Goal: Task Accomplishment & Management: Complete application form

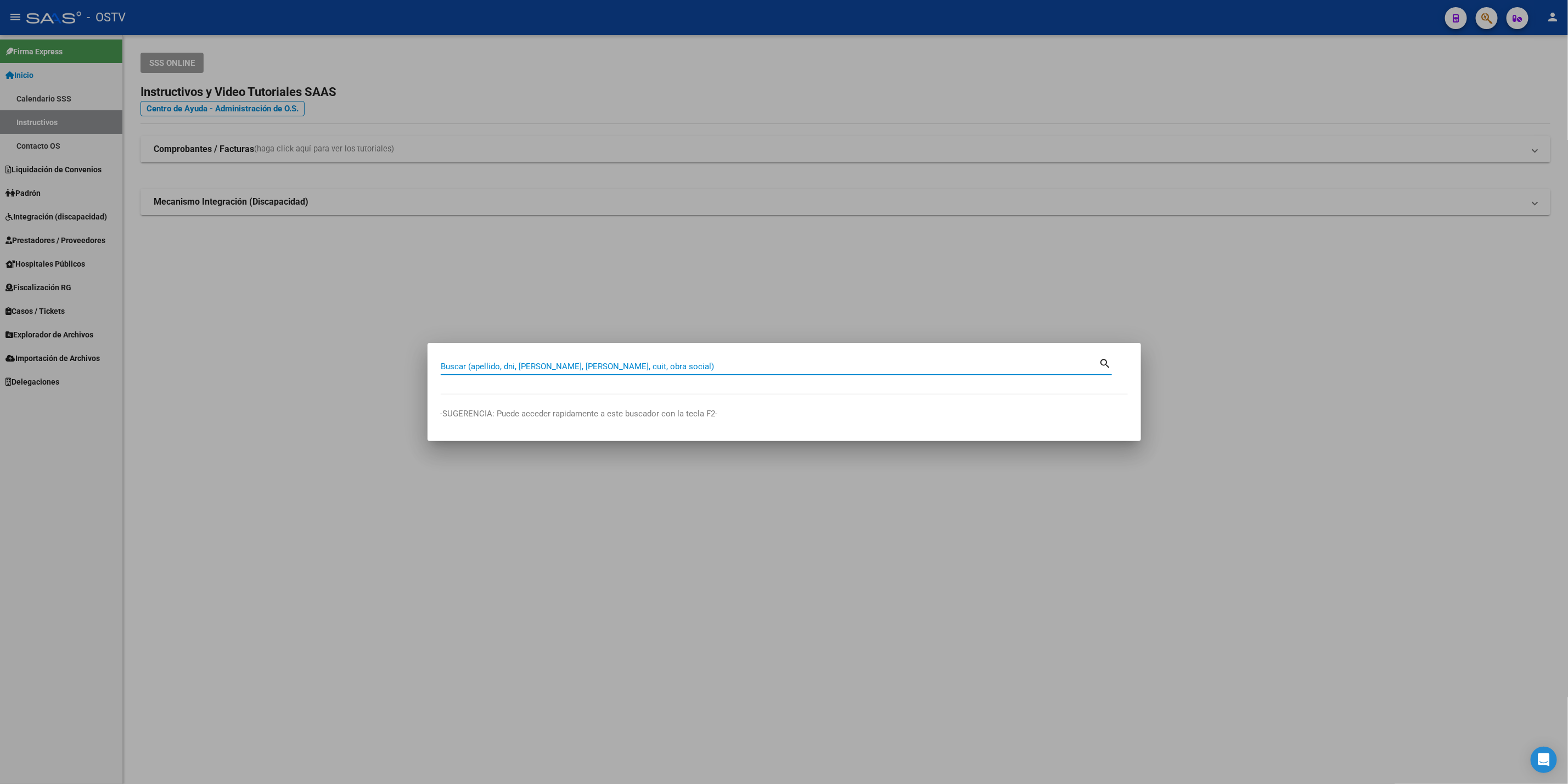
paste input "28204308"
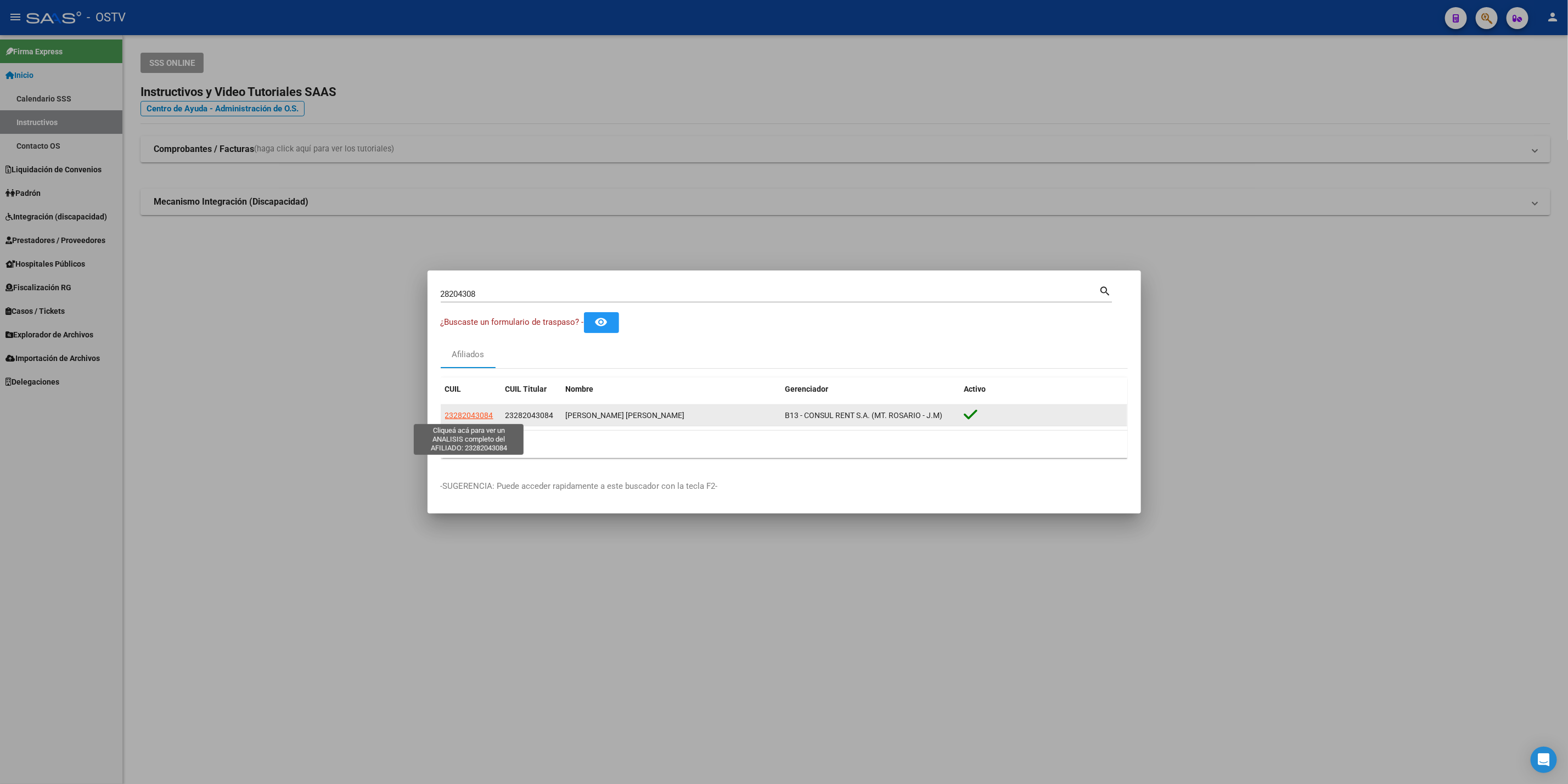
click at [479, 417] on span "23282043084" at bounding box center [469, 416] width 48 height 9
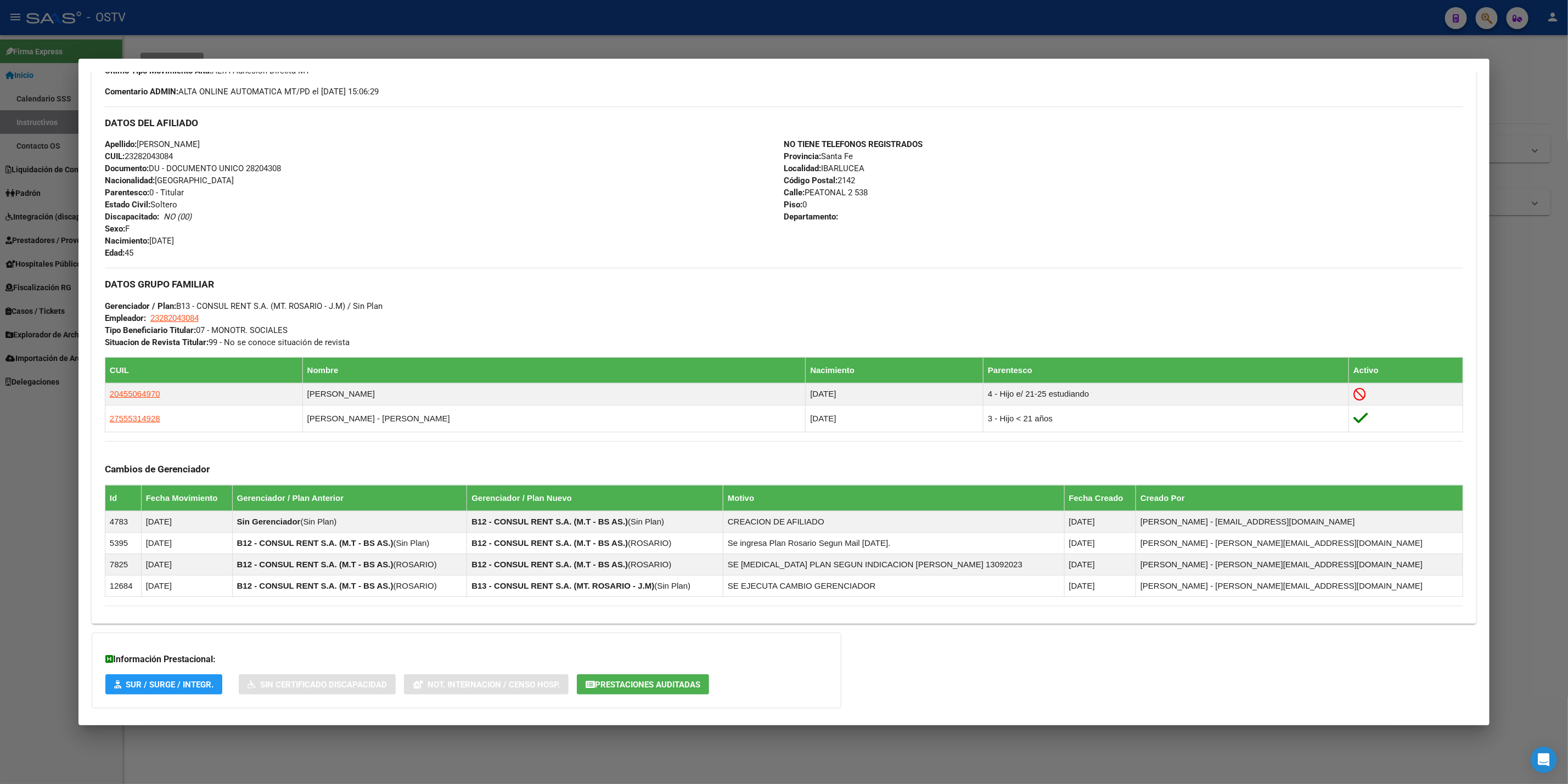
scroll to position [389, 0]
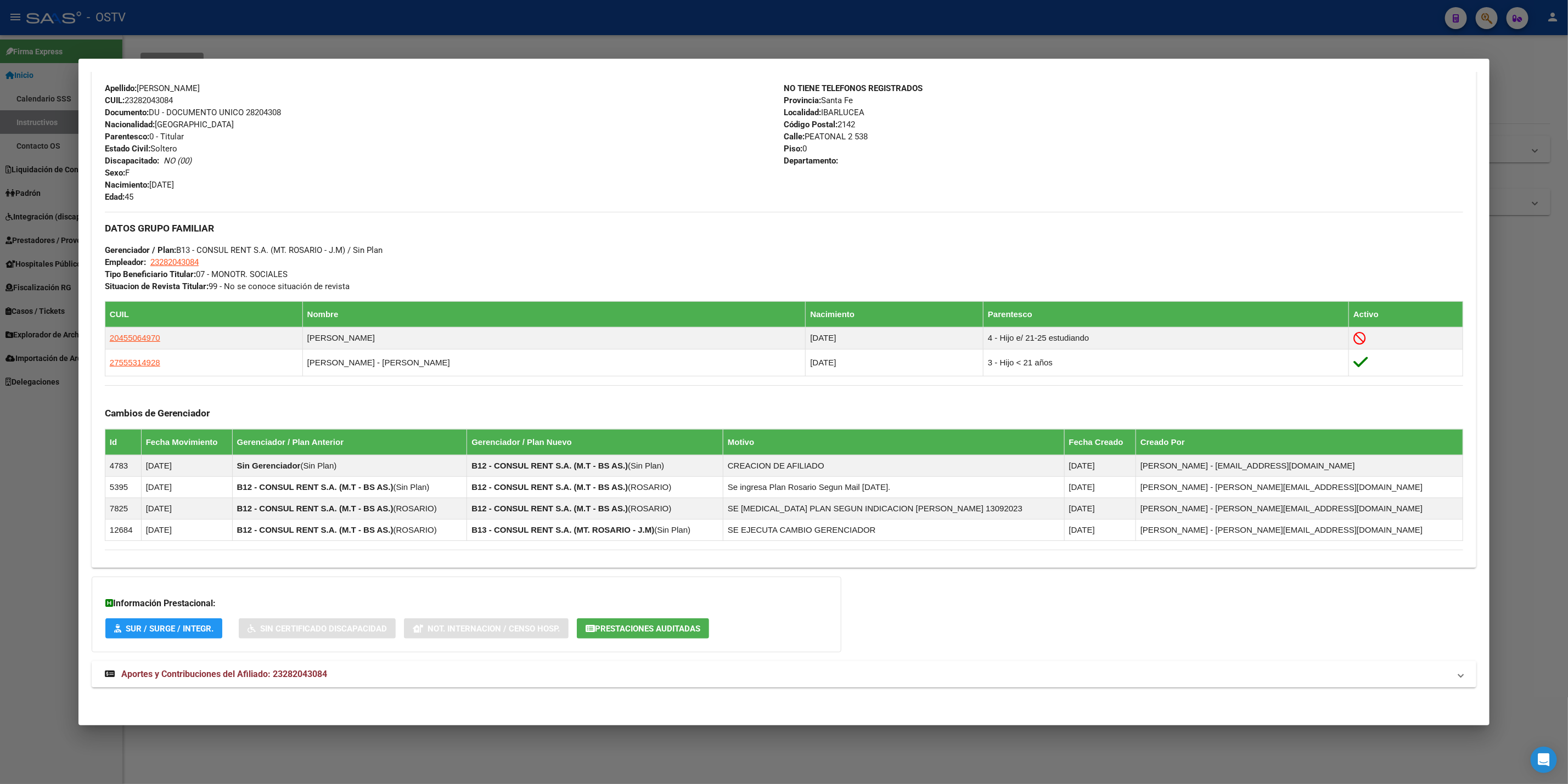
click at [445, 671] on mat-panel-title "Aportes y Contribuciones del Afiliado: 23282043084" at bounding box center [777, 674] width 1345 height 13
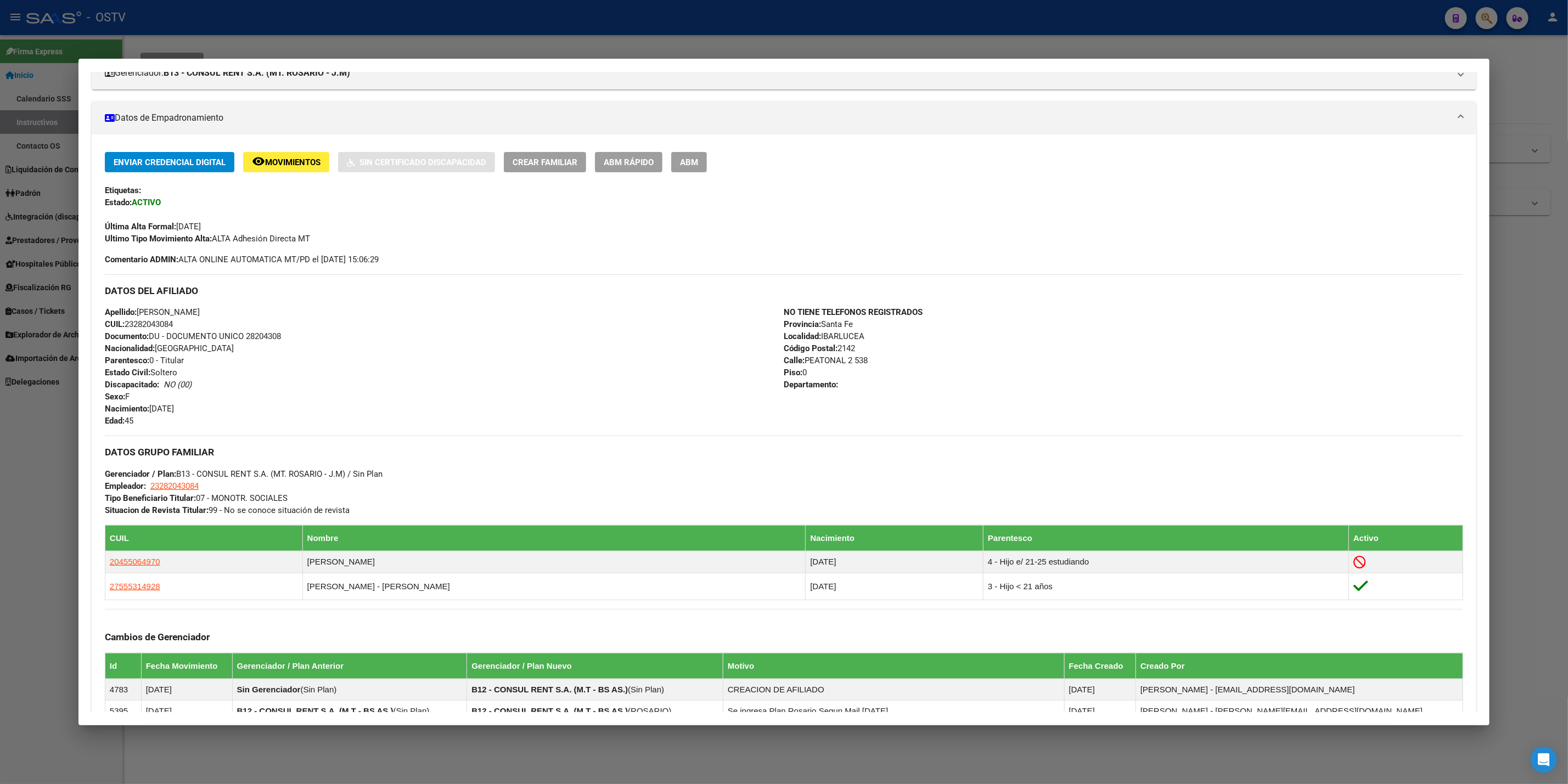
scroll to position [0, 0]
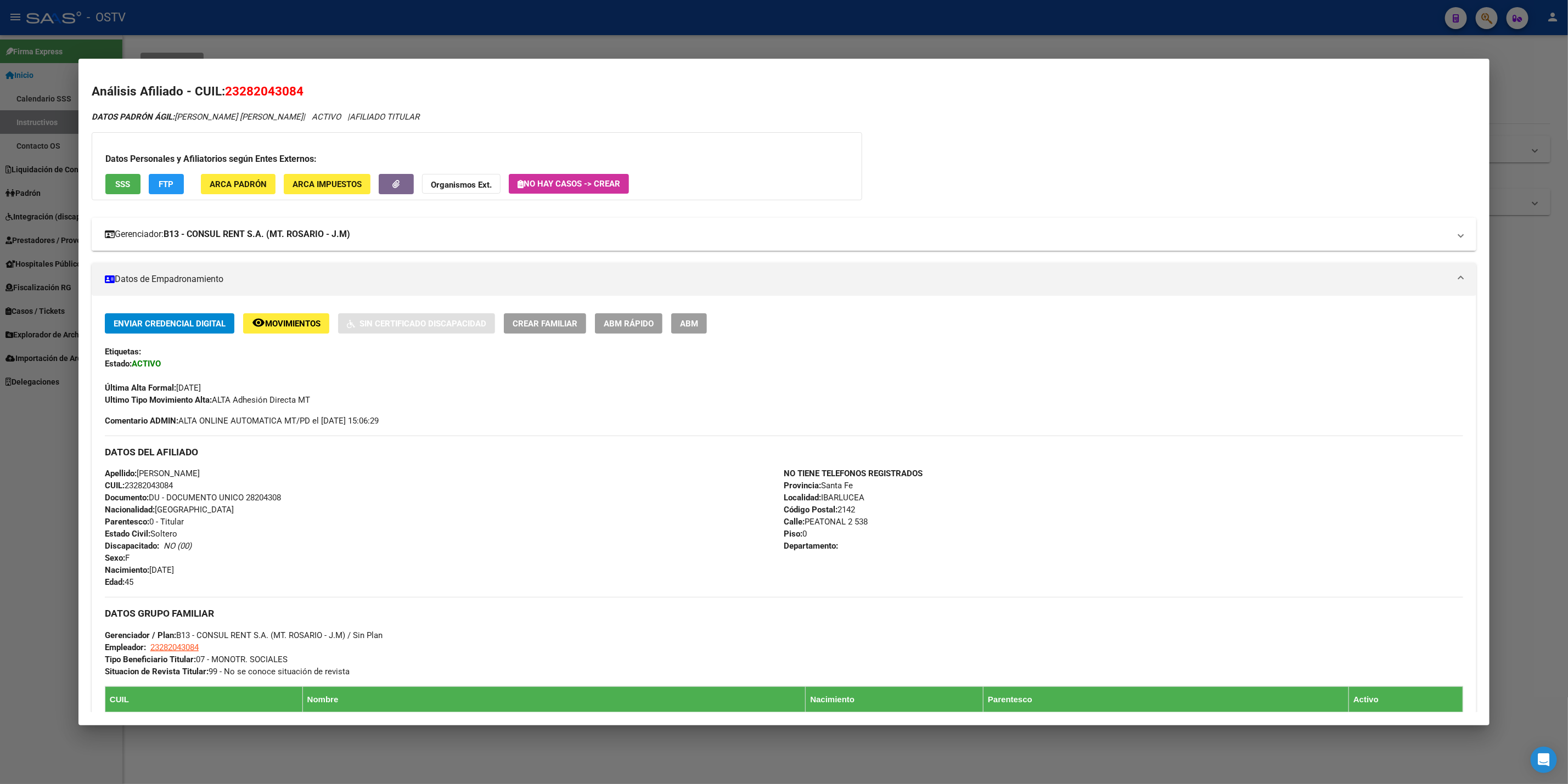
click at [253, 242] on mat-expansion-panel-header "Gerenciador: B13 - CONSUL RENT S.A. (MT. ROSARIO - J.M)" at bounding box center [784, 234] width 1385 height 33
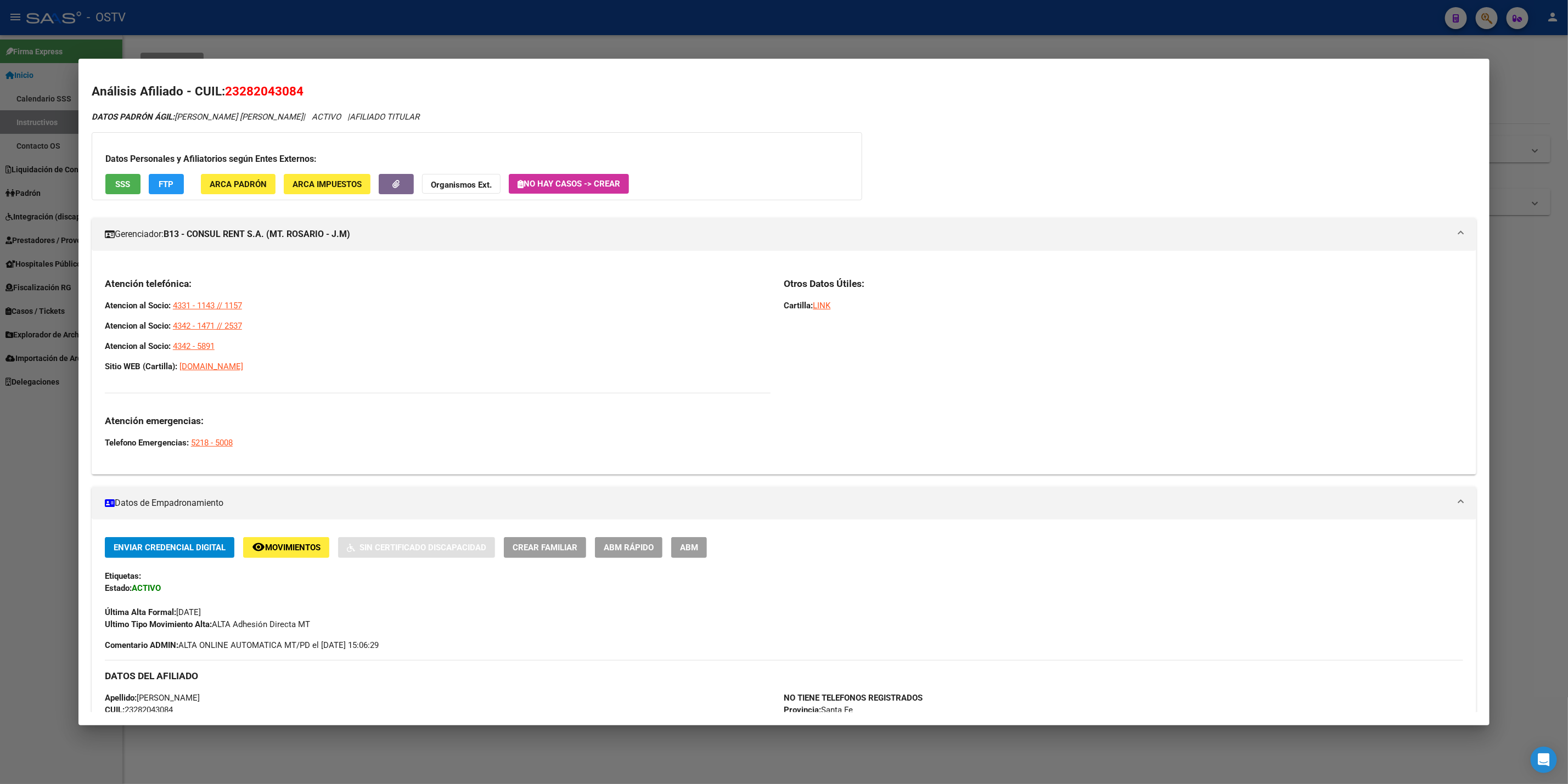
drag, startPoint x: 240, startPoint y: 347, endPoint x: 81, endPoint y: 300, distance: 165.8
click at [81, 300] on mat-dialog-content "Análisis Afiliado - CUIL: 23282043084 DATOS PADRÓN ÁGIL: [PERSON_NAME] [PERSON_…" at bounding box center [783, 392] width 1411 height 640
copy div "Atencion al Socio: 4331 - 1143 // 1157 Atencion al Socio: 4342 - 1471 // 2537 A…"
click at [329, 59] on mat-dialog-container "Análisis Afiliado - CUIL: 23282043084 DATOS PADRÓN ÁGIL: [PERSON_NAME] [PERSON_…" at bounding box center [783, 392] width 1411 height 667
click at [373, 43] on div at bounding box center [784, 392] width 1568 height 784
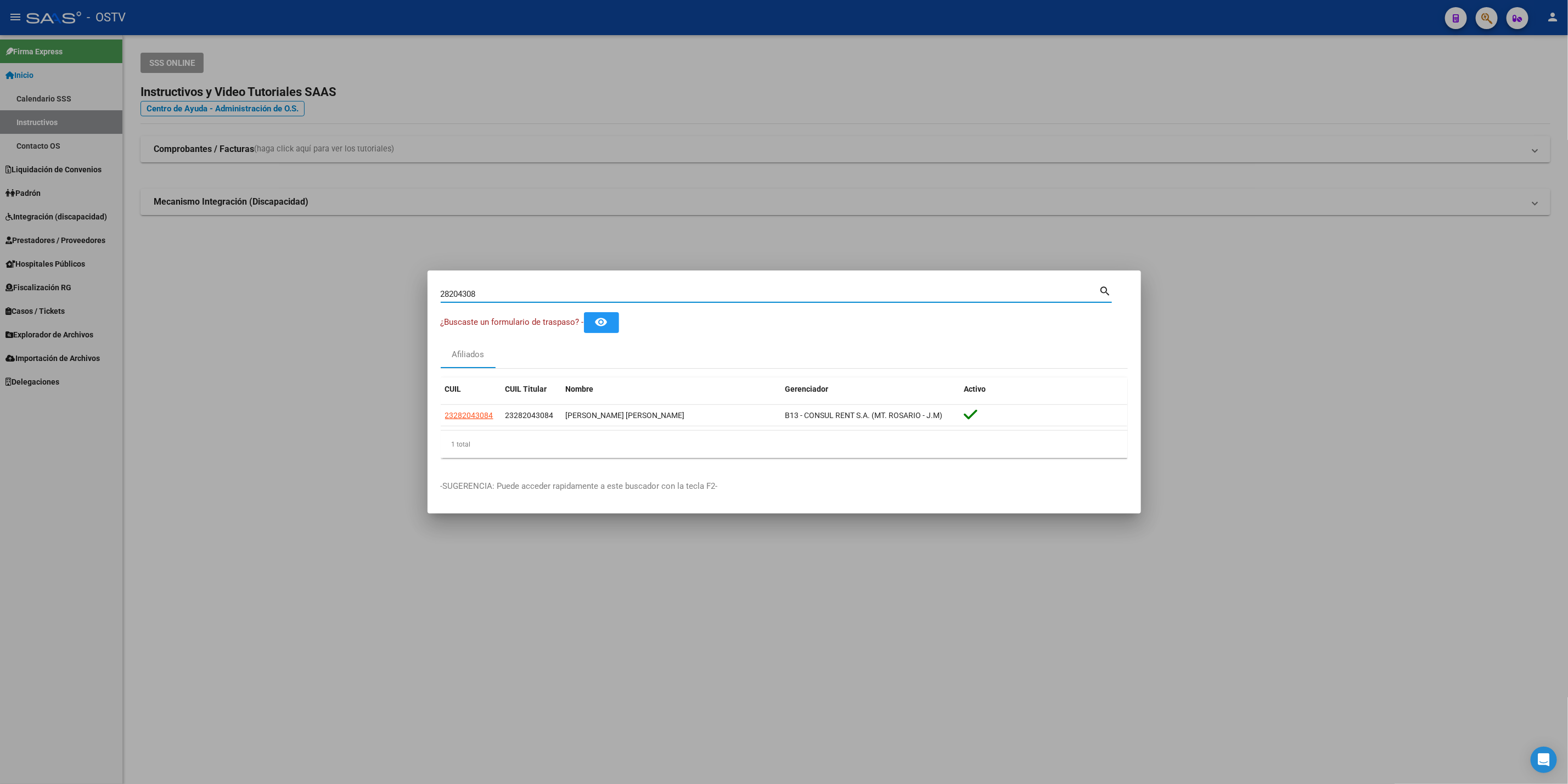
drag, startPoint x: 509, startPoint y: 296, endPoint x: 252, endPoint y: 297, distance: 257.0
click at [252, 297] on div "28204308 Buscar (apellido, dni, cuil, nro traspaso, cuit, obra social) search ¿…" at bounding box center [784, 392] width 1568 height 784
paste input "32904585"
type input "32904585"
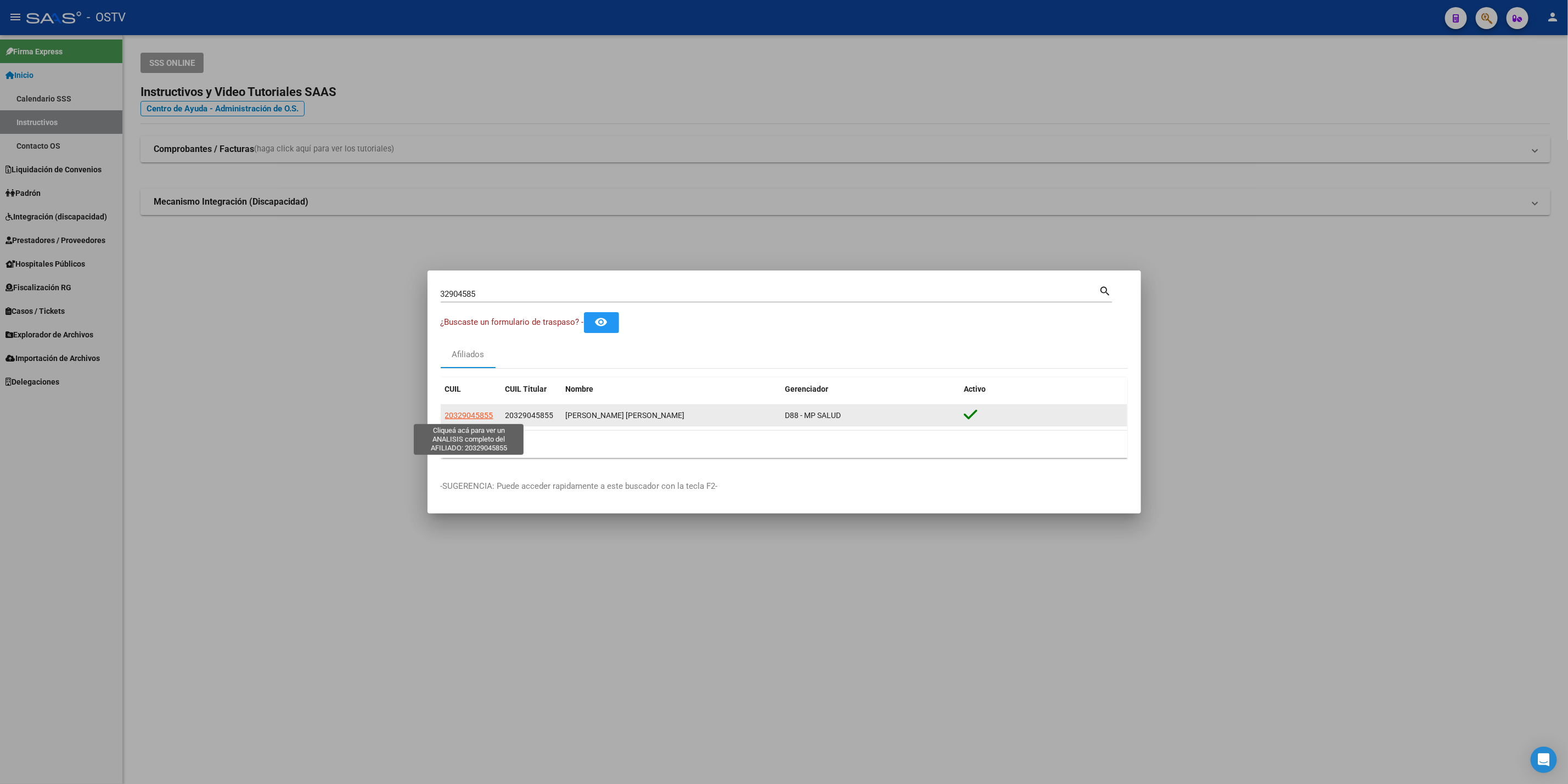
click at [480, 411] on span "20329045855" at bounding box center [469, 416] width 48 height 9
type textarea "20329045855"
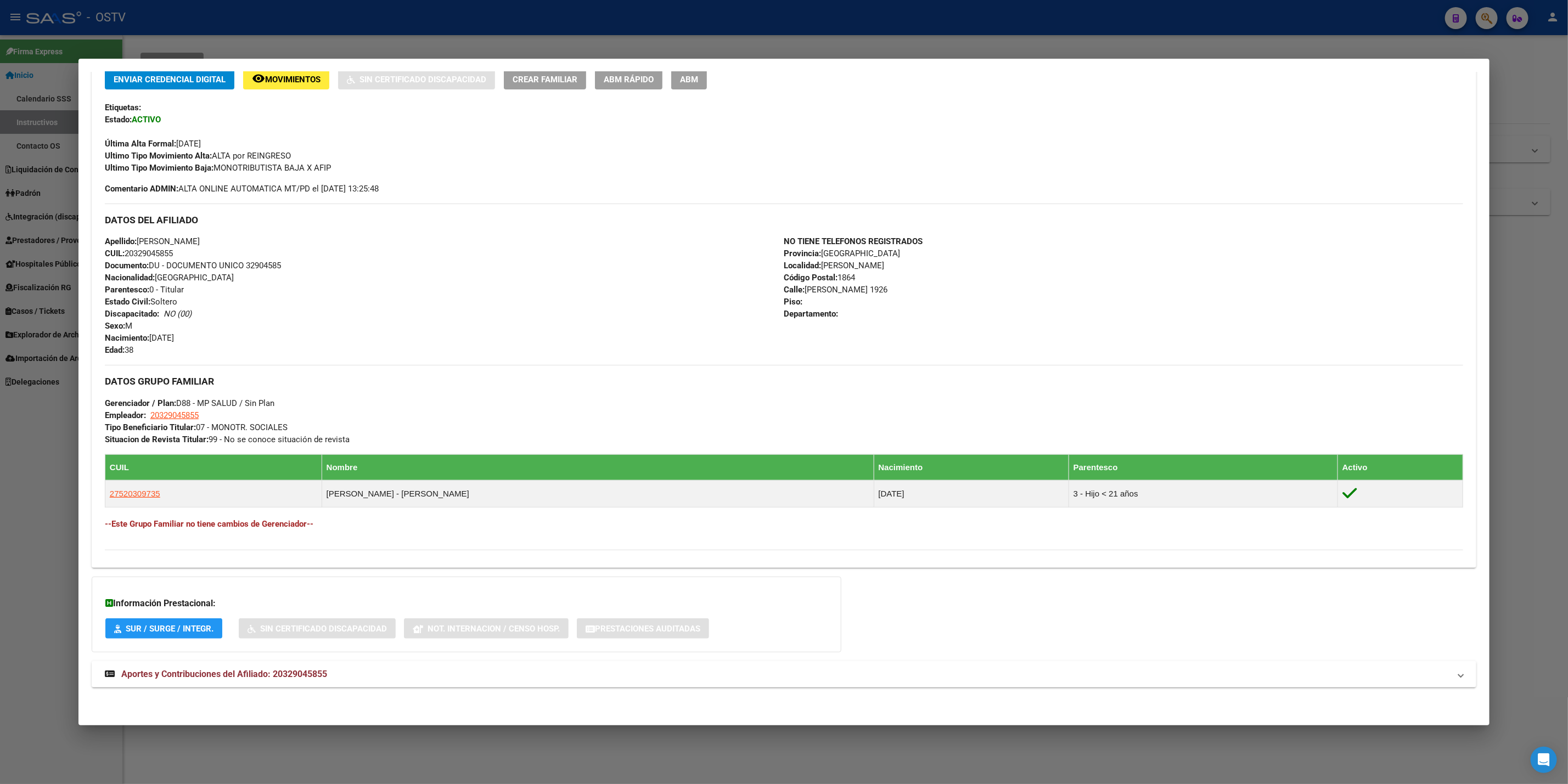
scroll to position [246, 0]
click at [440, 678] on mat-panel-title "Aportes y Contribuciones del Afiliado: 20329045855" at bounding box center [777, 674] width 1345 height 13
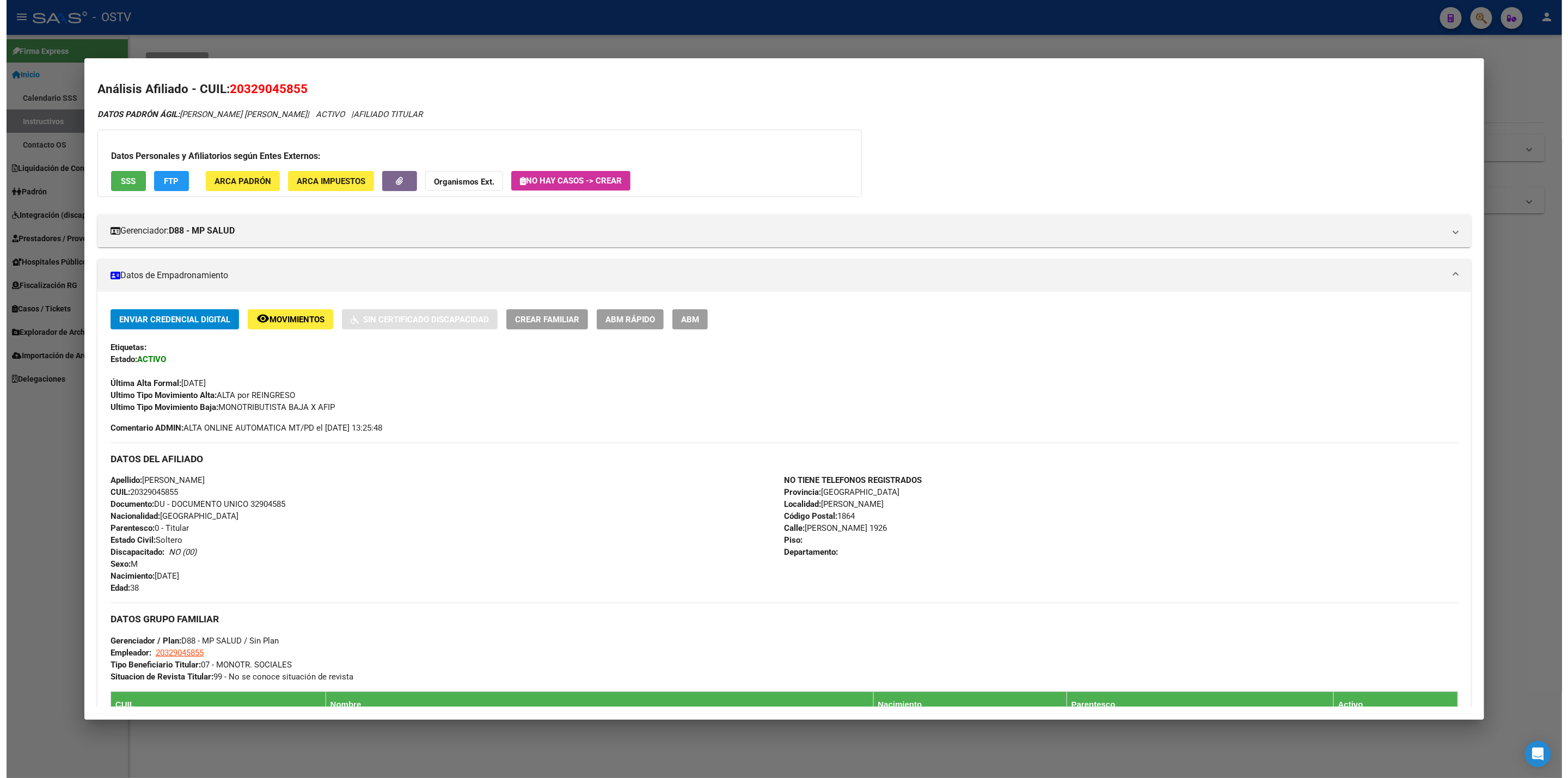
scroll to position [0, 0]
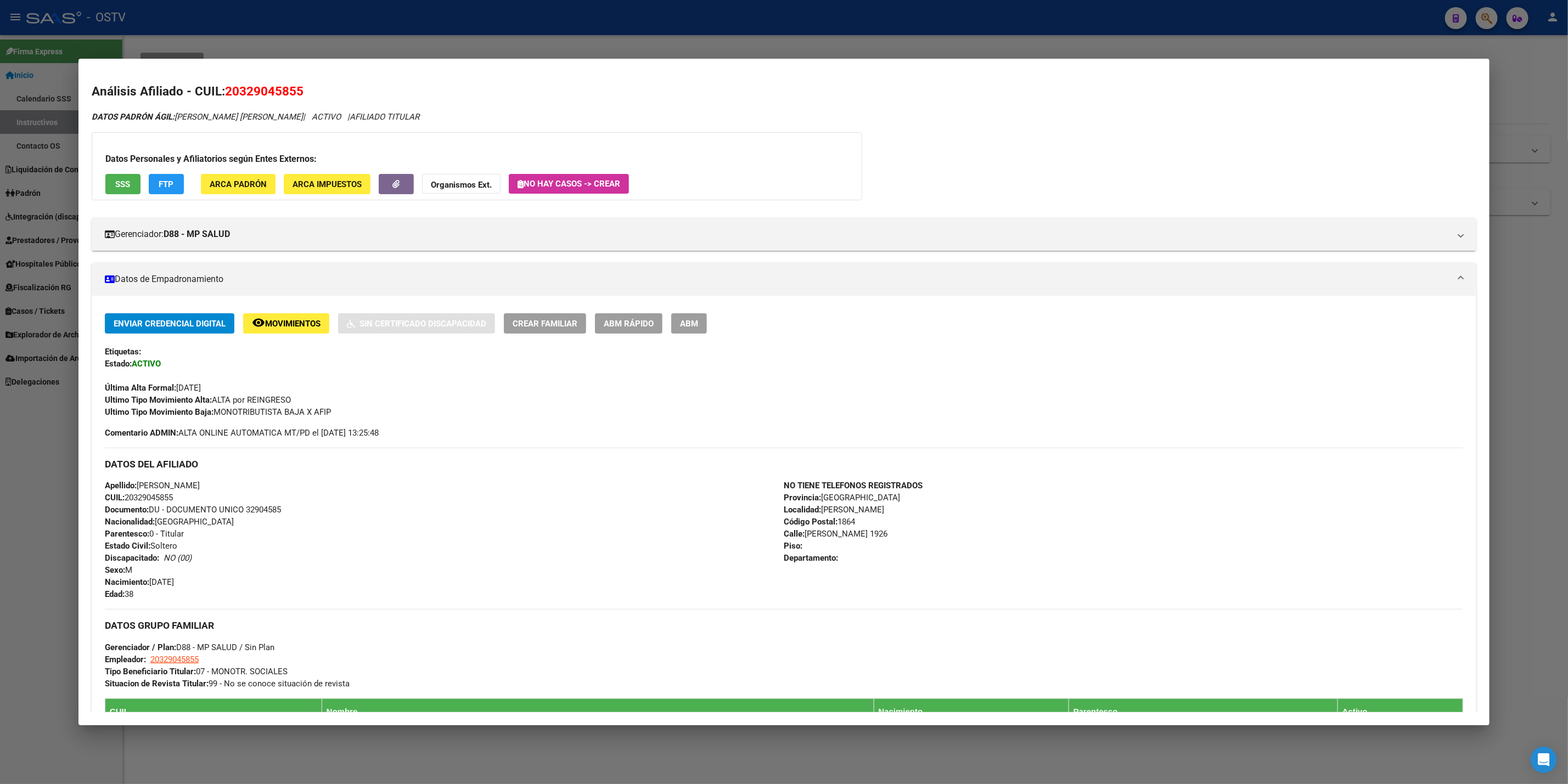
click at [0, 418] on div at bounding box center [784, 392] width 1568 height 784
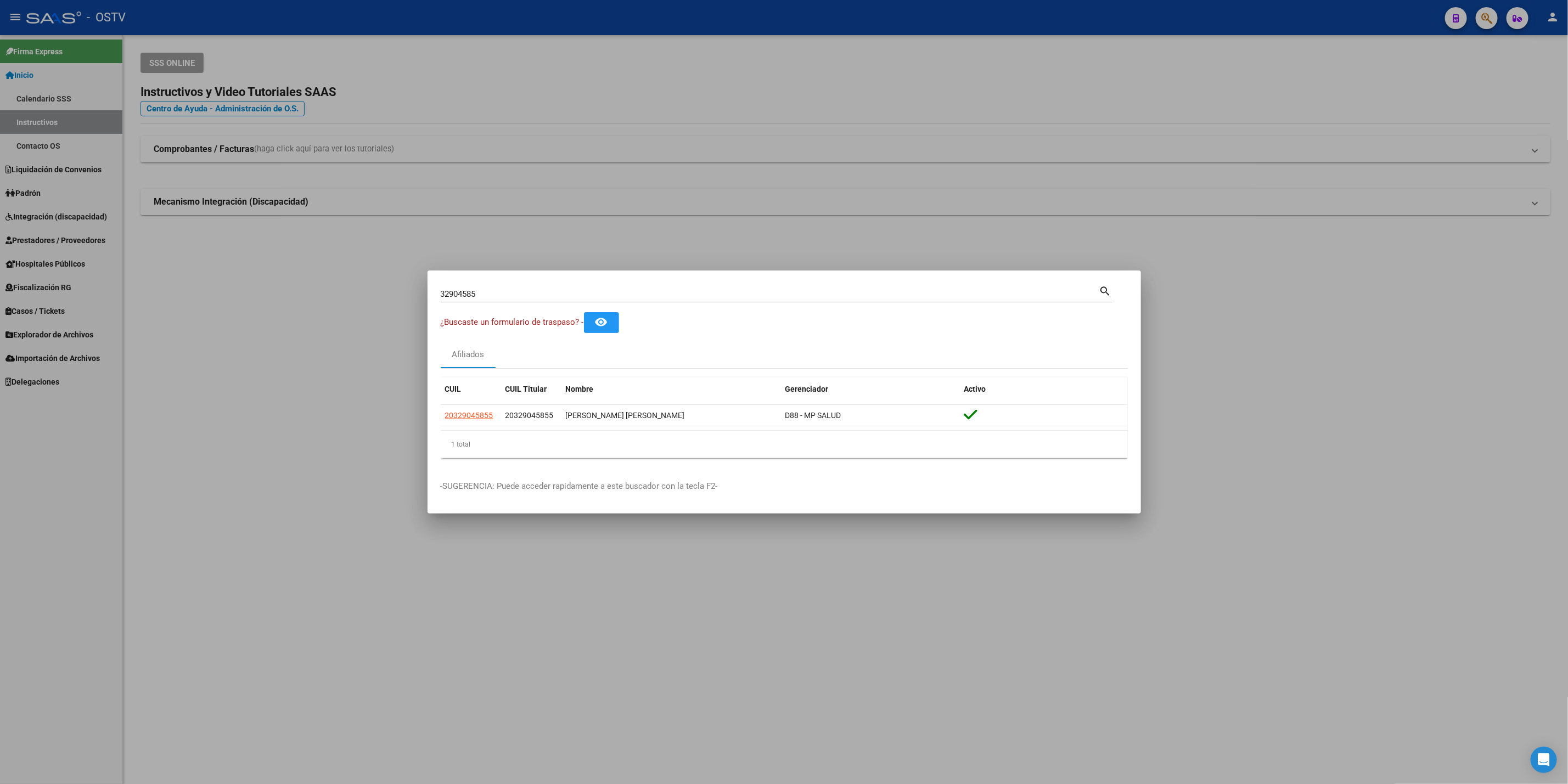
drag, startPoint x: 231, startPoint y: 288, endPoint x: 223, endPoint y: 288, distance: 8.0
click at [230, 288] on div at bounding box center [784, 392] width 1568 height 784
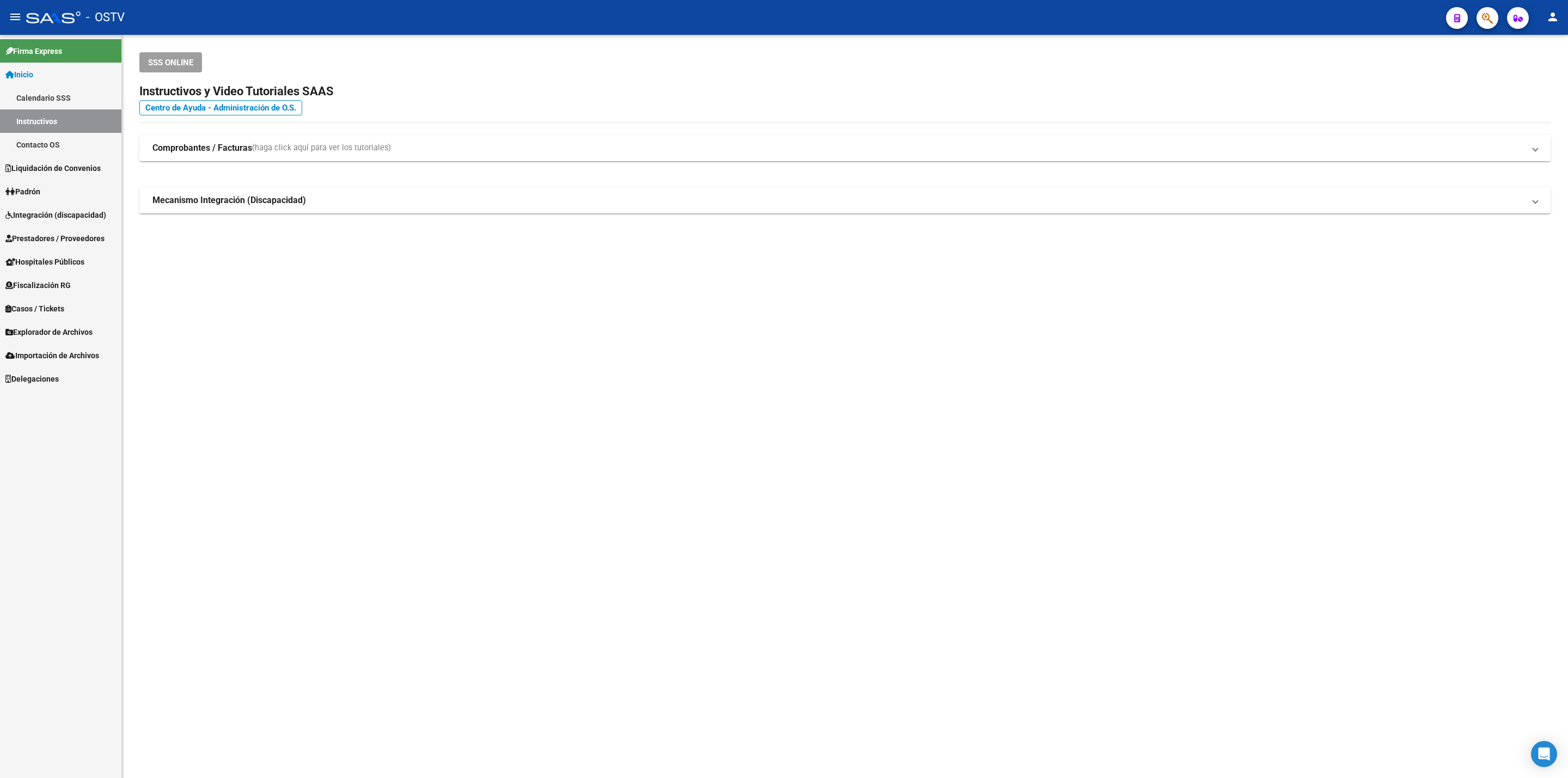
click at [72, 260] on span "Hospitales Públicos" at bounding box center [45, 261] width 79 height 12
click at [86, 240] on link "Notificaciones Internación" at bounding box center [60, 239] width 121 height 23
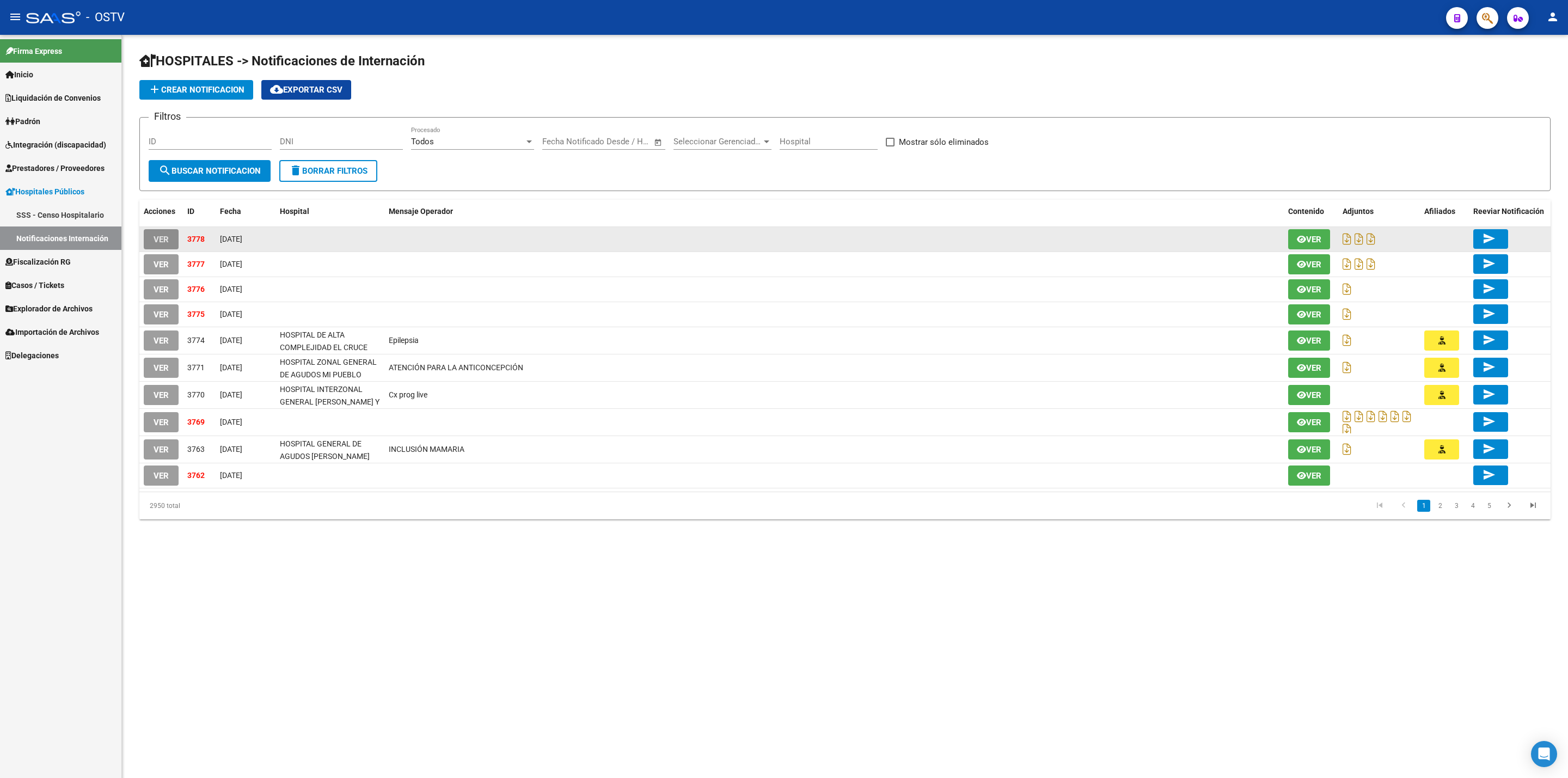
click at [168, 244] on span "VER" at bounding box center [161, 240] width 15 height 10
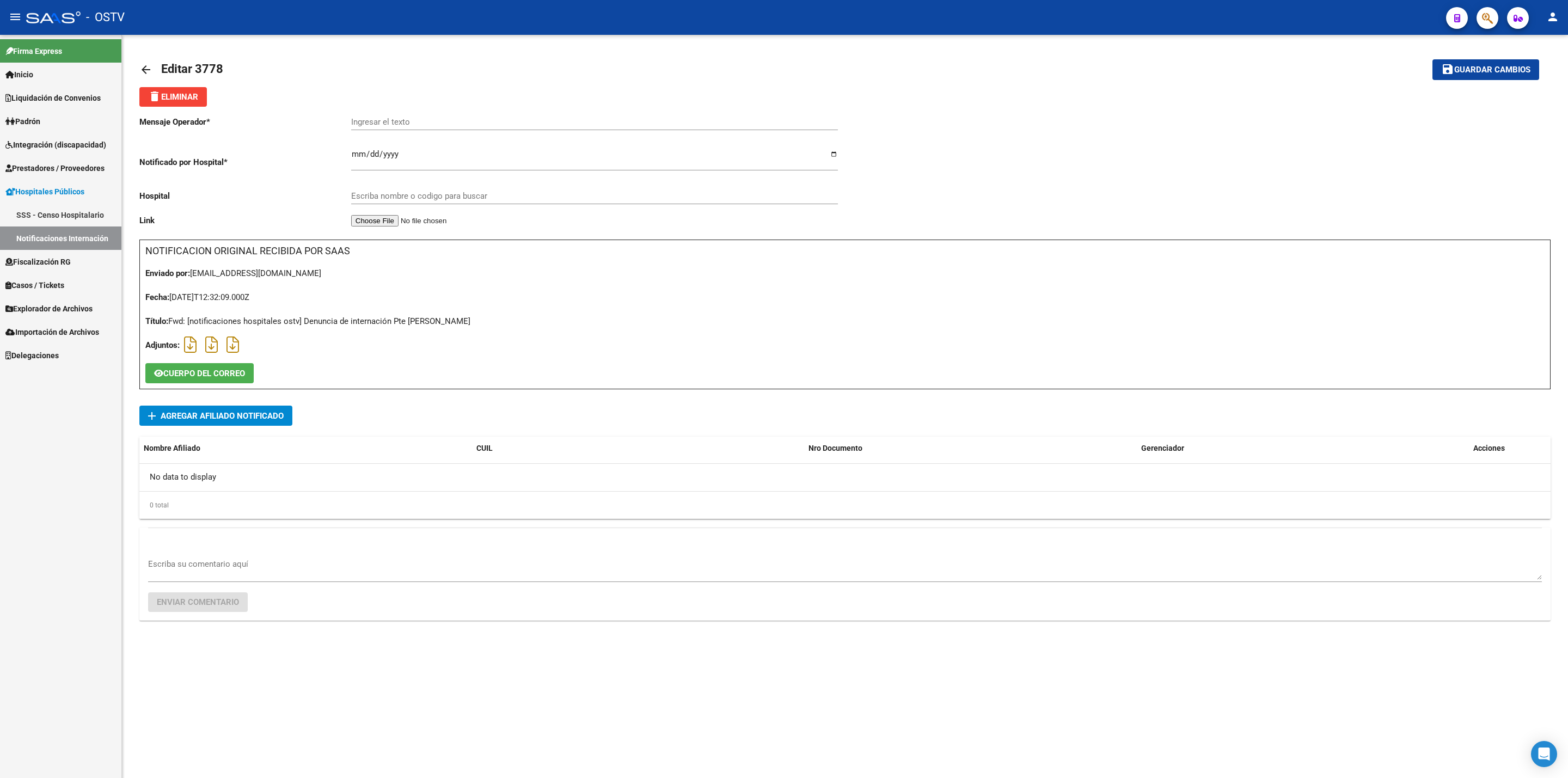
click at [273, 416] on span "Agregar Afiliado Notificado" at bounding box center [223, 416] width 123 height 10
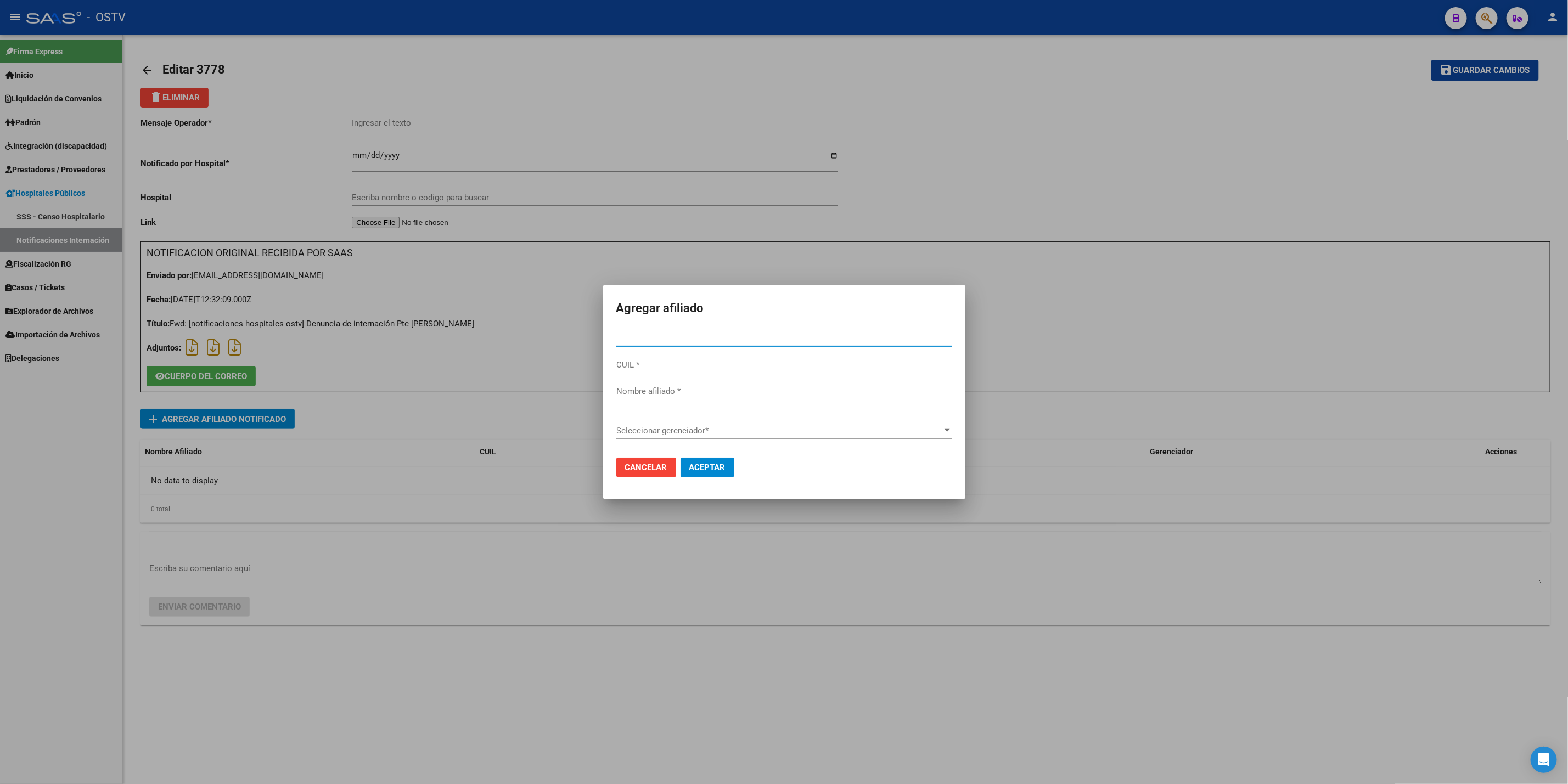
paste input "20329045855"
type input "32904585"
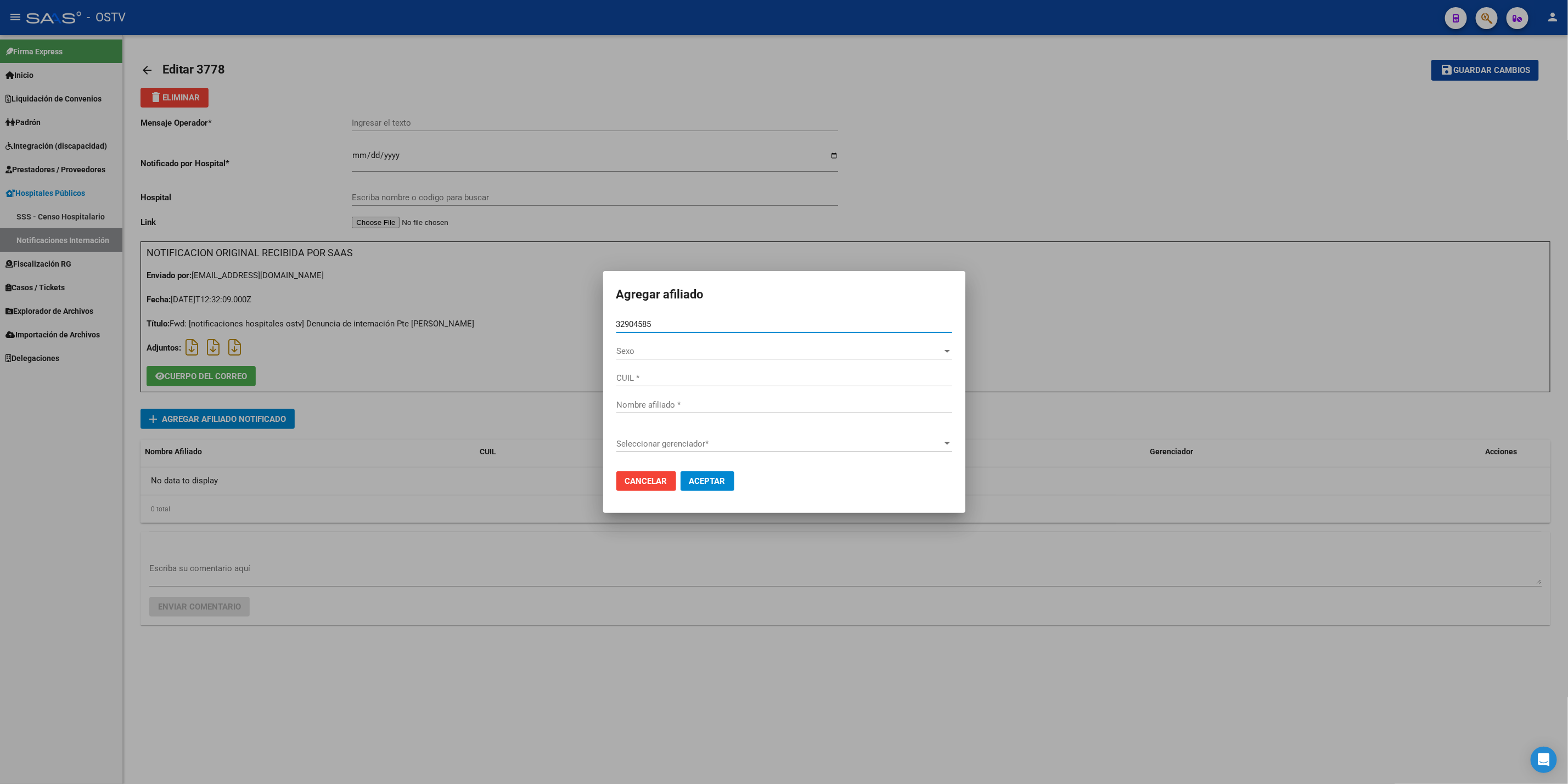
type input "20329045855"
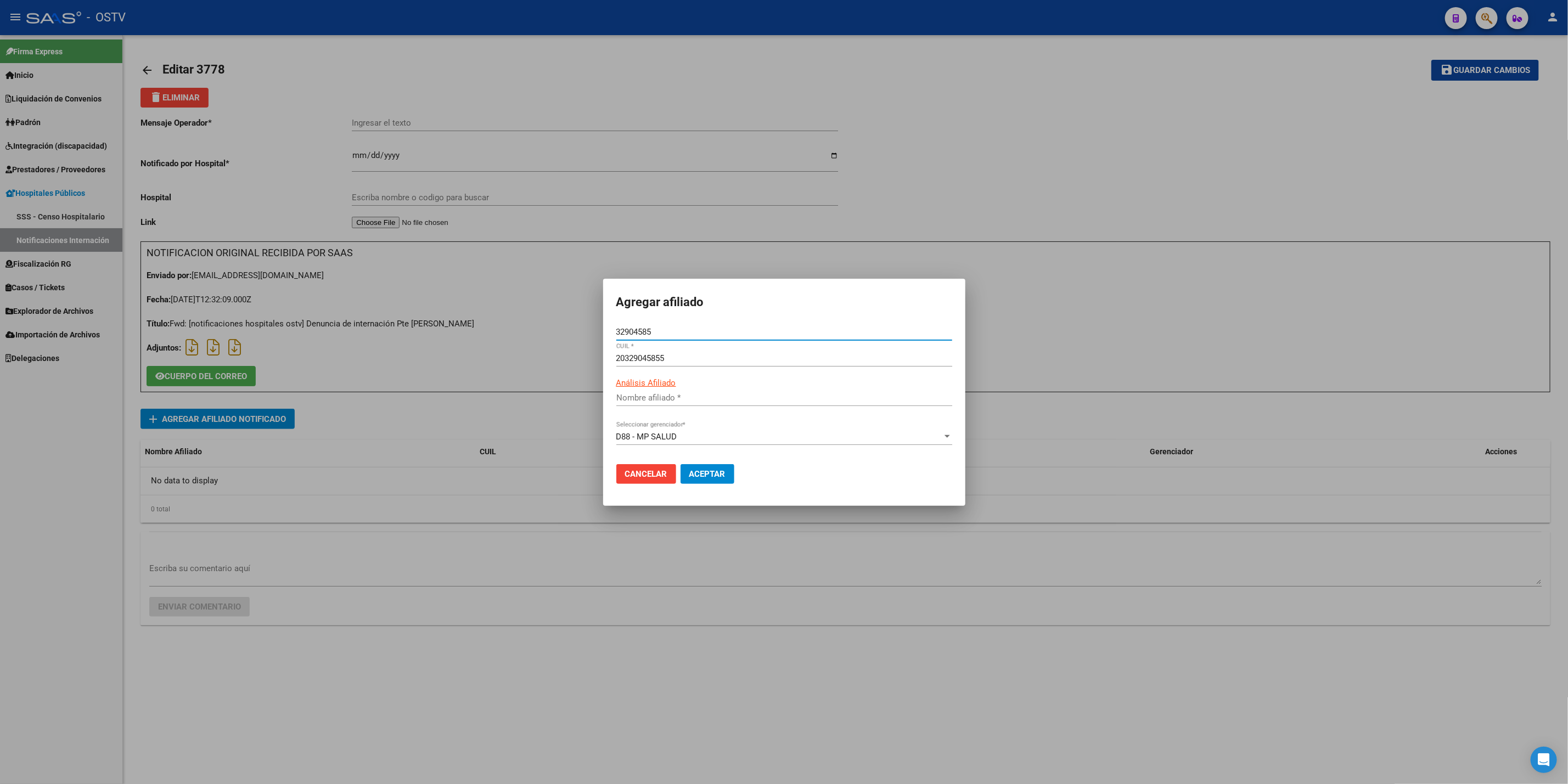
type input "[PERSON_NAME] [PERSON_NAME]"
type input "32904585"
click at [722, 470] on span "Aceptar" at bounding box center [708, 474] width 36 height 10
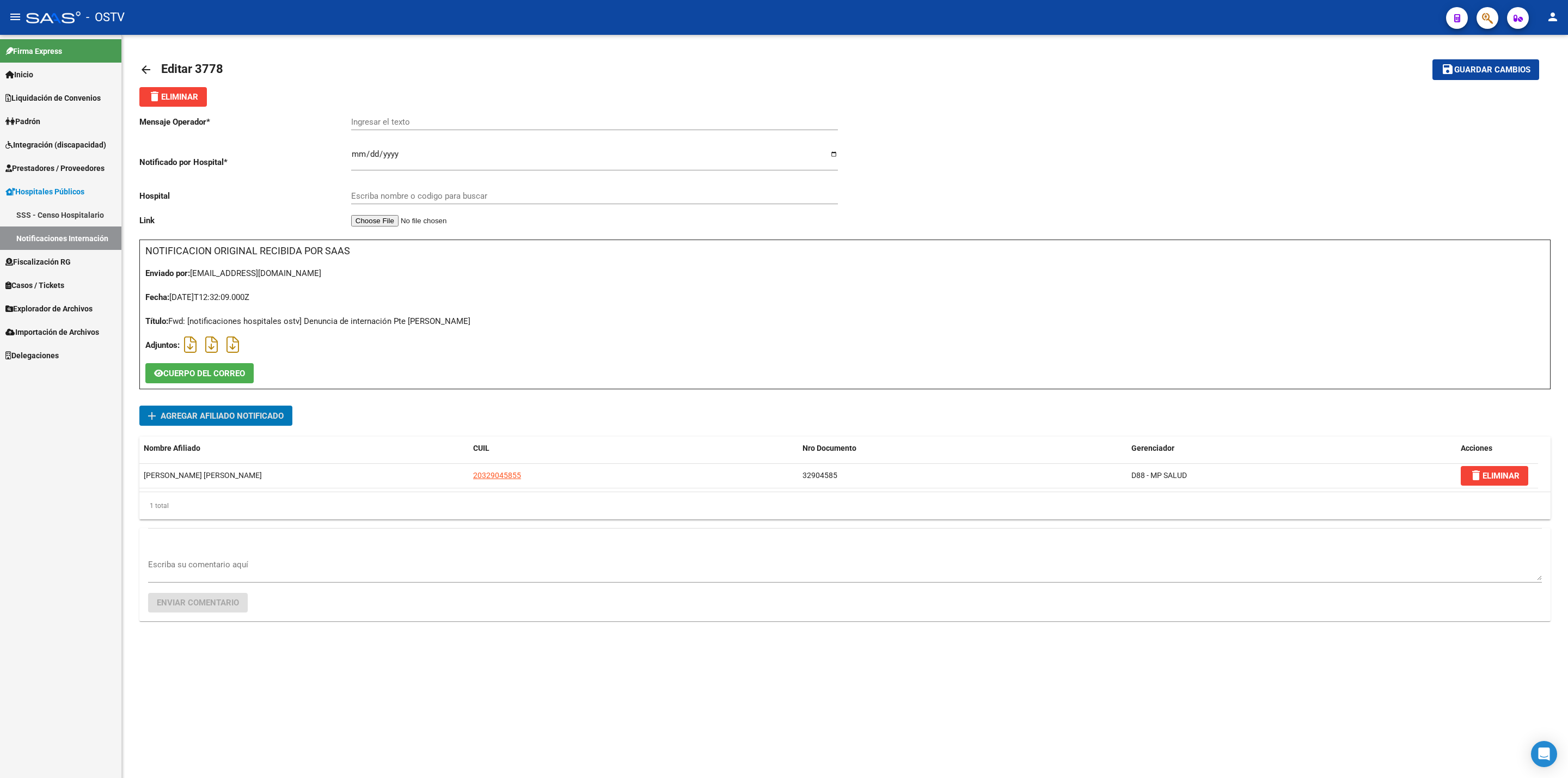
click at [445, 119] on input "Ingresar el texto" at bounding box center [595, 122] width 487 height 10
paste input "ABDOMEN AGUDO"
type input "ABDOMEN AGUDO"
click at [453, 196] on input "Escriba nombre o codigo para buscar" at bounding box center [595, 196] width 487 height 10
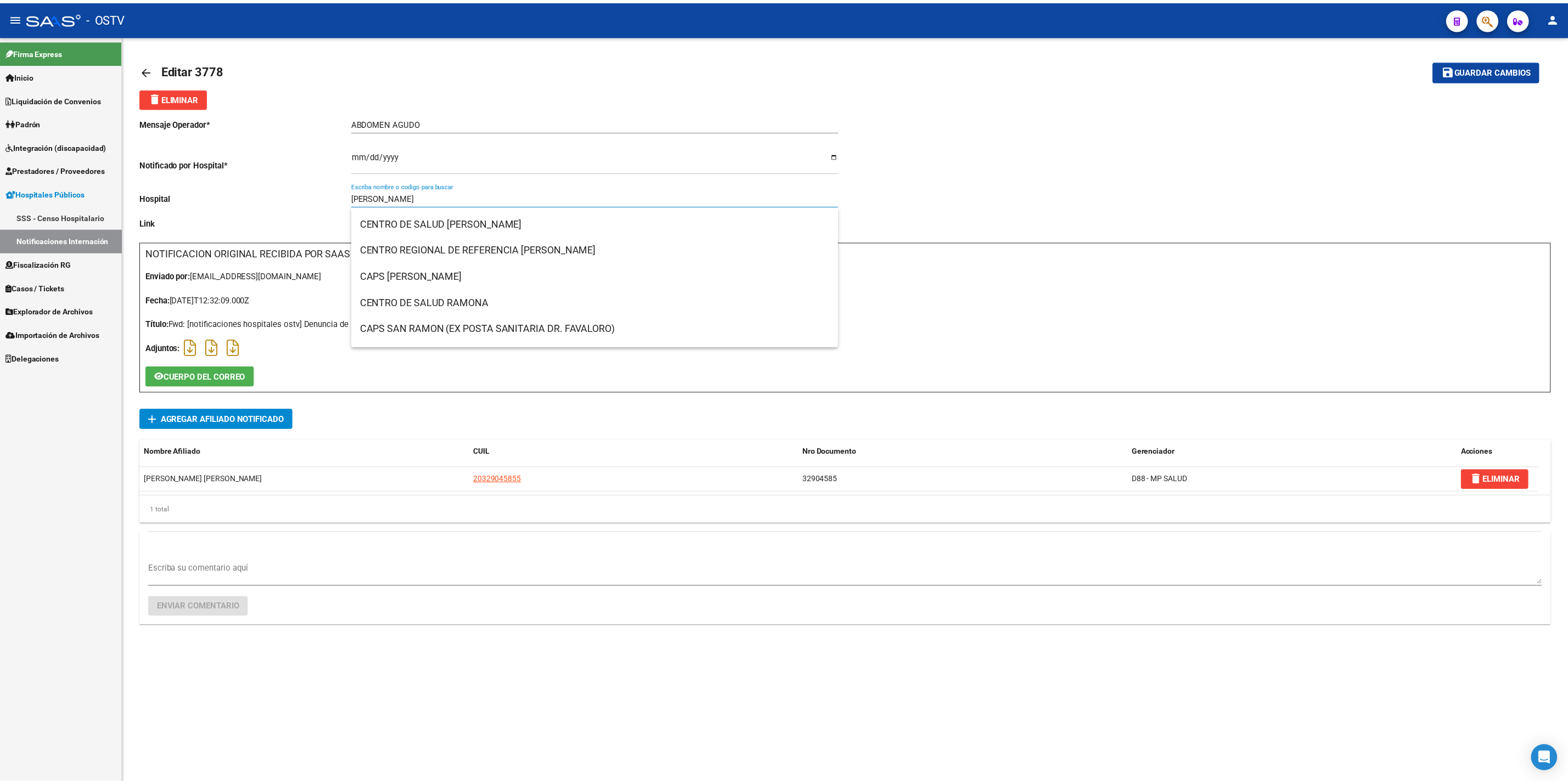
scroll to position [1361, 0]
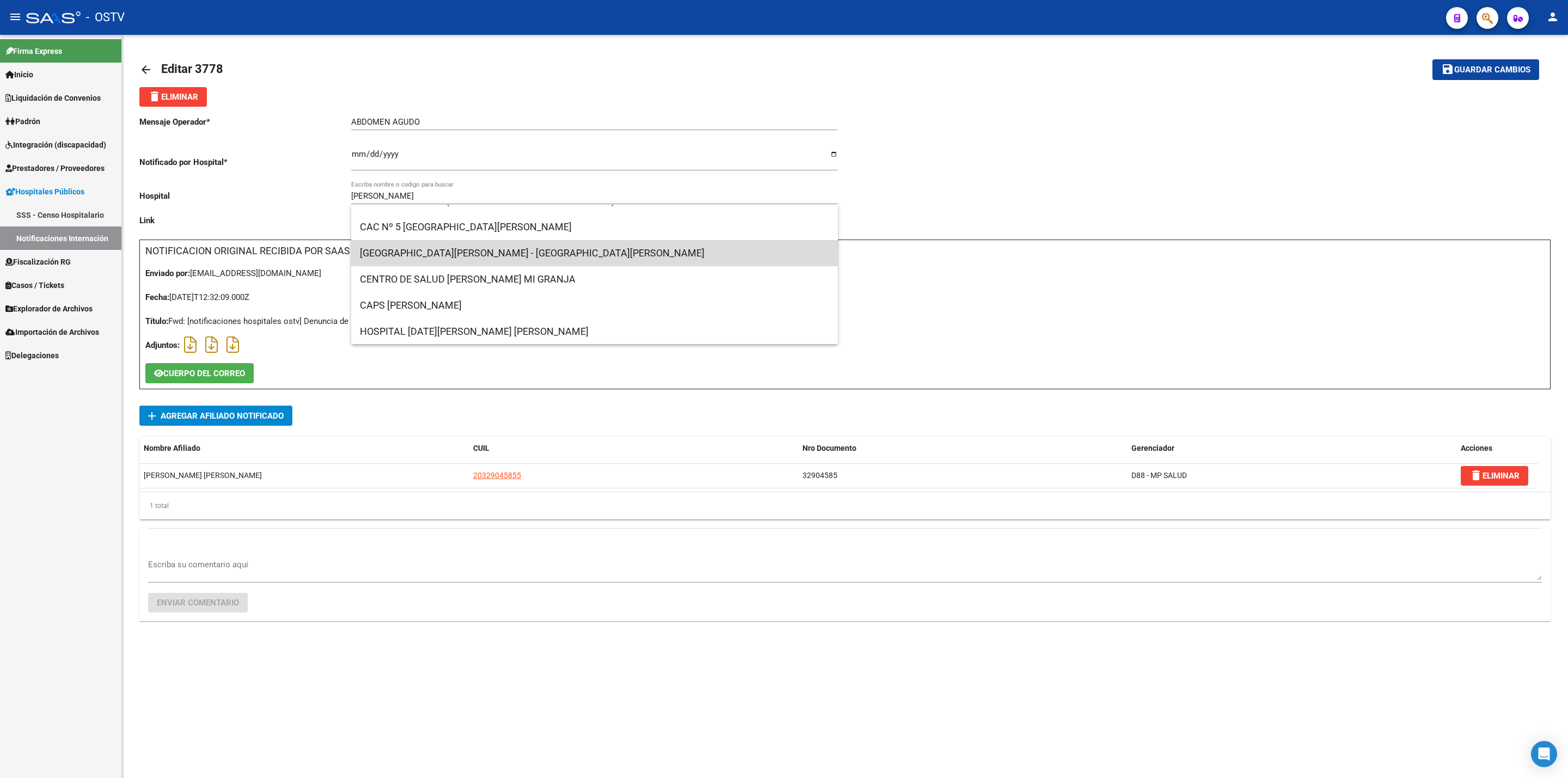
click at [631, 252] on span "[GEOGRAPHIC_DATA][PERSON_NAME] - [GEOGRAPHIC_DATA][PERSON_NAME]" at bounding box center [595, 253] width 470 height 26
type input "[GEOGRAPHIC_DATA][PERSON_NAME] - [GEOGRAPHIC_DATA][PERSON_NAME]"
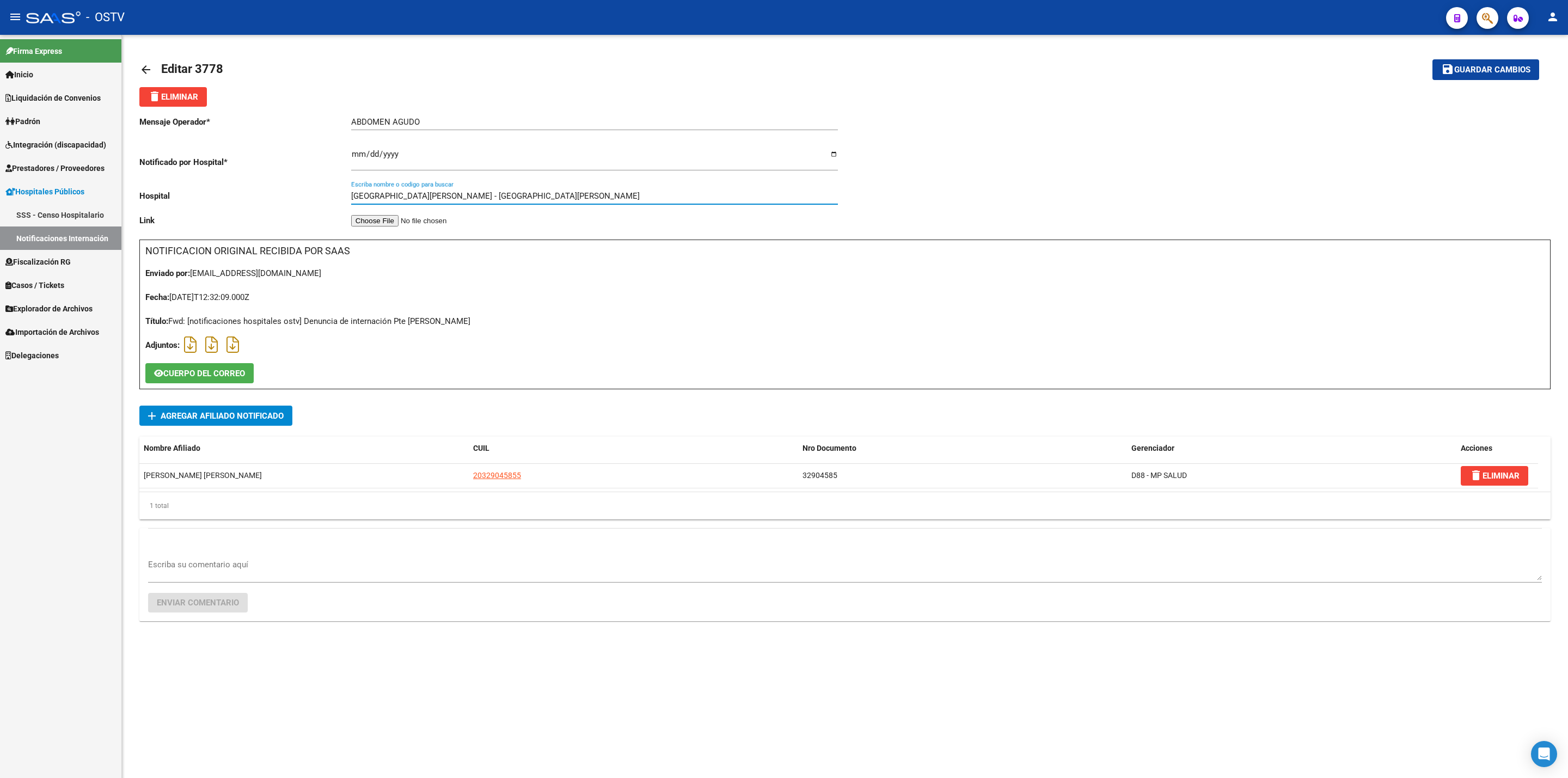
click at [1516, 60] on button "save Guardar cambios" at bounding box center [1485, 69] width 107 height 20
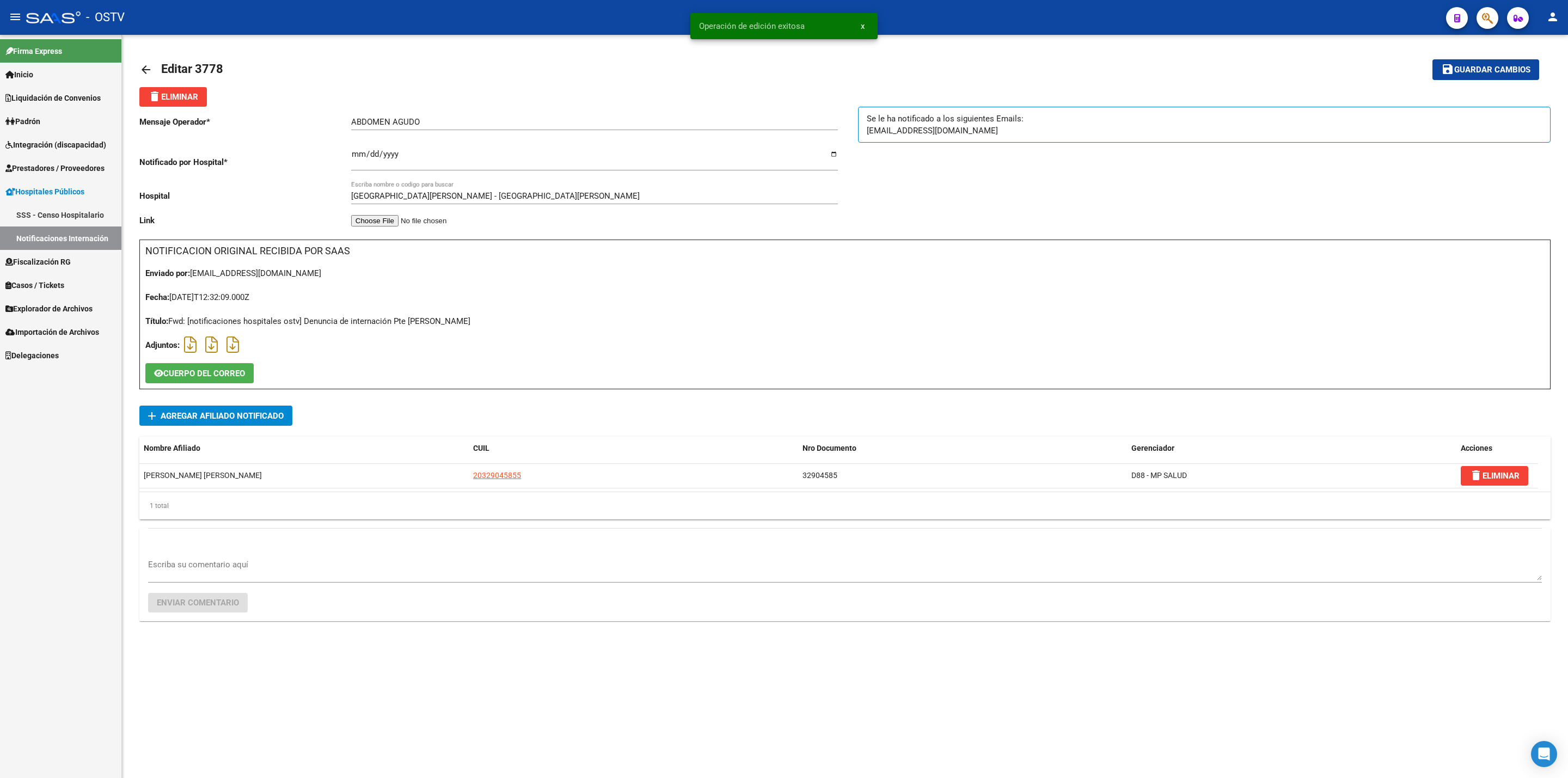
click at [139, 61] on link "arrow_back" at bounding box center [150, 70] width 22 height 26
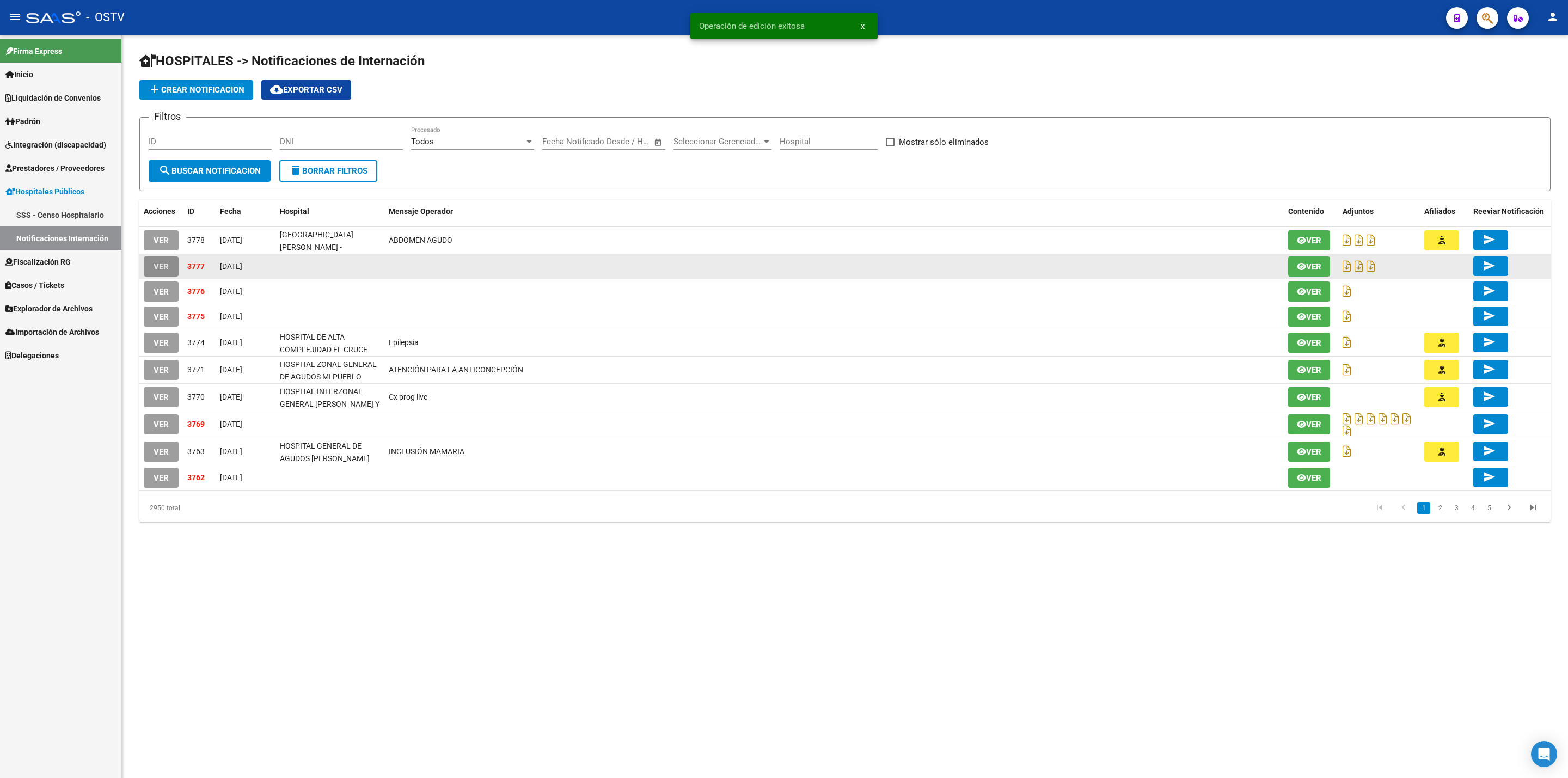
click at [164, 264] on span "VER" at bounding box center [161, 267] width 15 height 10
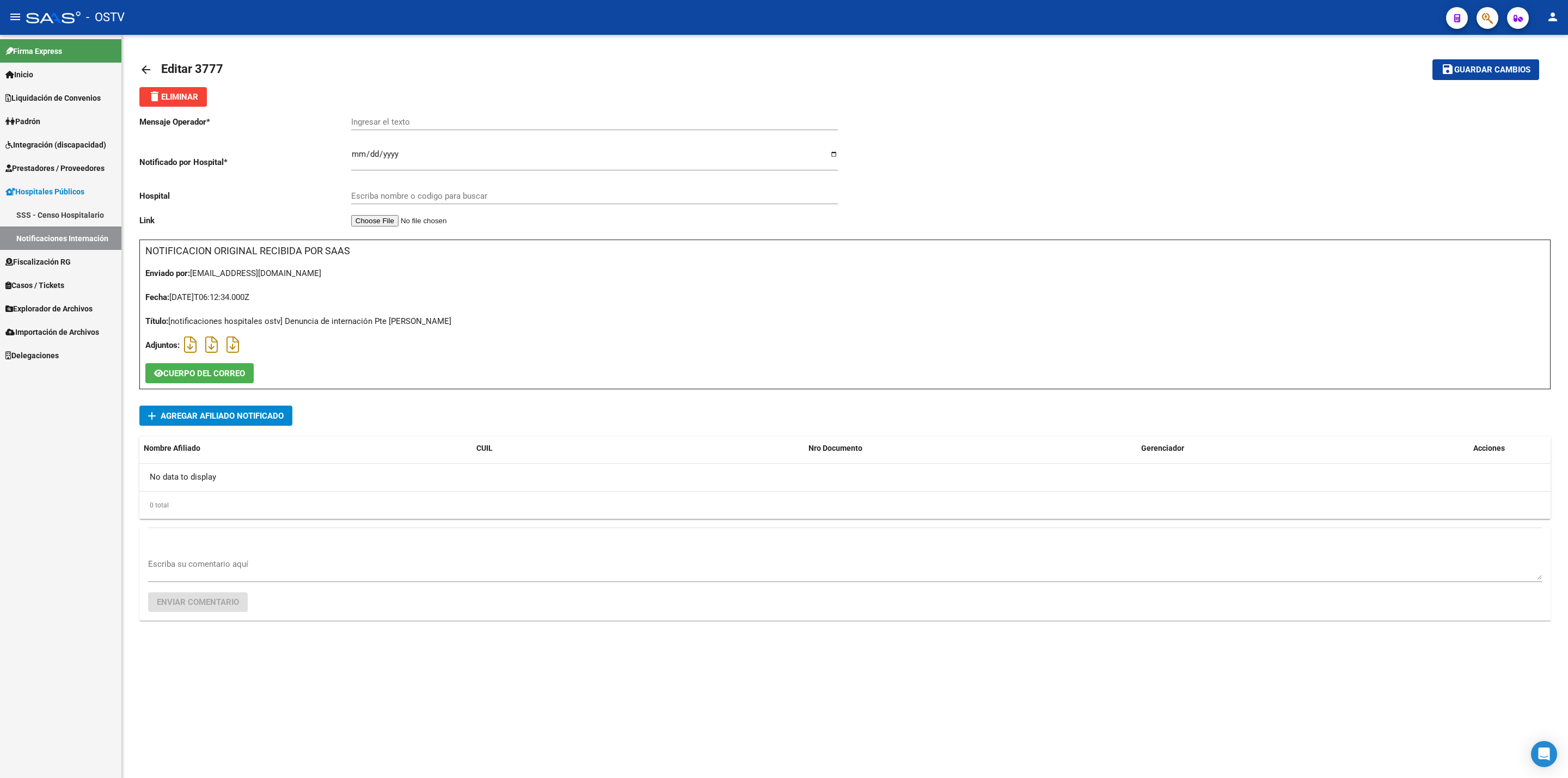
click at [144, 65] on mat-icon "arrow_back" at bounding box center [145, 69] width 13 height 13
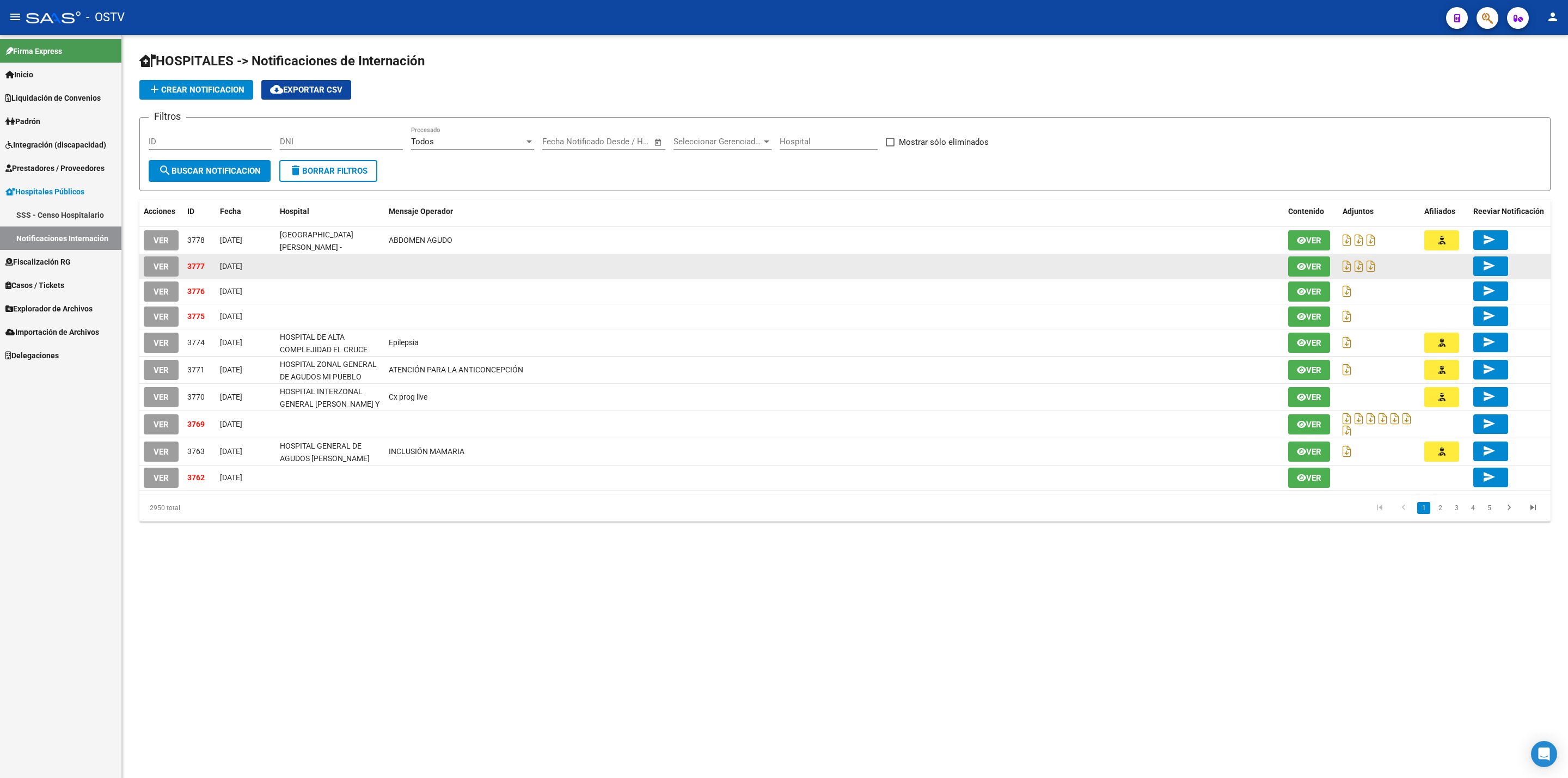
click at [152, 257] on button "VER" at bounding box center [161, 266] width 35 height 20
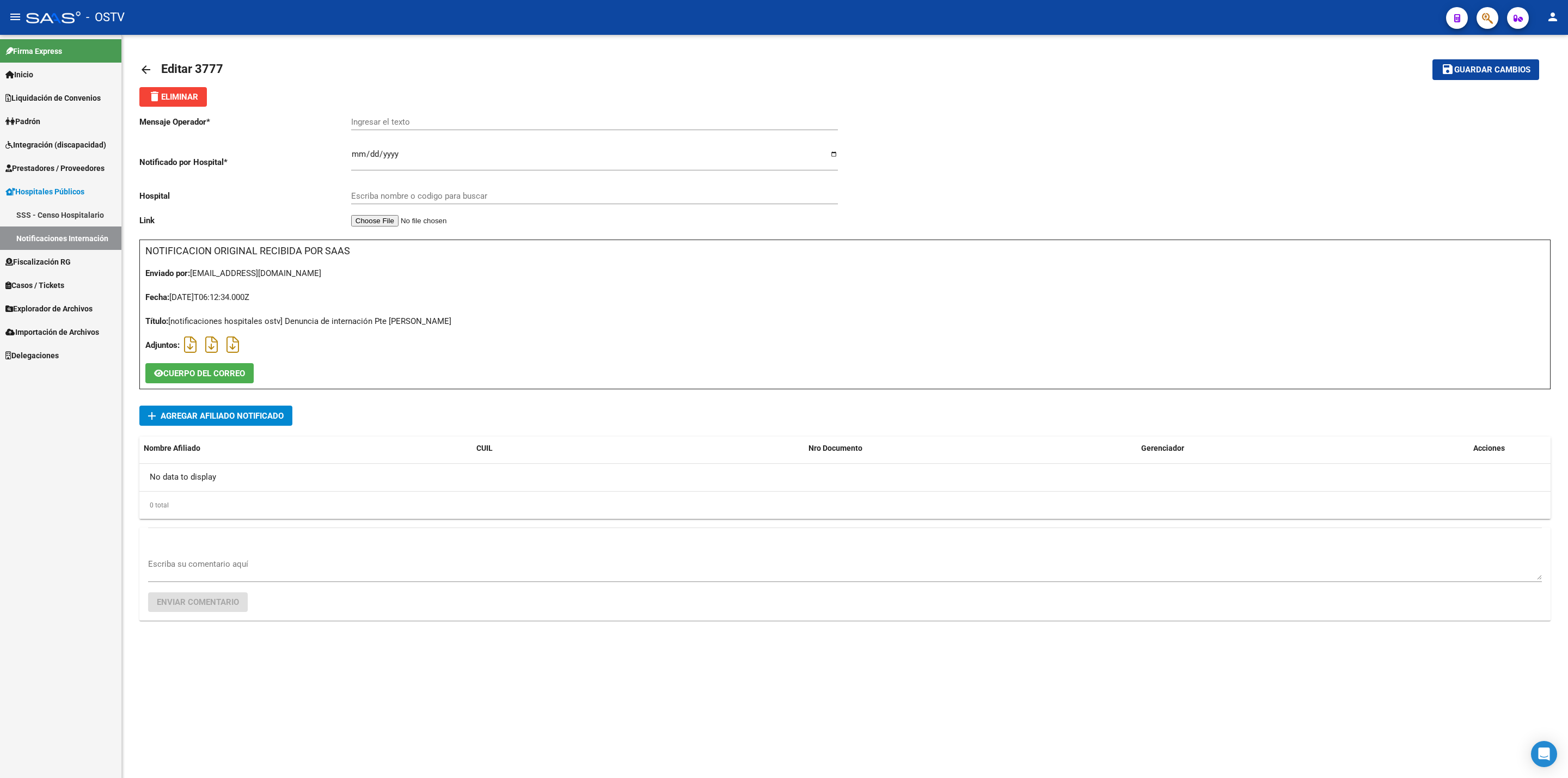
click at [170, 109] on div "Mensaje Operador * Ingresar el texto Notificado por Hospital * [DATE] Ingresar …" at bounding box center [492, 173] width 706 height 133
click at [170, 95] on span "delete Eliminar" at bounding box center [173, 97] width 50 height 10
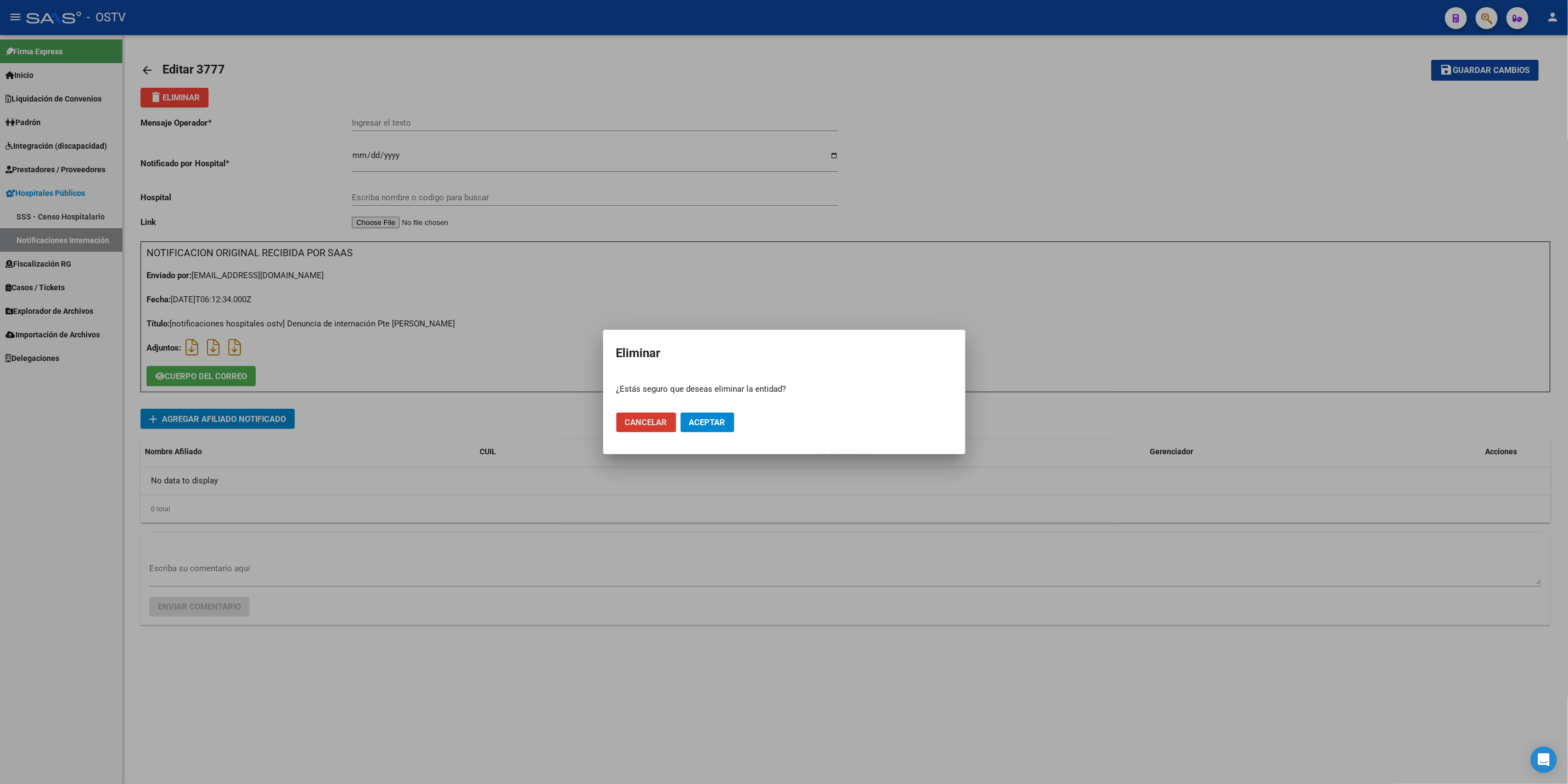
click at [716, 405] on mat-dialog-actions "Cancelar Aceptar" at bounding box center [784, 422] width 336 height 37
drag, startPoint x: 716, startPoint y: 418, endPoint x: 624, endPoint y: 363, distance: 107.2
click at [716, 419] on span "Aceptar" at bounding box center [708, 422] width 36 height 10
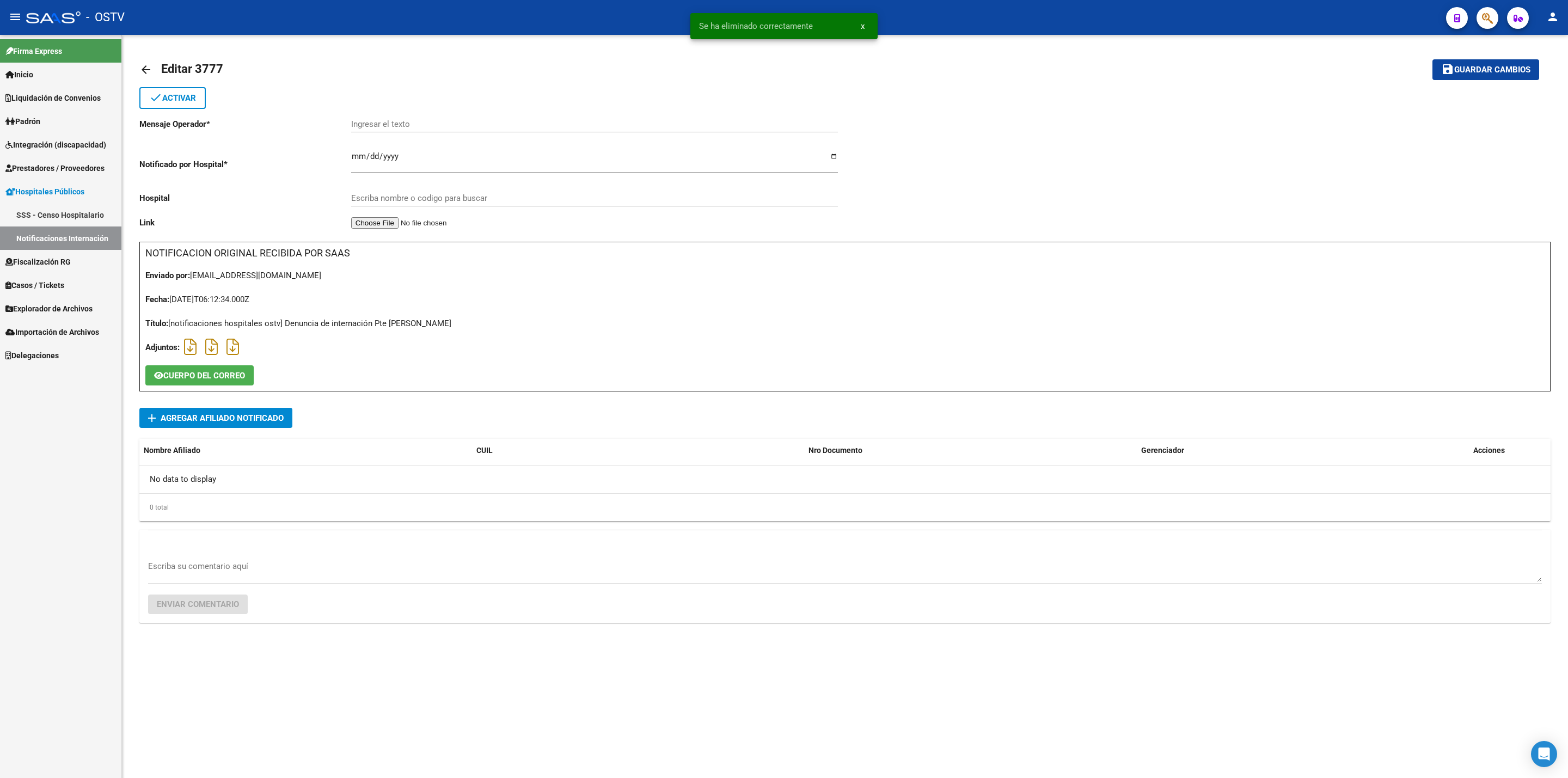
click at [145, 64] on mat-icon "arrow_back" at bounding box center [145, 69] width 13 height 13
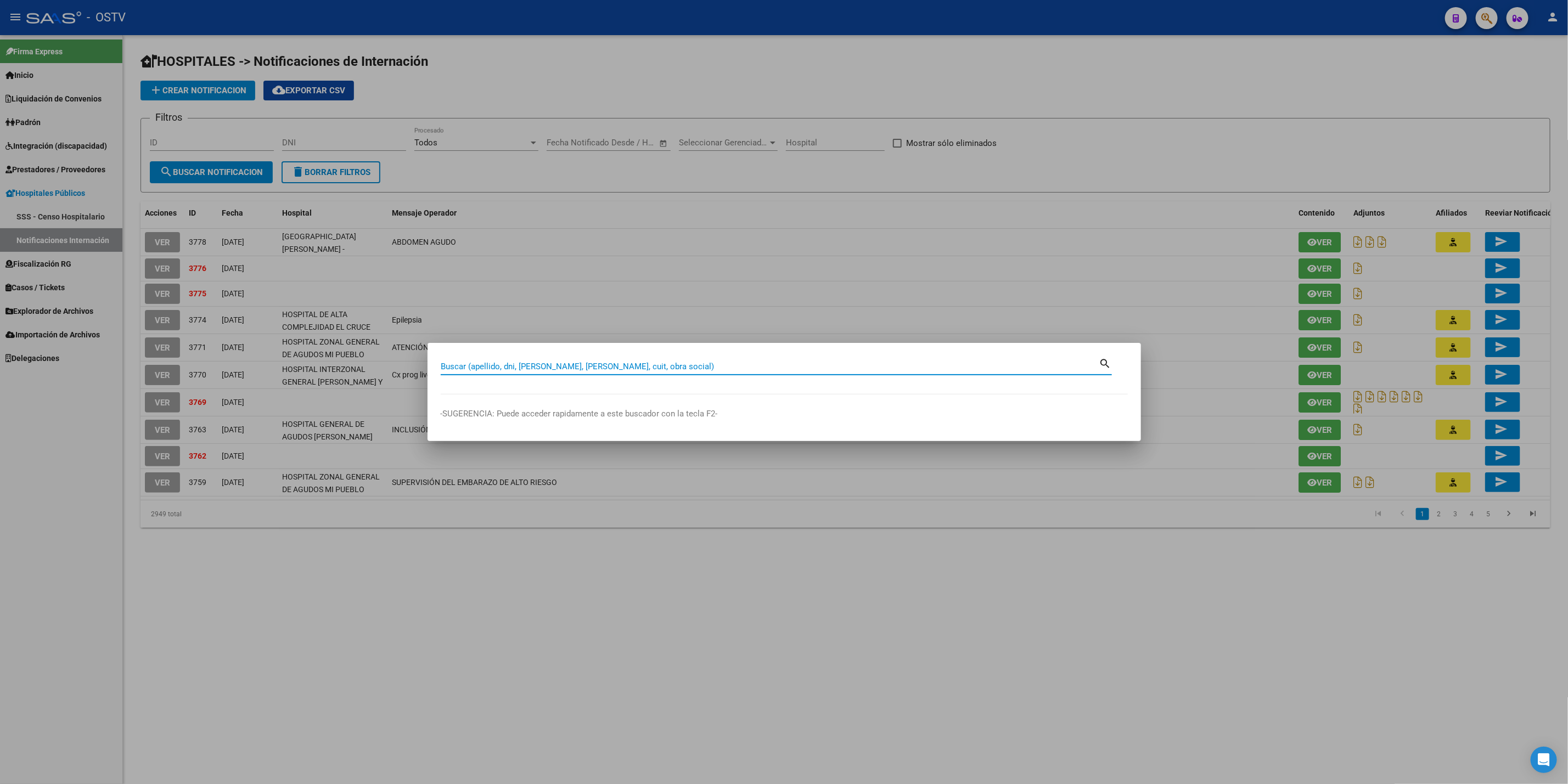
paste input "25960573"
type input "25960573"
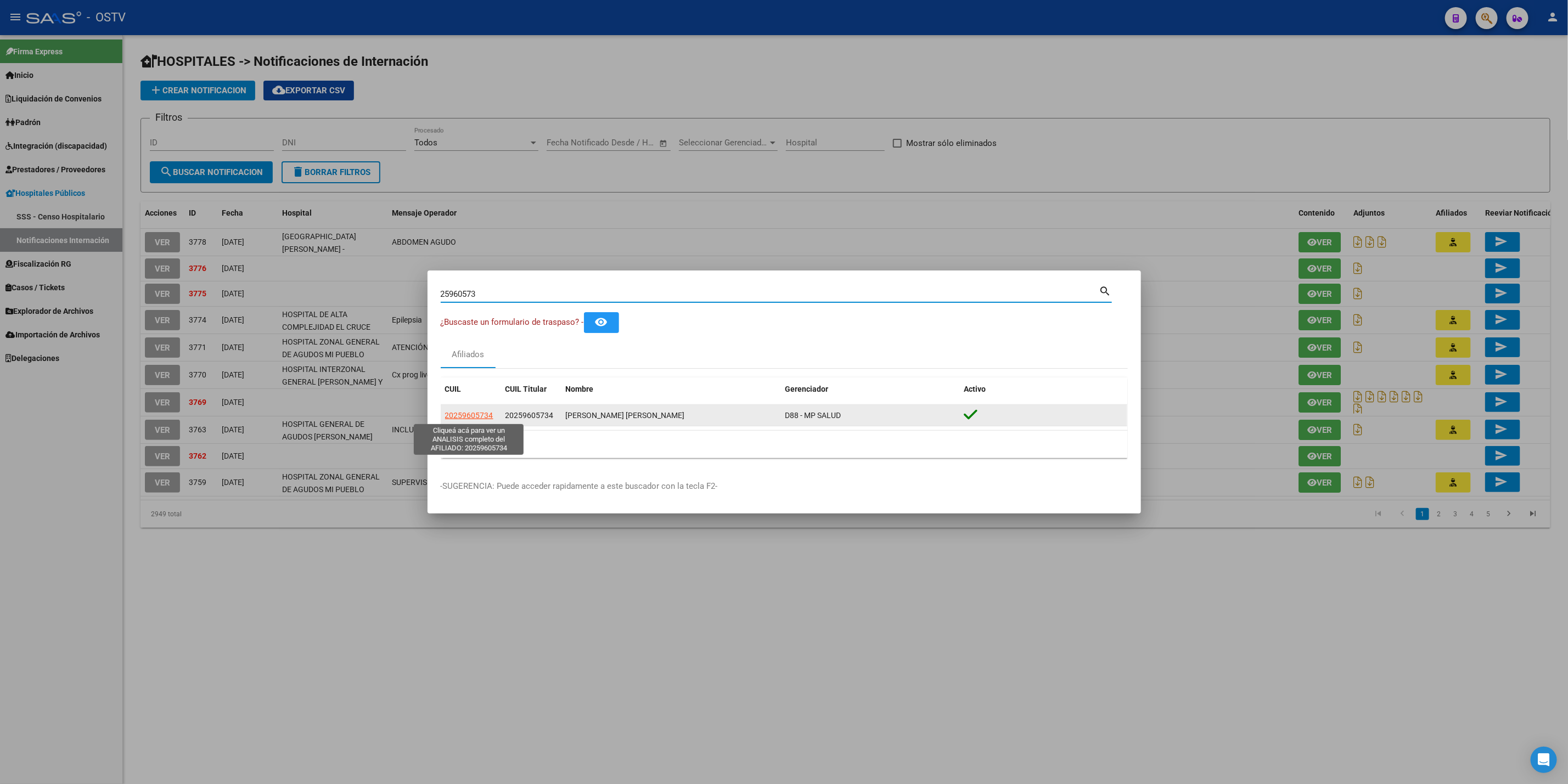
click at [449, 412] on span "20259605734" at bounding box center [469, 416] width 48 height 9
type textarea "20259605734"
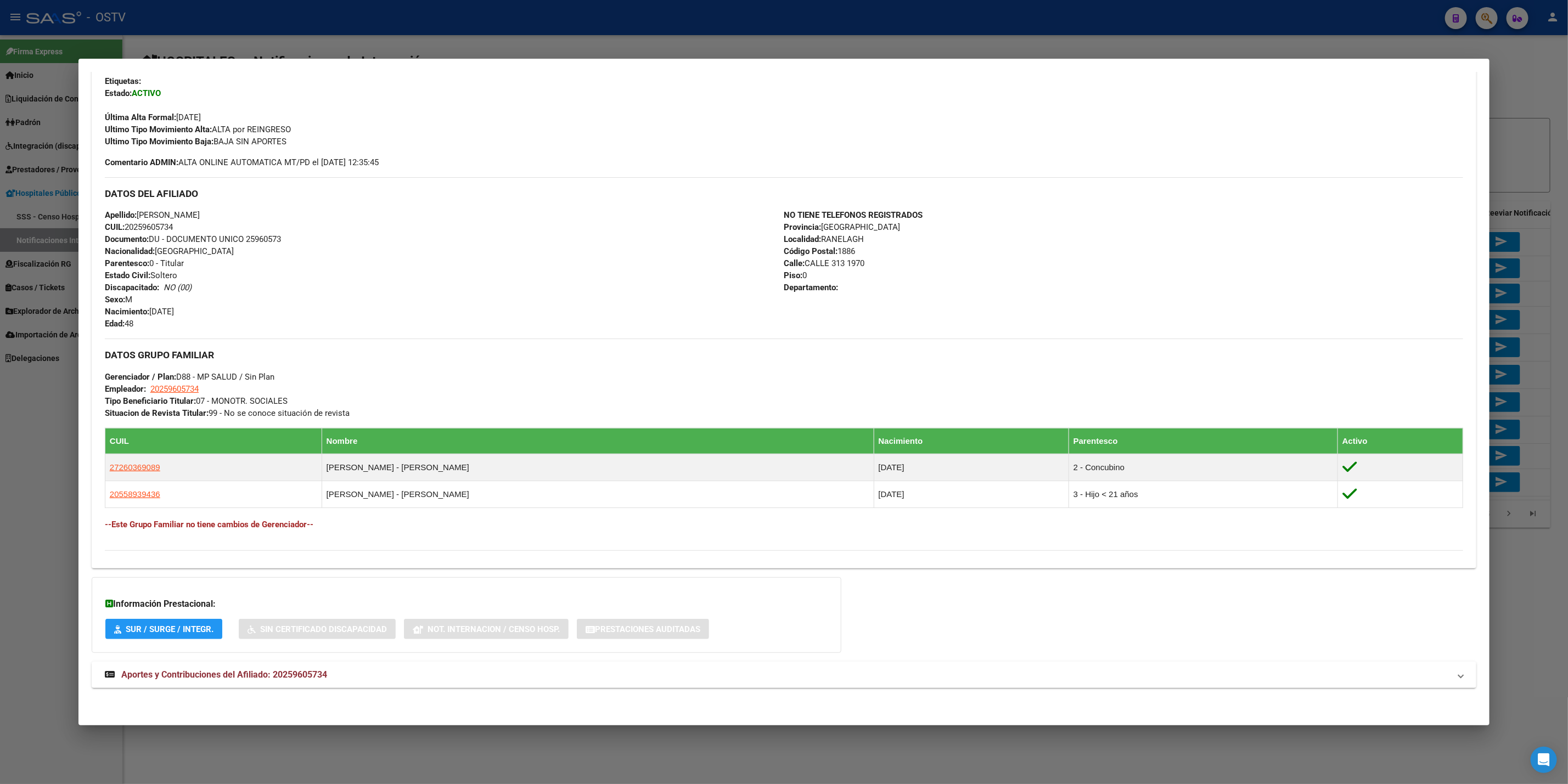
scroll to position [273, 0]
click at [352, 668] on mat-panel-title "Aportes y Contribuciones del Afiliado: 20259605734" at bounding box center [777, 674] width 1345 height 13
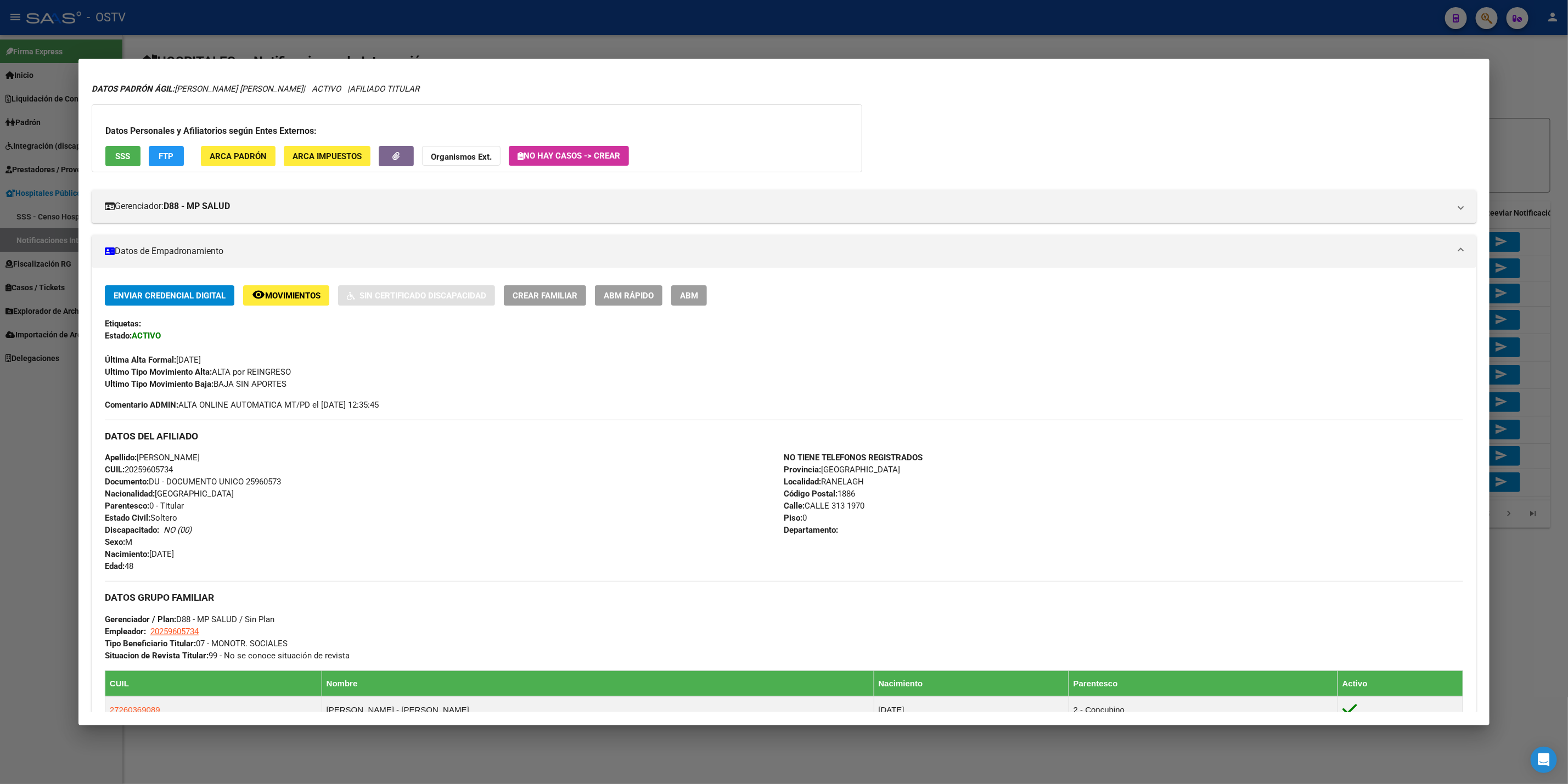
scroll to position [0, 0]
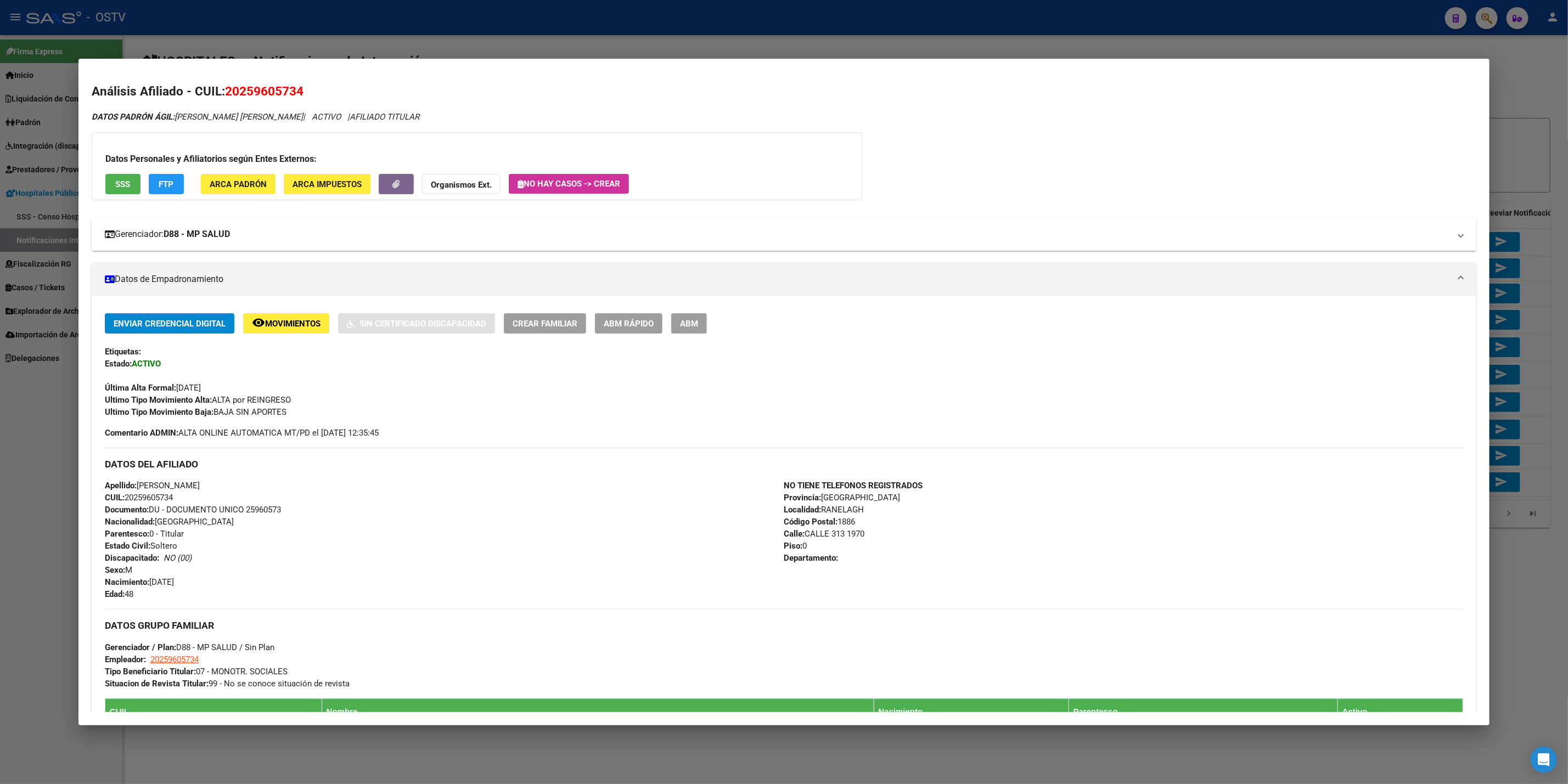
click at [318, 219] on mat-expansion-panel-header "Gerenciador: D88 - MP SALUD" at bounding box center [784, 234] width 1385 height 33
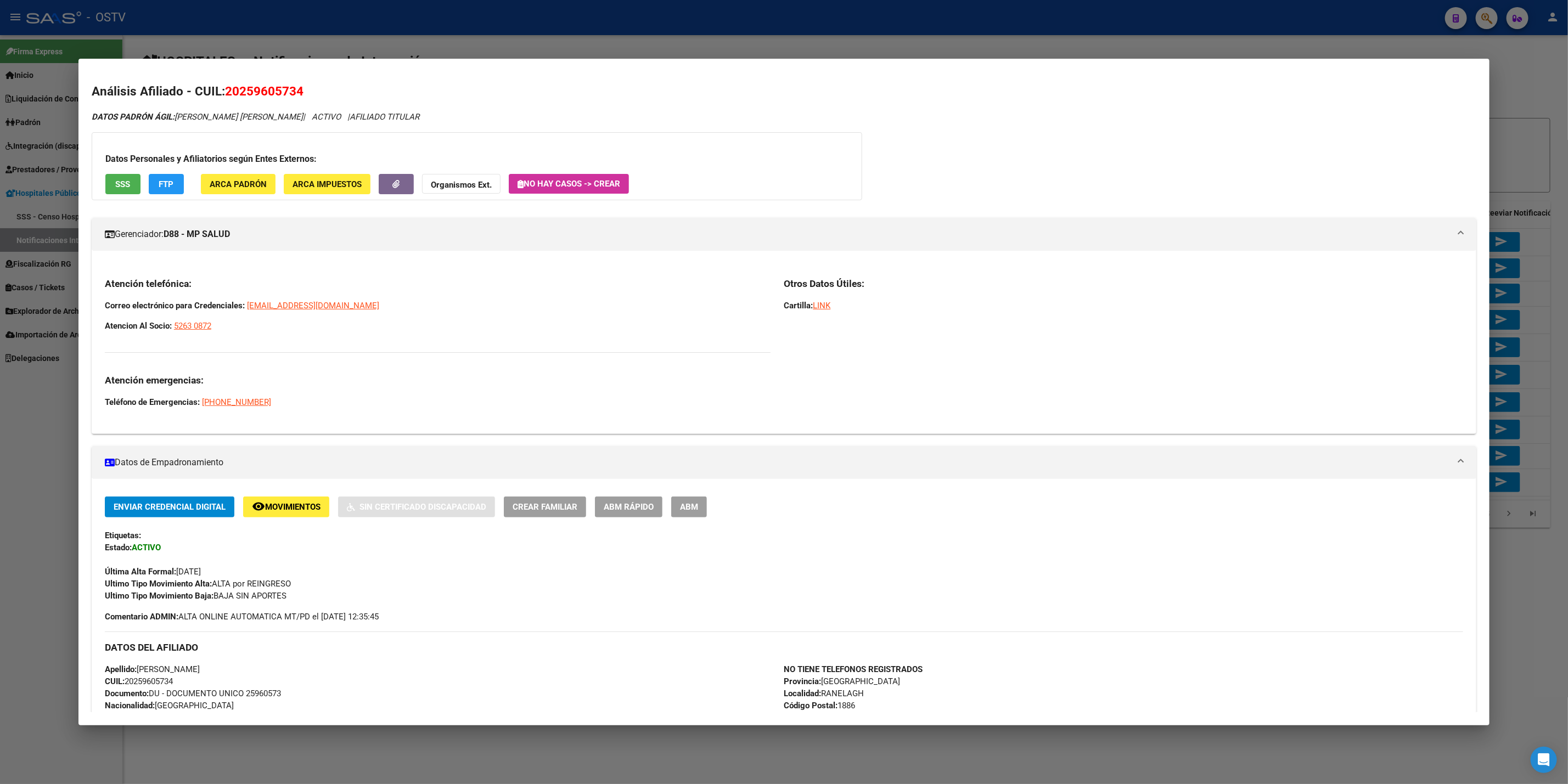
click at [458, 55] on div at bounding box center [784, 392] width 1568 height 784
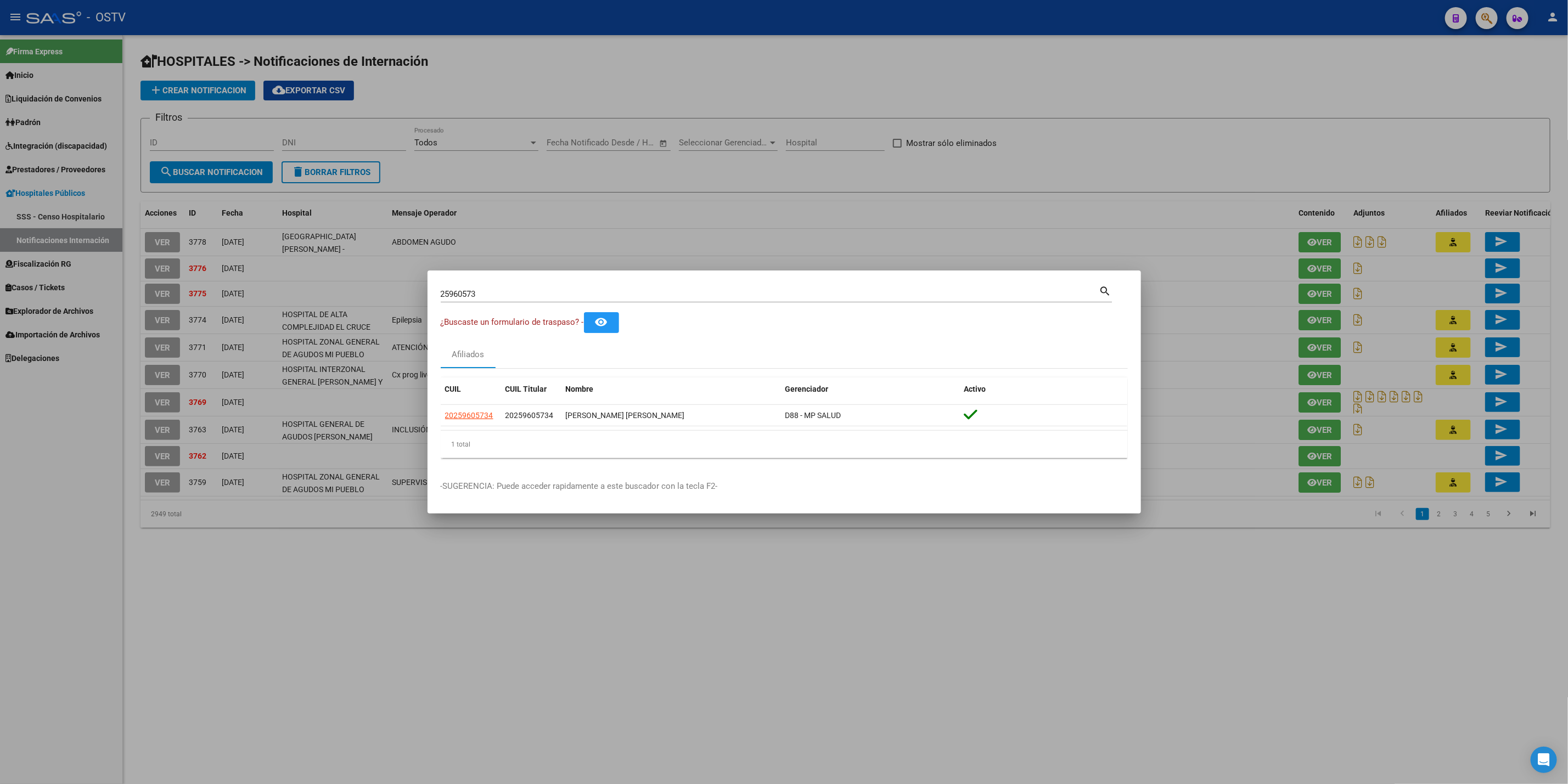
drag, startPoint x: 509, startPoint y: 296, endPoint x: 17, endPoint y: 305, distance: 492.1
click at [17, 305] on div "25960573 Buscar (apellido, dni, cuil, nro traspaso, cuit, obra social) search ¿…" at bounding box center [784, 392] width 1568 height 784
paste input "8204308"
type input "28204308"
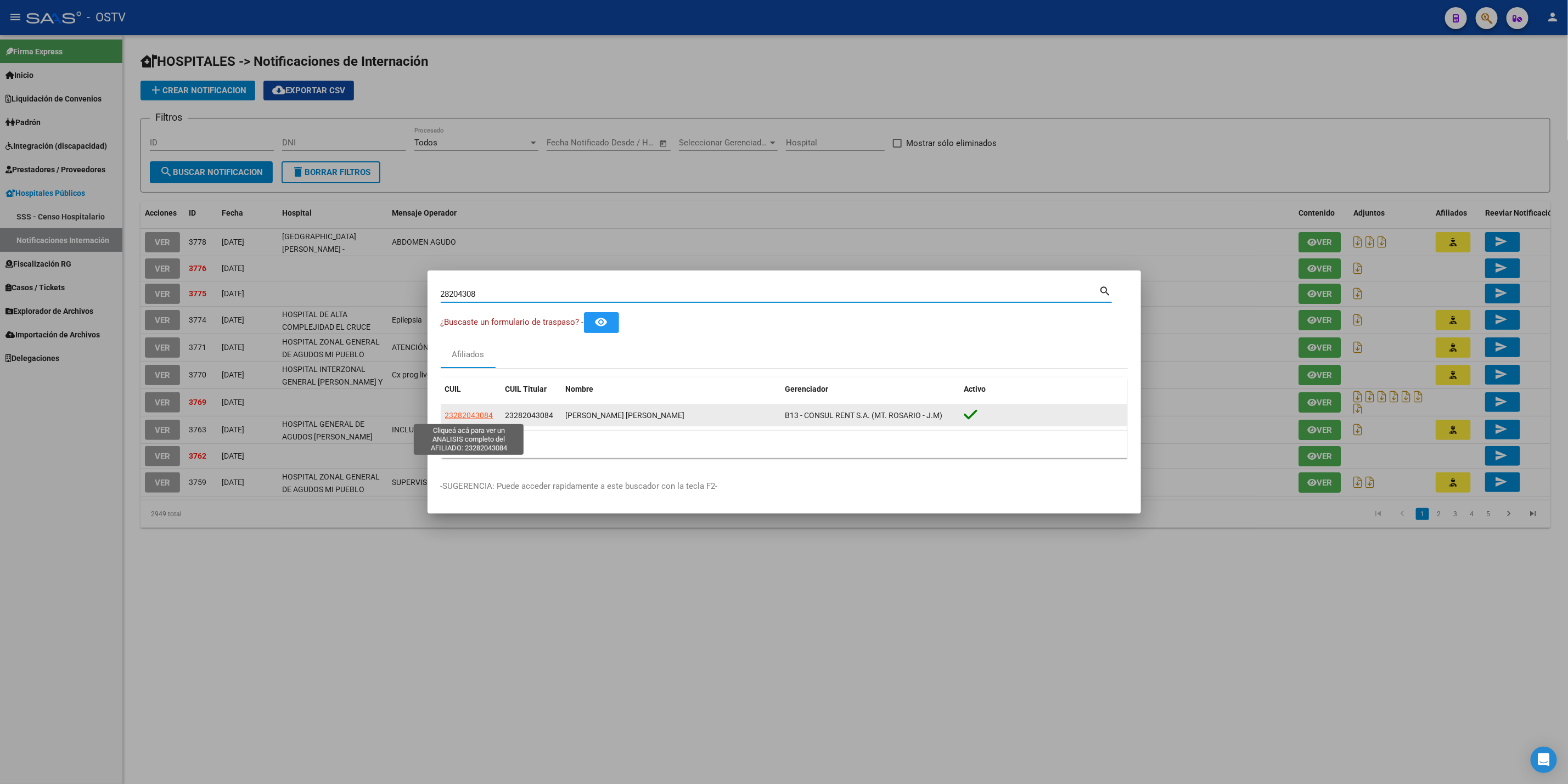
click at [460, 411] on span "23282043084" at bounding box center [469, 416] width 48 height 9
copy span "8"
type textarea "23282043084"
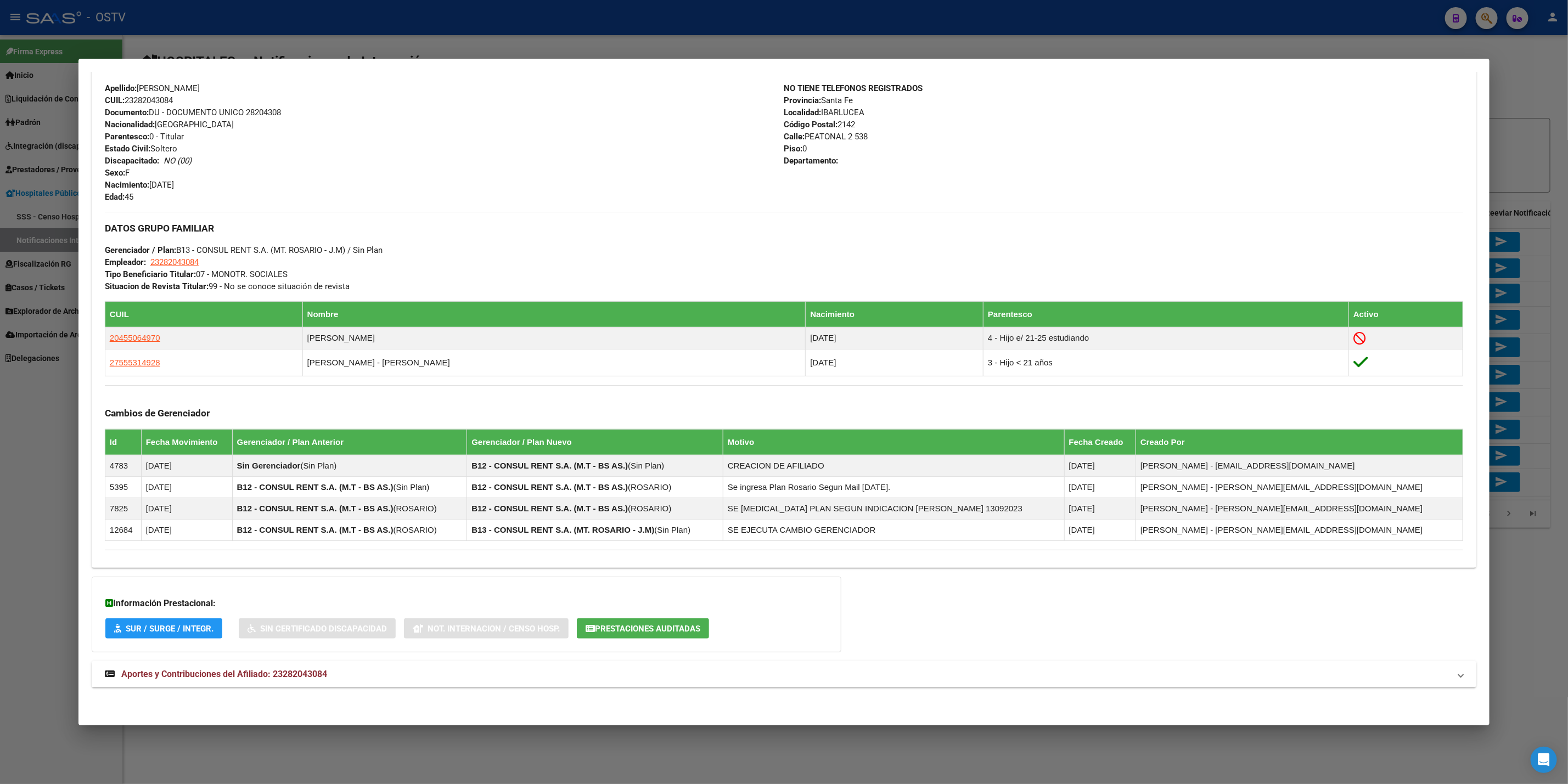
scroll to position [389, 0]
click at [271, 679] on span "Aportes y Contribuciones del Afiliado: 23282043084" at bounding box center [224, 674] width 206 height 11
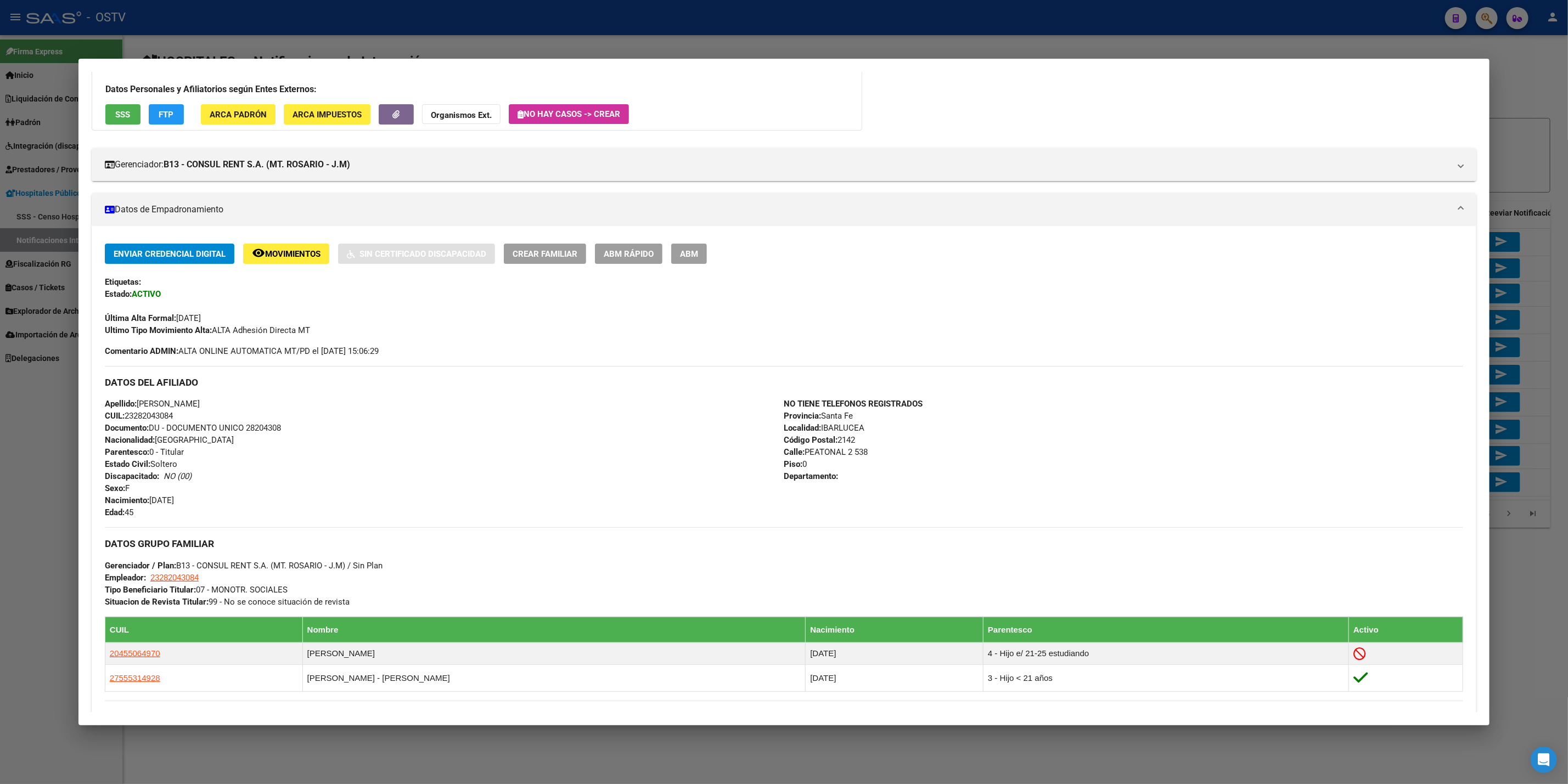
scroll to position [0, 0]
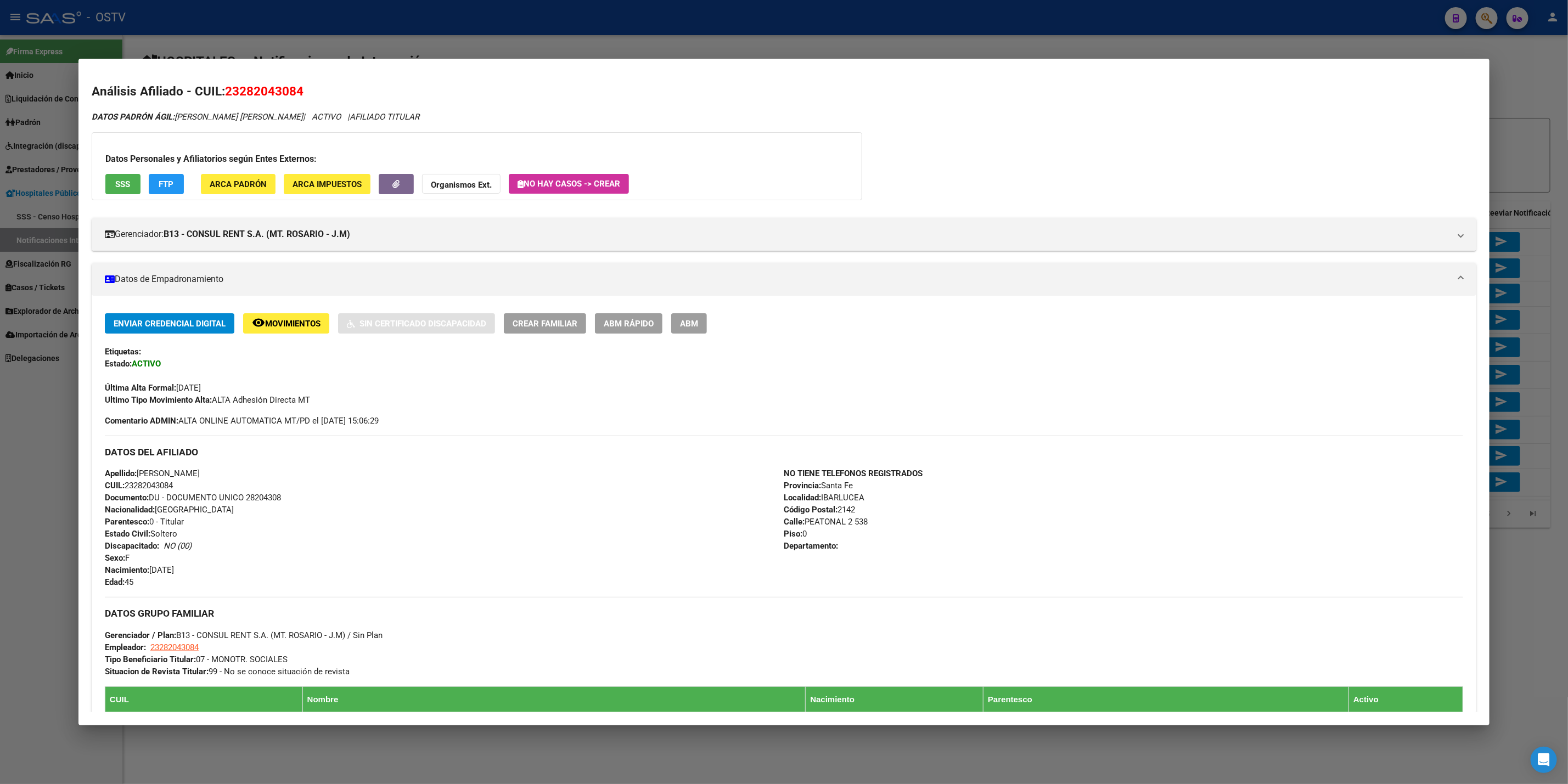
click at [53, 420] on div at bounding box center [784, 392] width 1568 height 784
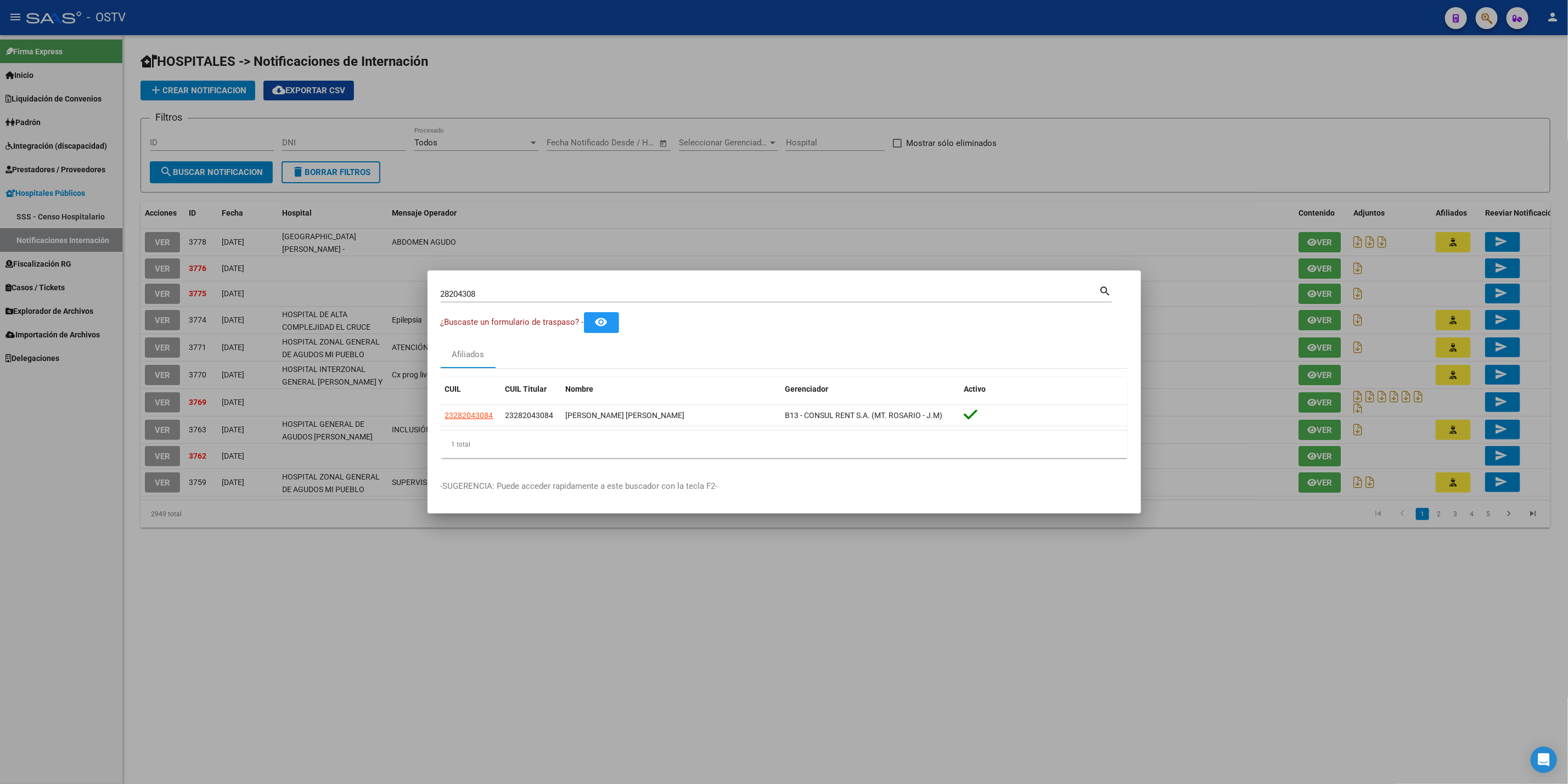
click at [601, 193] on div at bounding box center [784, 392] width 1568 height 784
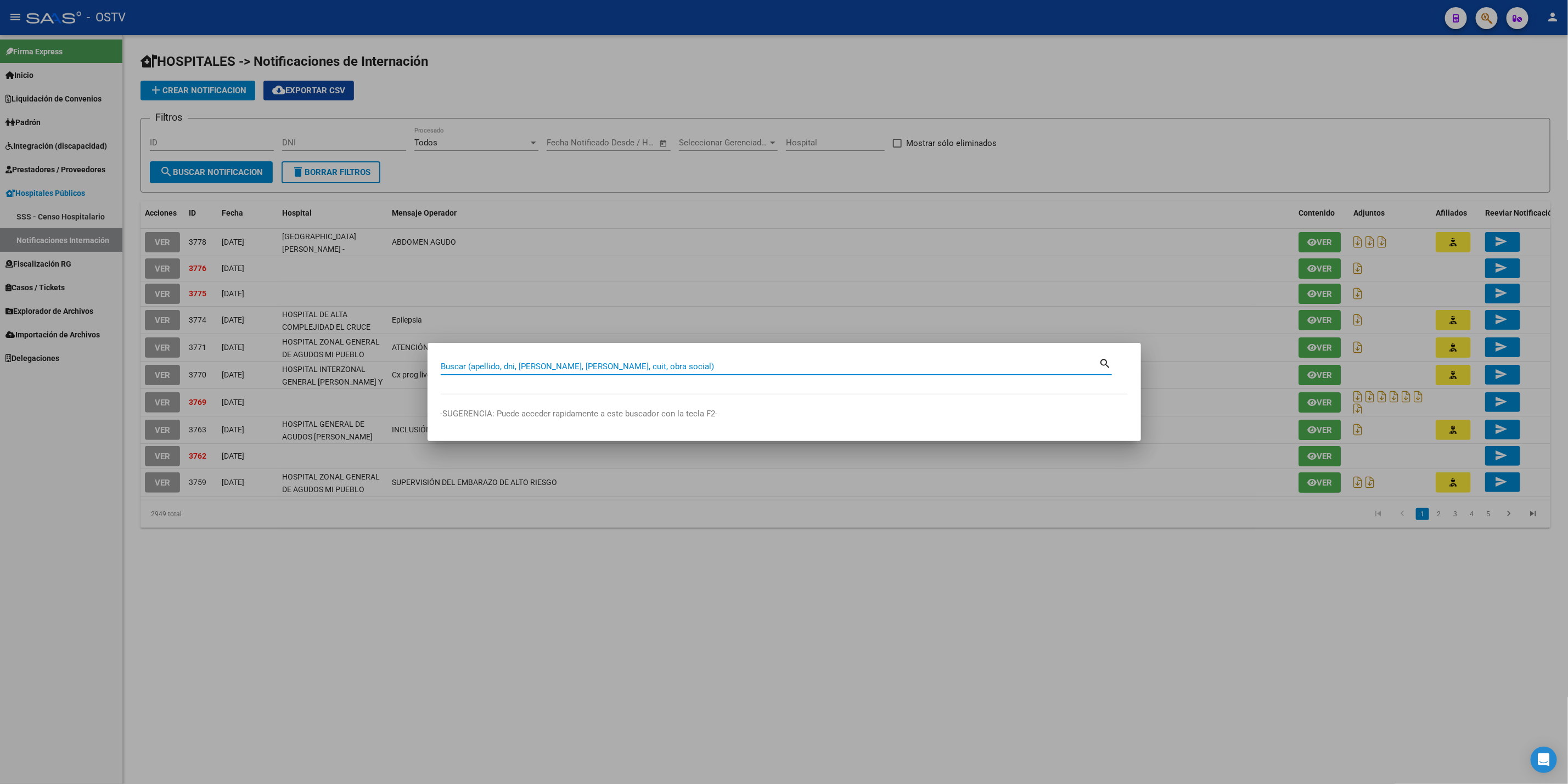
paste input "25960573"
type input "25960573"
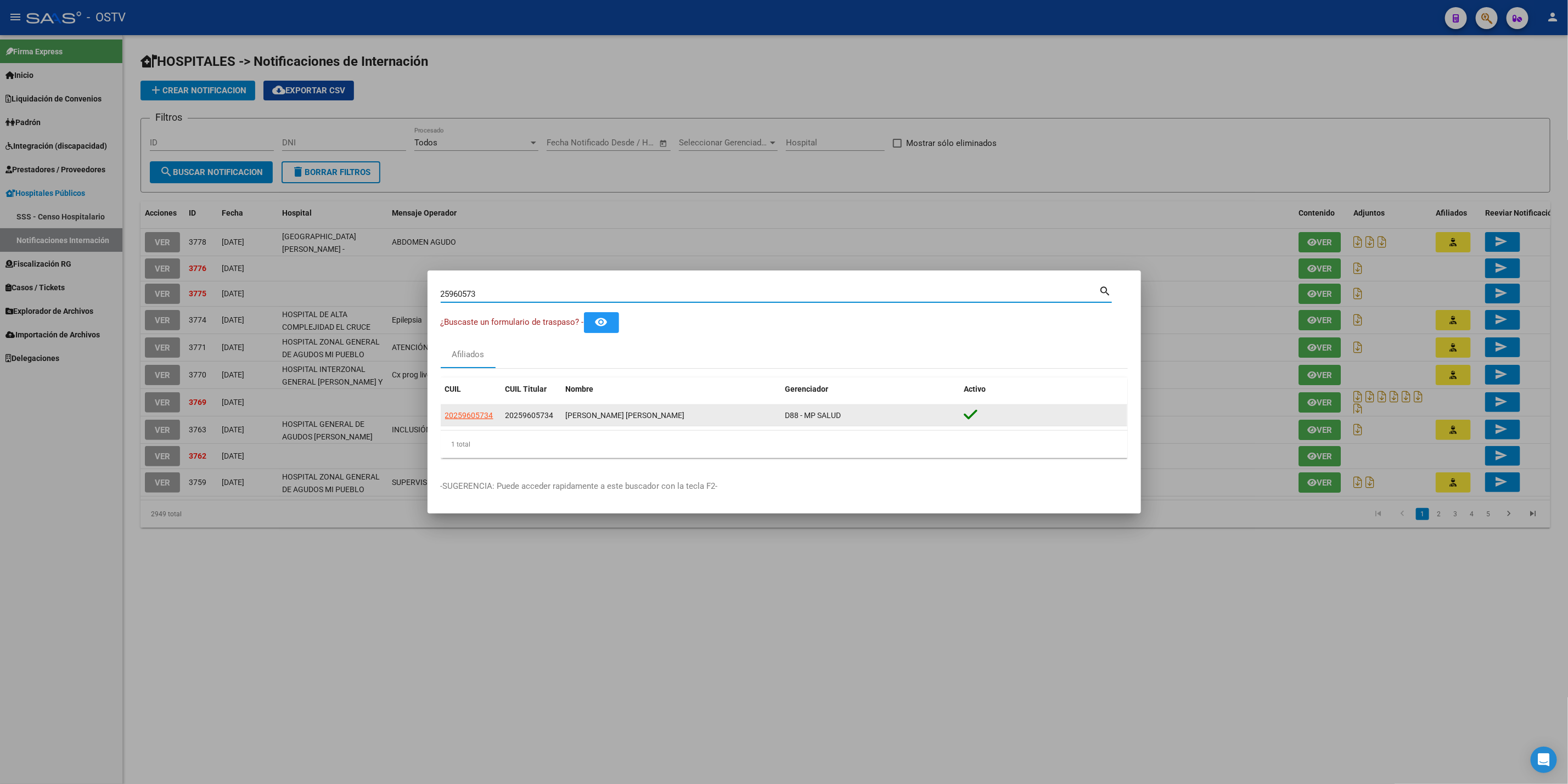
click at [496, 412] on div "20259605734" at bounding box center [470, 416] width 52 height 12
click at [481, 415] on span "20259605734" at bounding box center [469, 416] width 48 height 9
type textarea "20259605734"
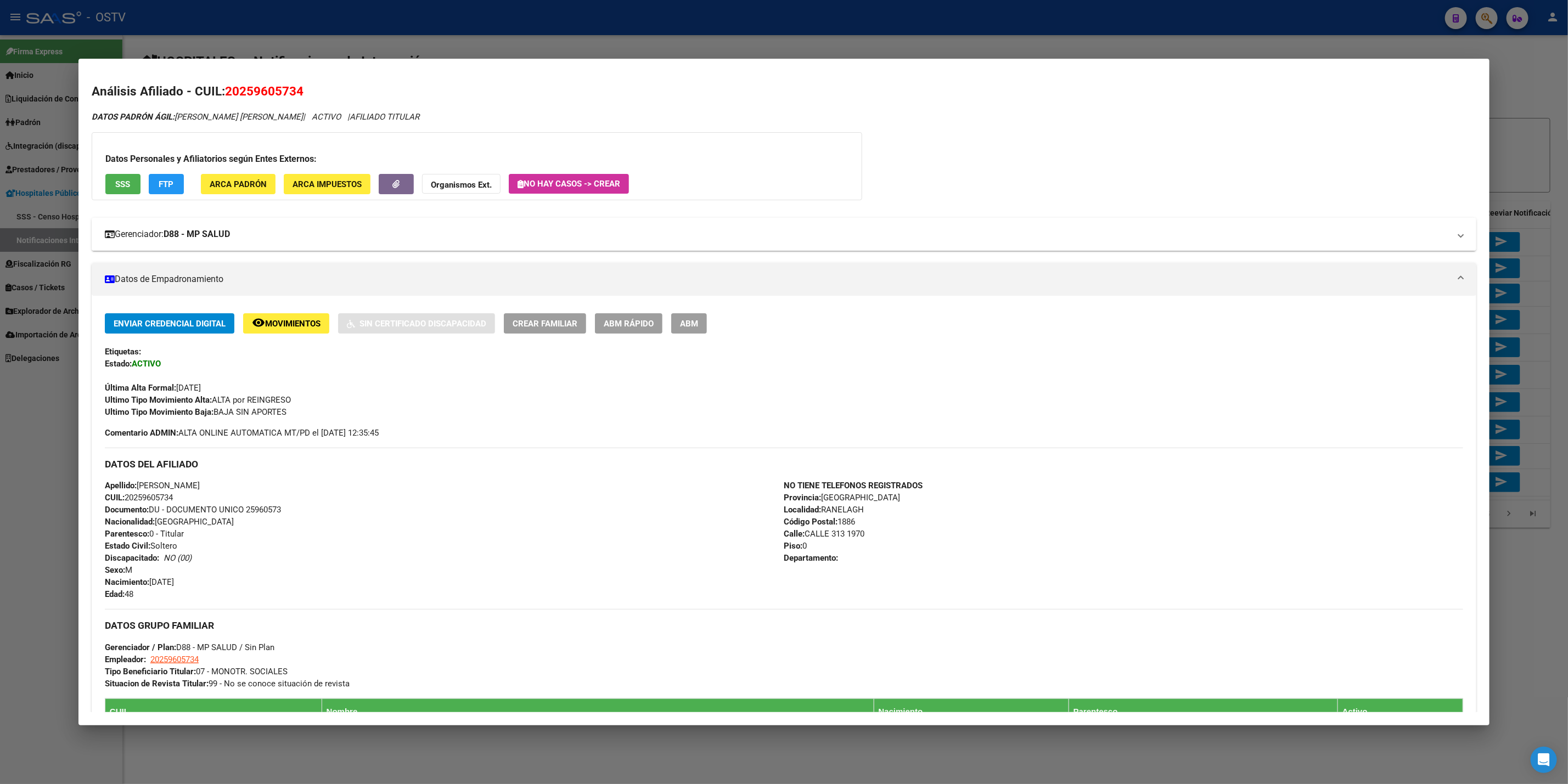
click at [228, 231] on strong "D88 - MP SALUD" at bounding box center [196, 234] width 66 height 13
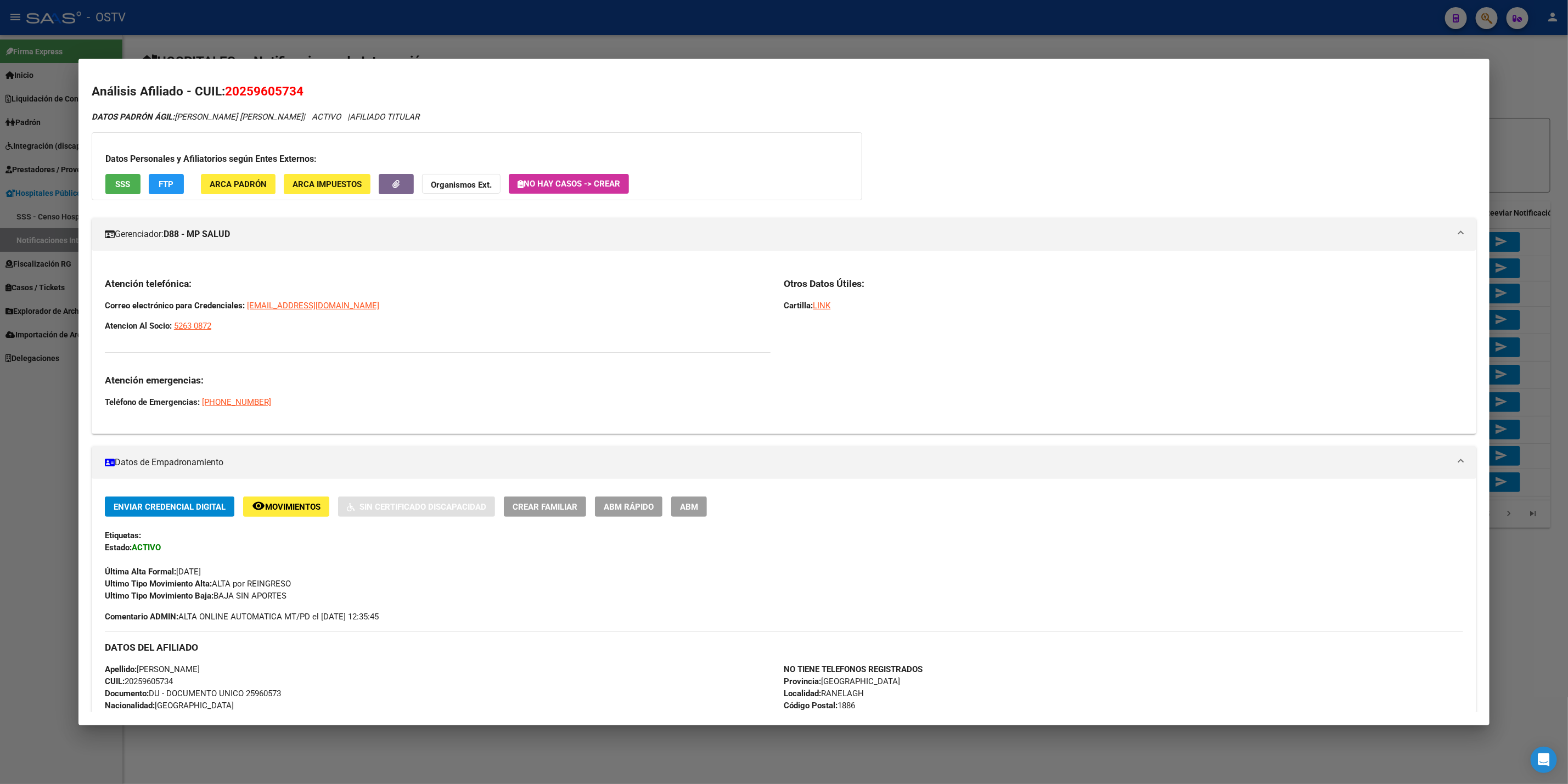
drag, startPoint x: 232, startPoint y: 321, endPoint x: 97, endPoint y: 297, distance: 137.1
click at [97, 297] on div "Atención telefónica: Correo electrónico para Credenciales: [EMAIL_ADDRESS][DOMA…" at bounding box center [784, 347] width 1385 height 157
copy div "Correo electrónico para Credenciales: [EMAIL_ADDRESS][DOMAIN_NAME] Atencion Al …"
click at [509, 17] on div at bounding box center [784, 392] width 1568 height 784
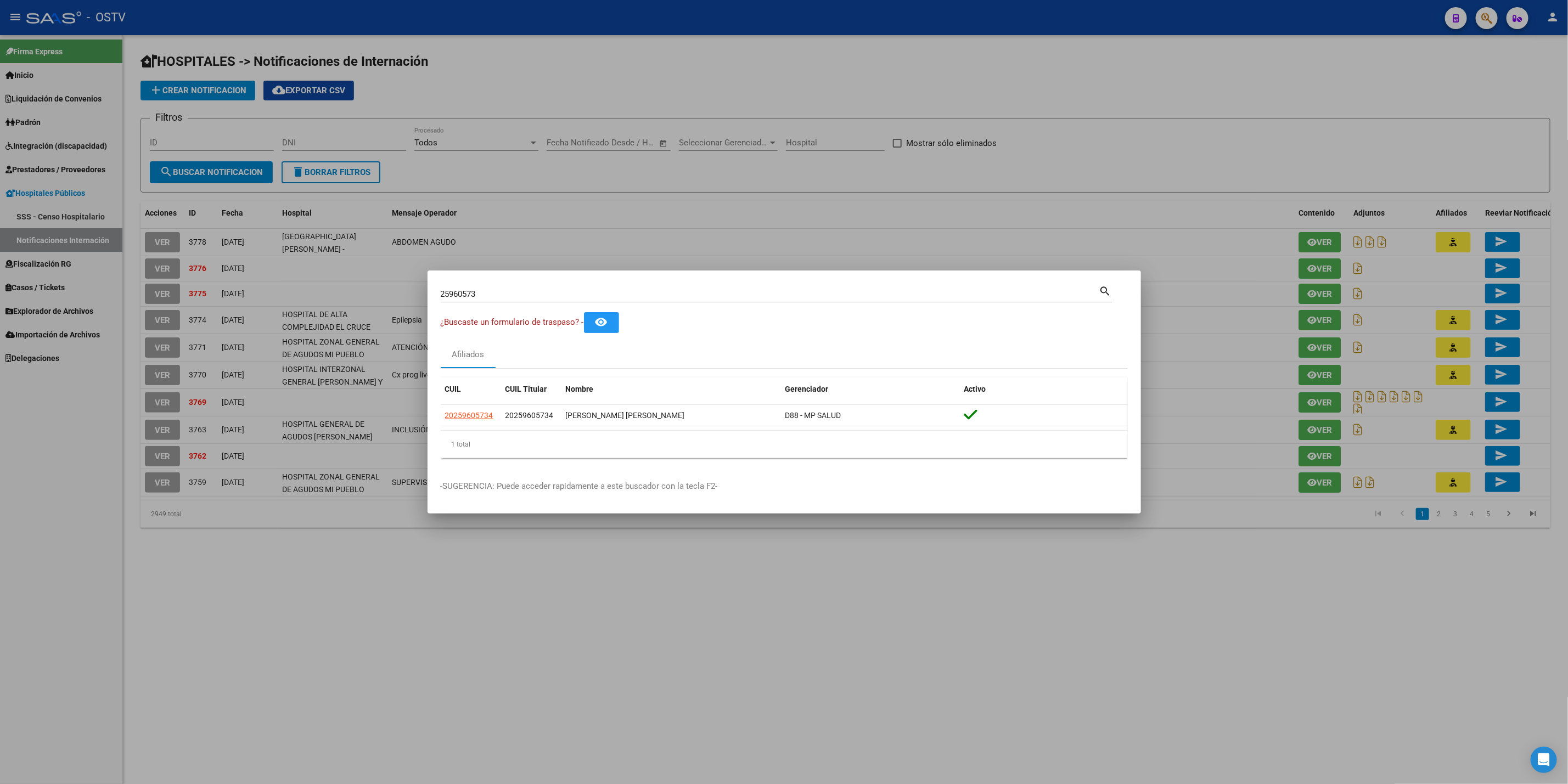
click at [459, 65] on div at bounding box center [784, 392] width 1568 height 784
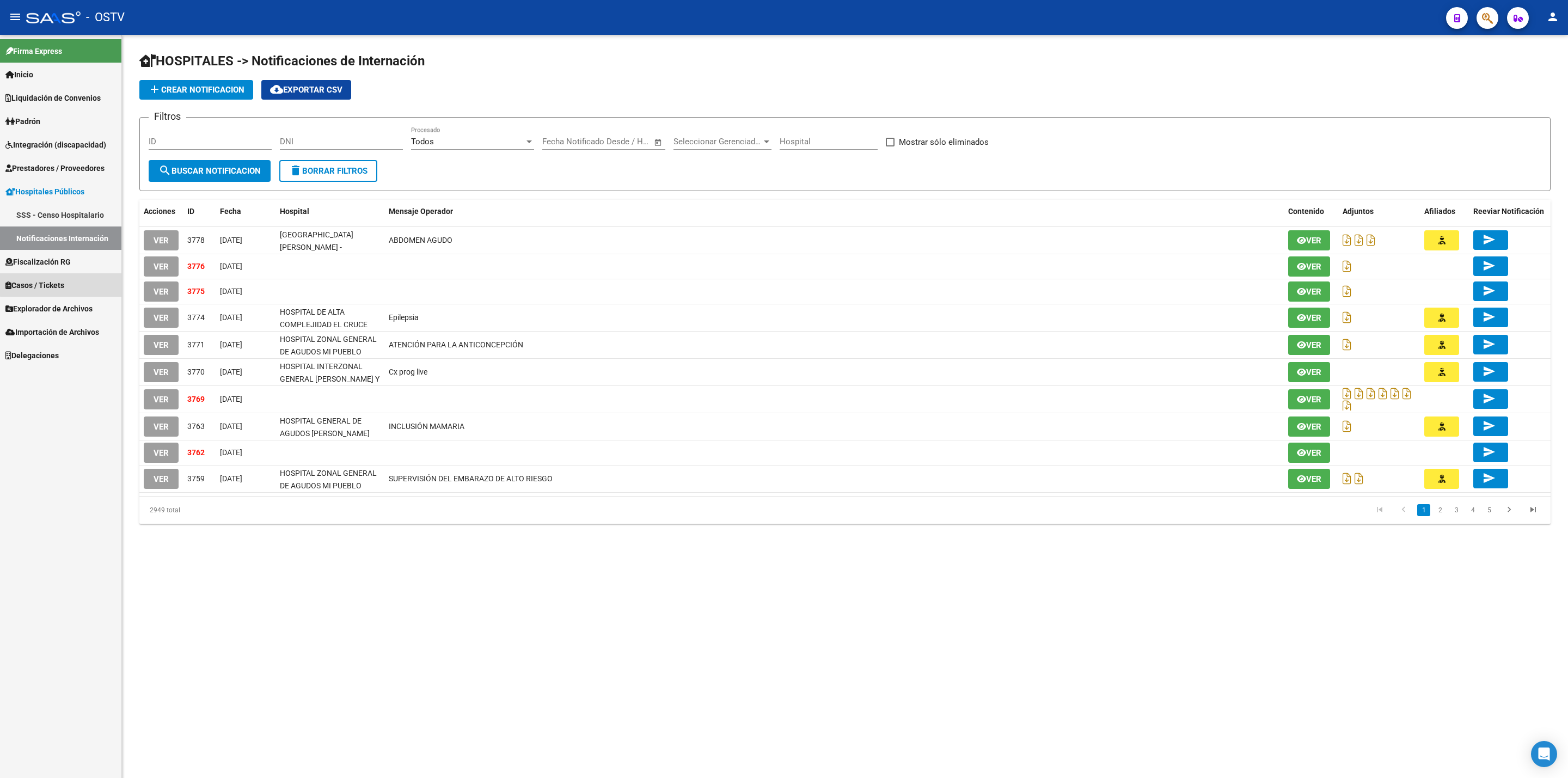
click at [61, 279] on span "Casos / Tickets" at bounding box center [35, 285] width 59 height 12
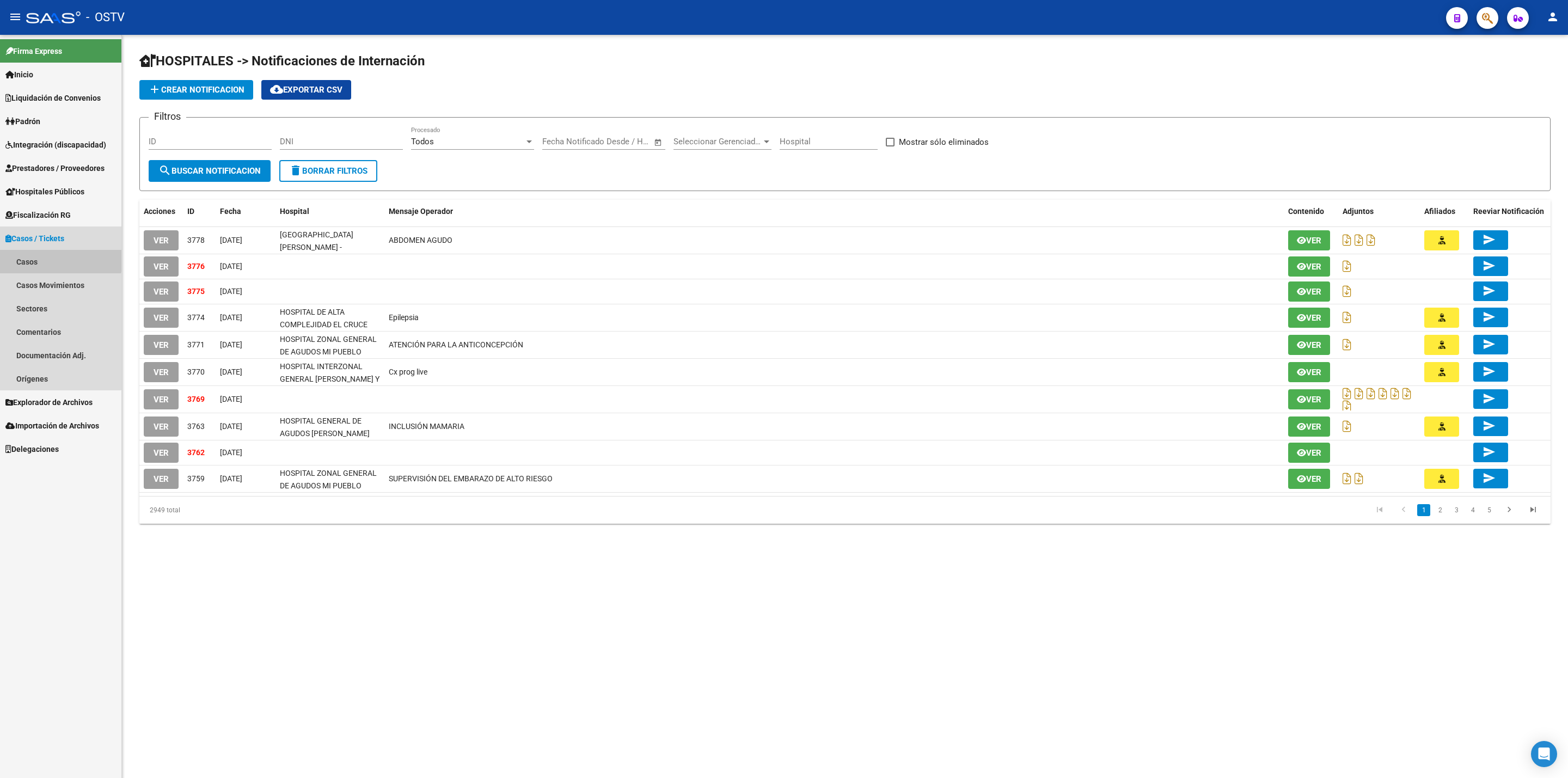
click at [48, 252] on link "Casos" at bounding box center [60, 262] width 121 height 23
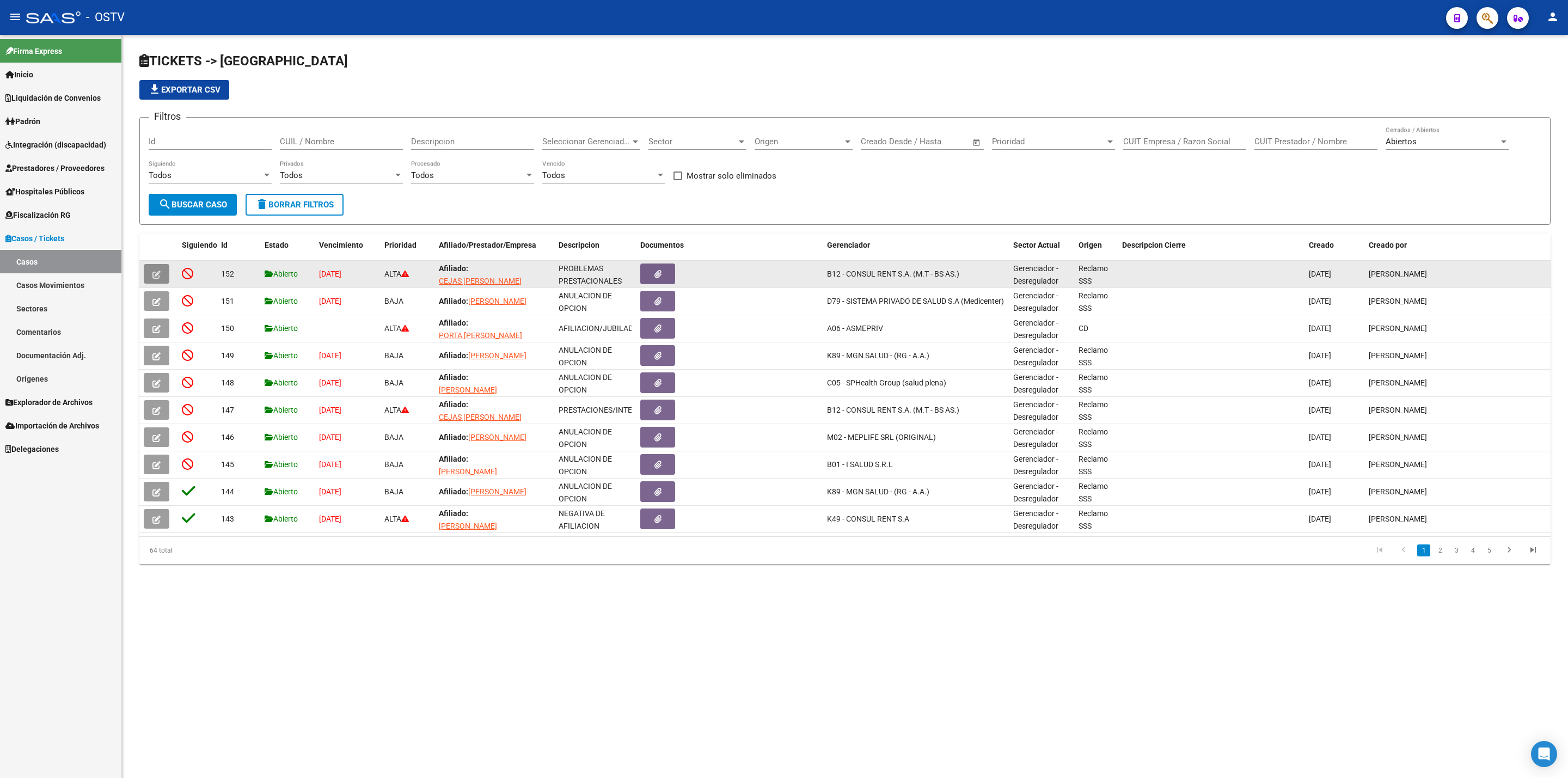
click at [149, 282] on button "button" at bounding box center [157, 274] width 26 height 20
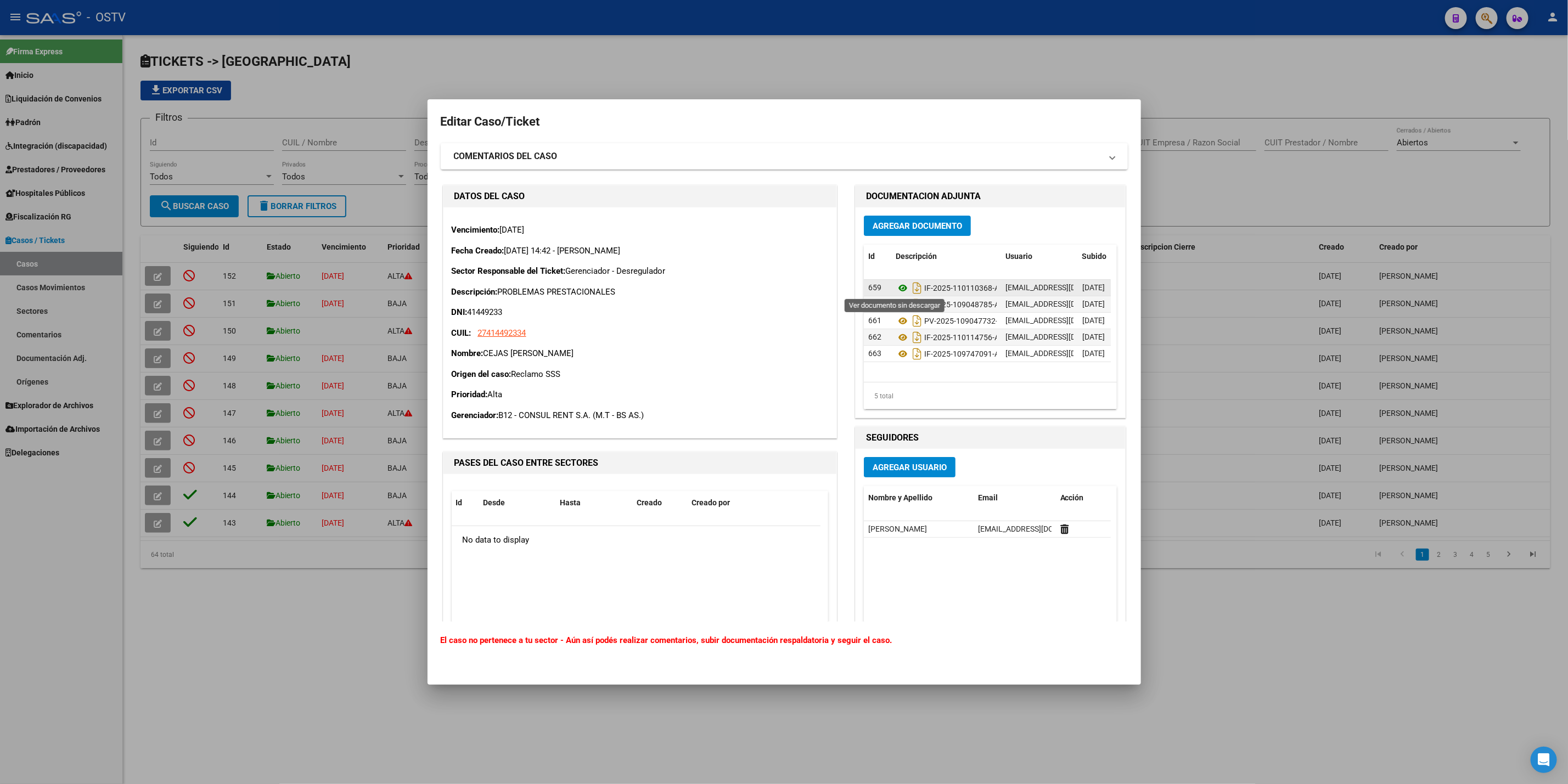
click at [896, 292] on icon at bounding box center [903, 288] width 14 height 13
click at [529, 27] on div at bounding box center [784, 392] width 1568 height 784
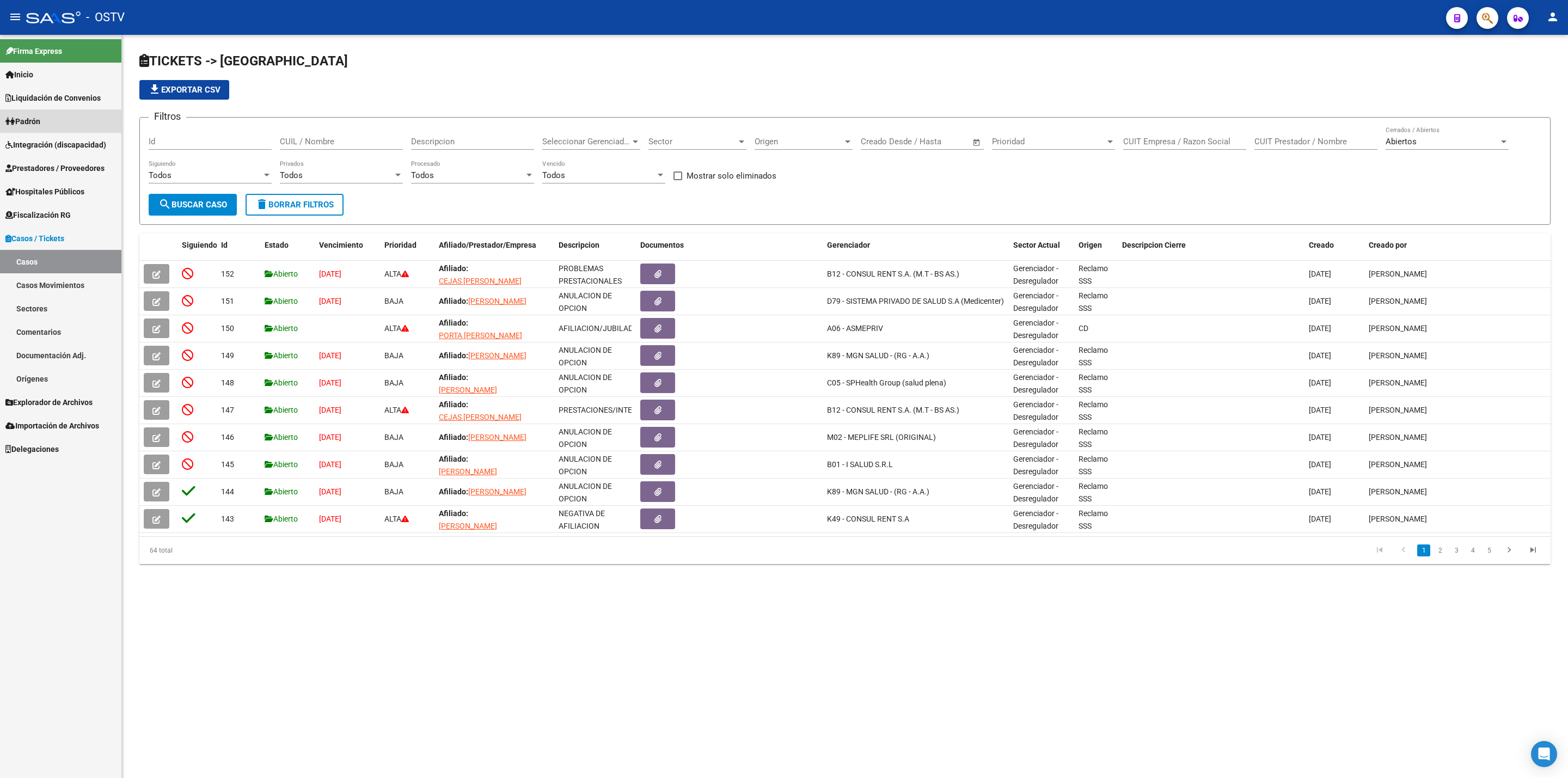
click at [63, 119] on link "Padrón" at bounding box center [60, 121] width 121 height 23
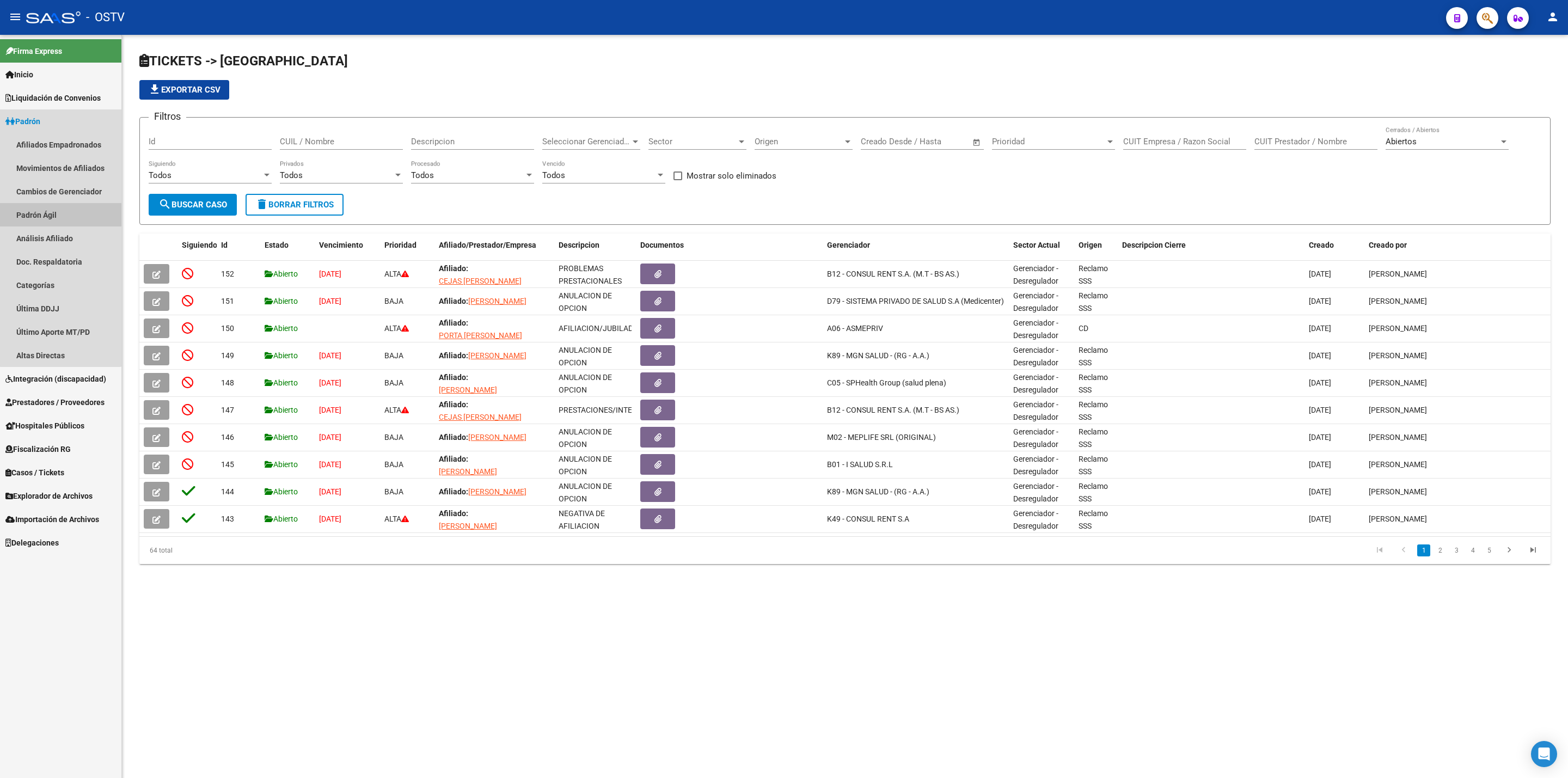
click at [60, 208] on link "Padrón Ágil" at bounding box center [60, 215] width 121 height 23
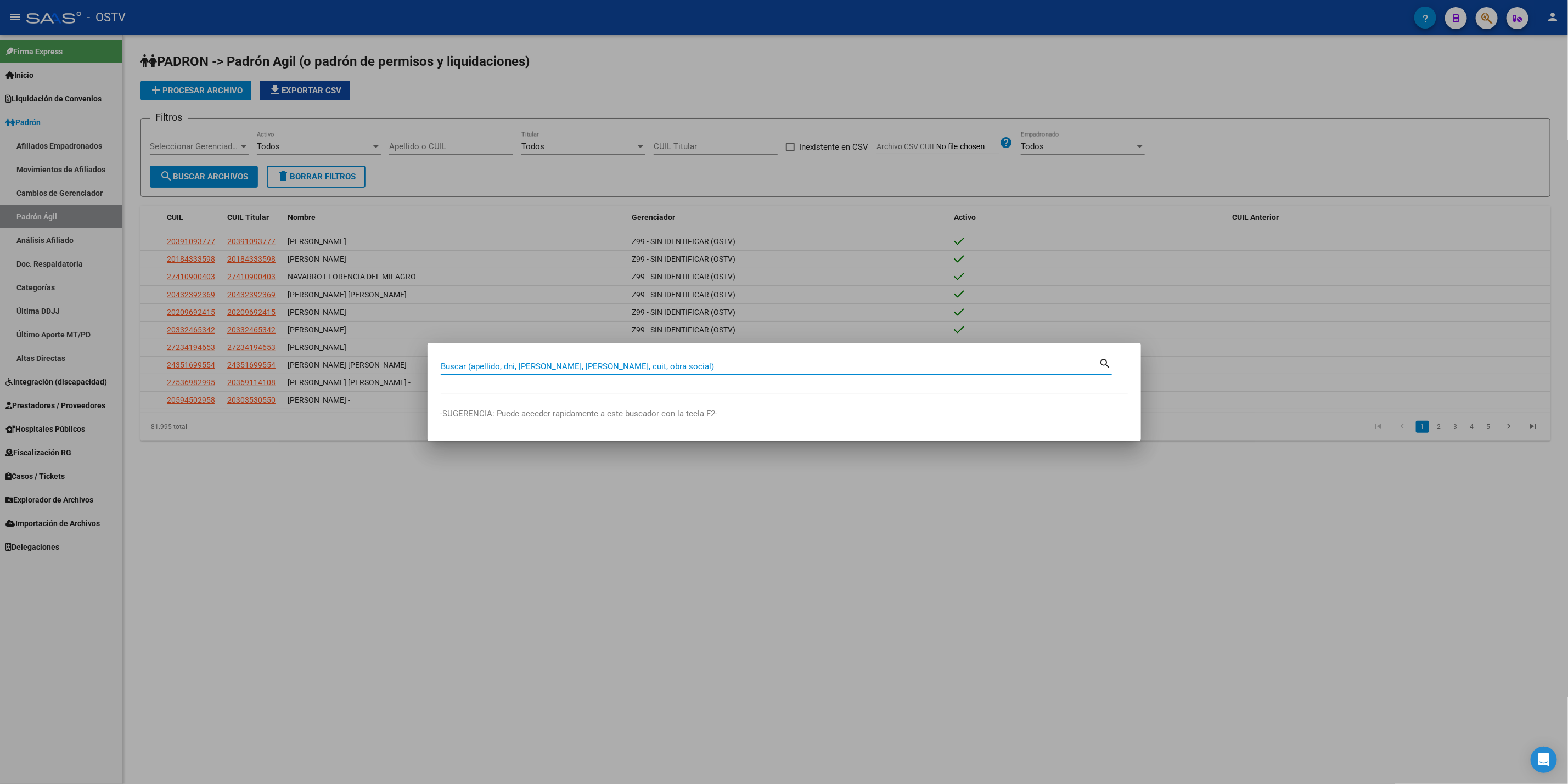
paste input "37059566"
type input "37059566"
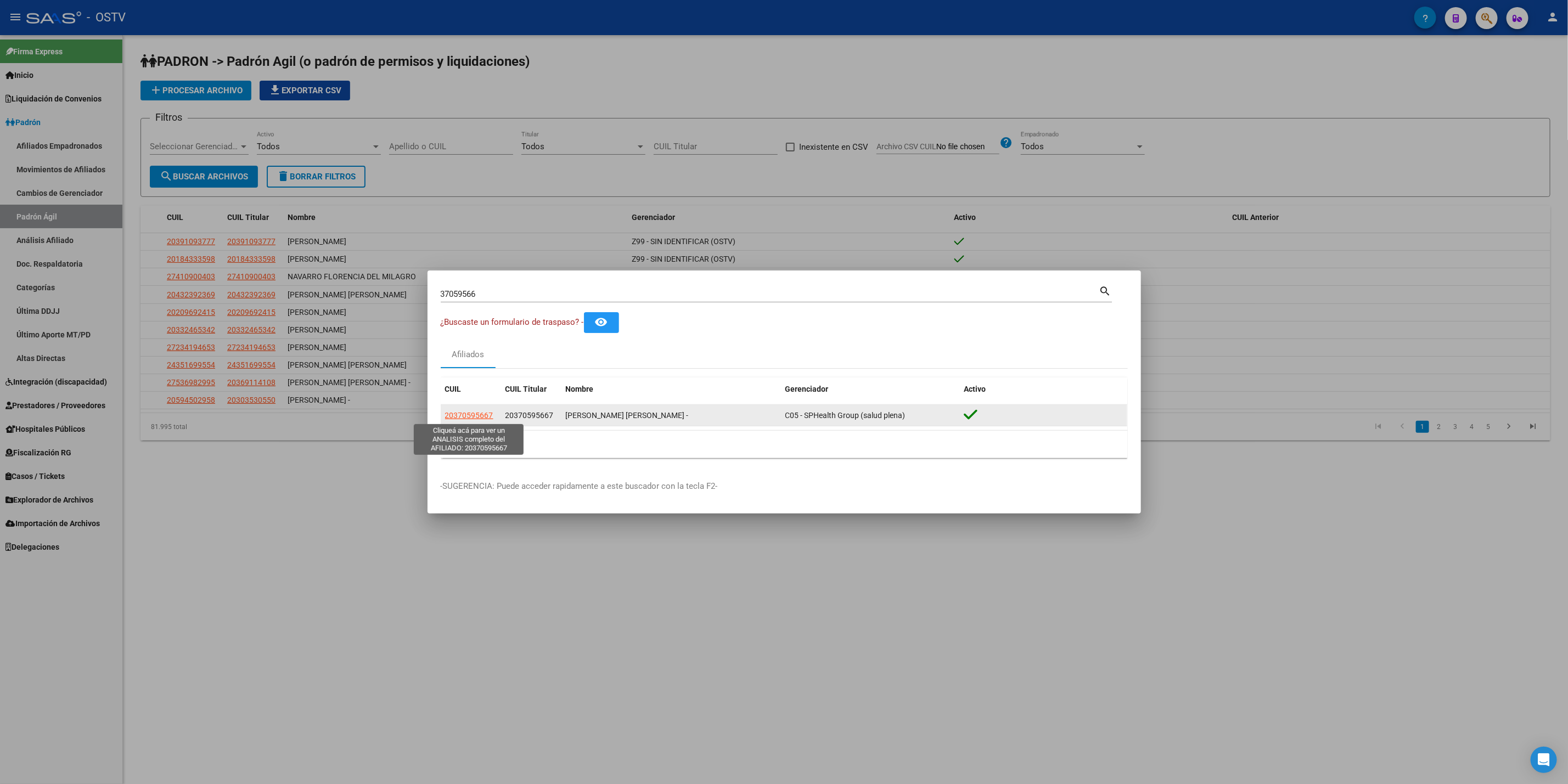
click at [448, 412] on span "20370595667" at bounding box center [469, 416] width 48 height 9
copy span "2"
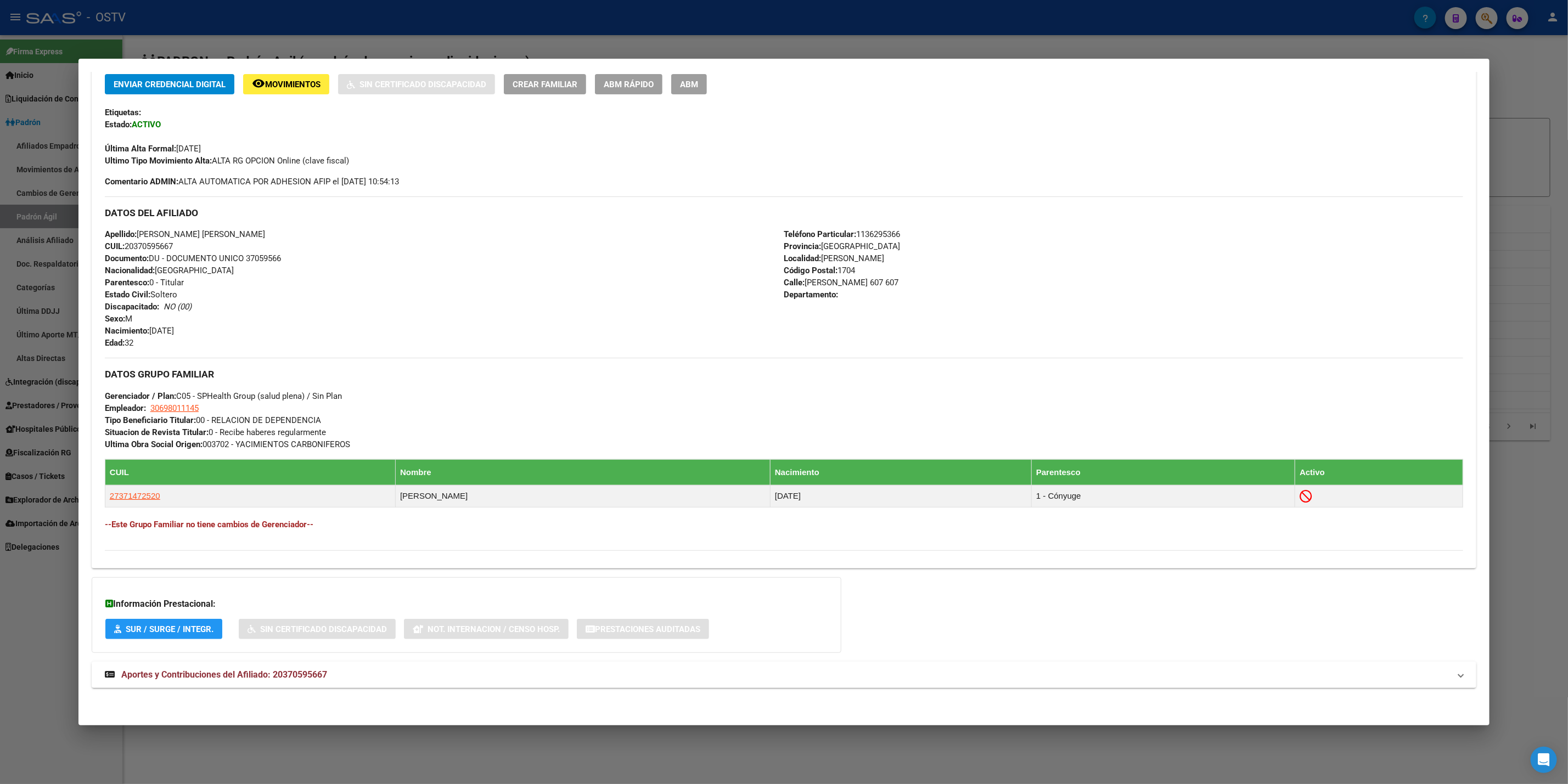
scroll to position [241, 0]
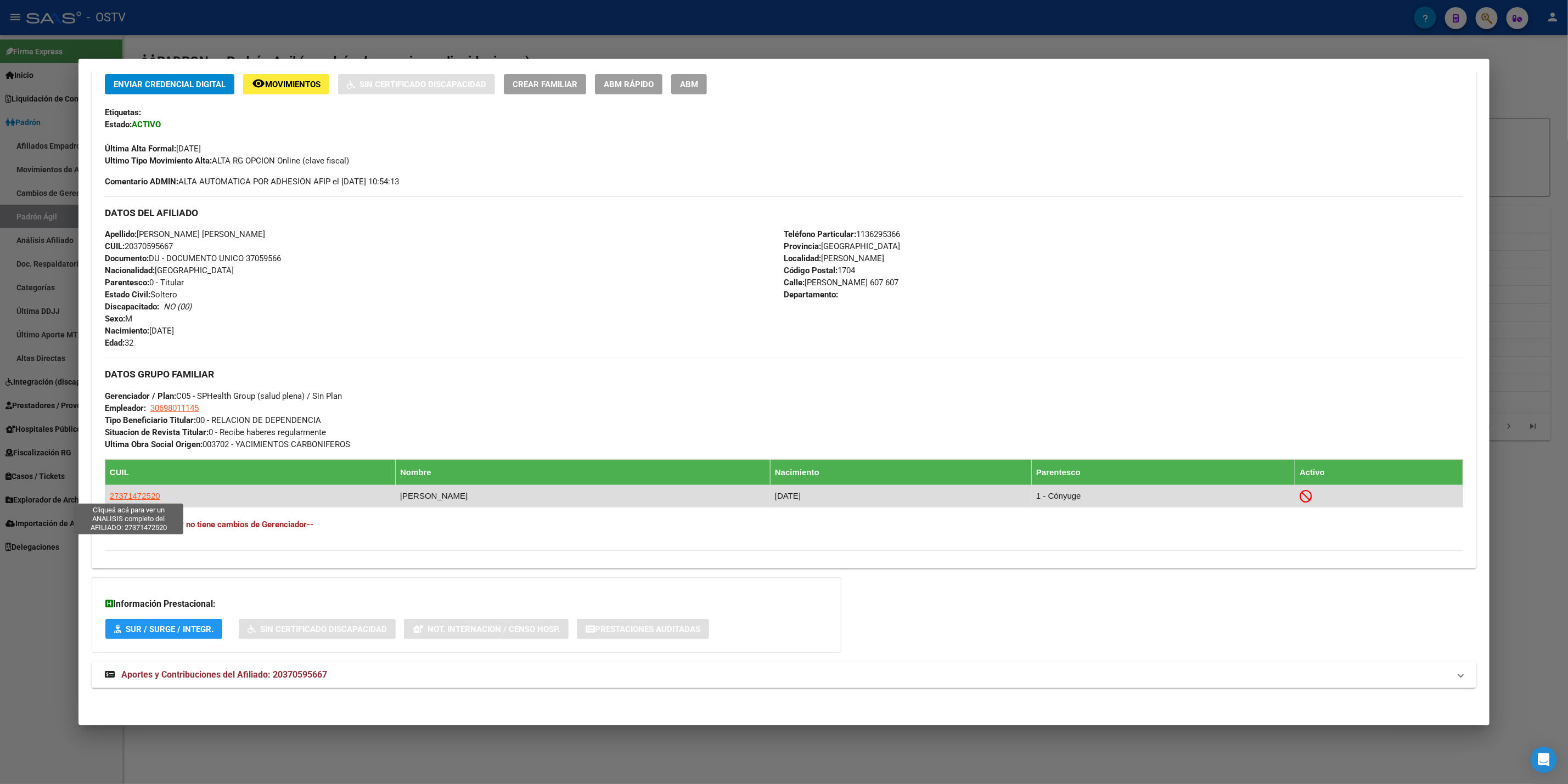
click at [144, 496] on span "27371472520" at bounding box center [135, 496] width 50 height 9
type textarea "27371472520"
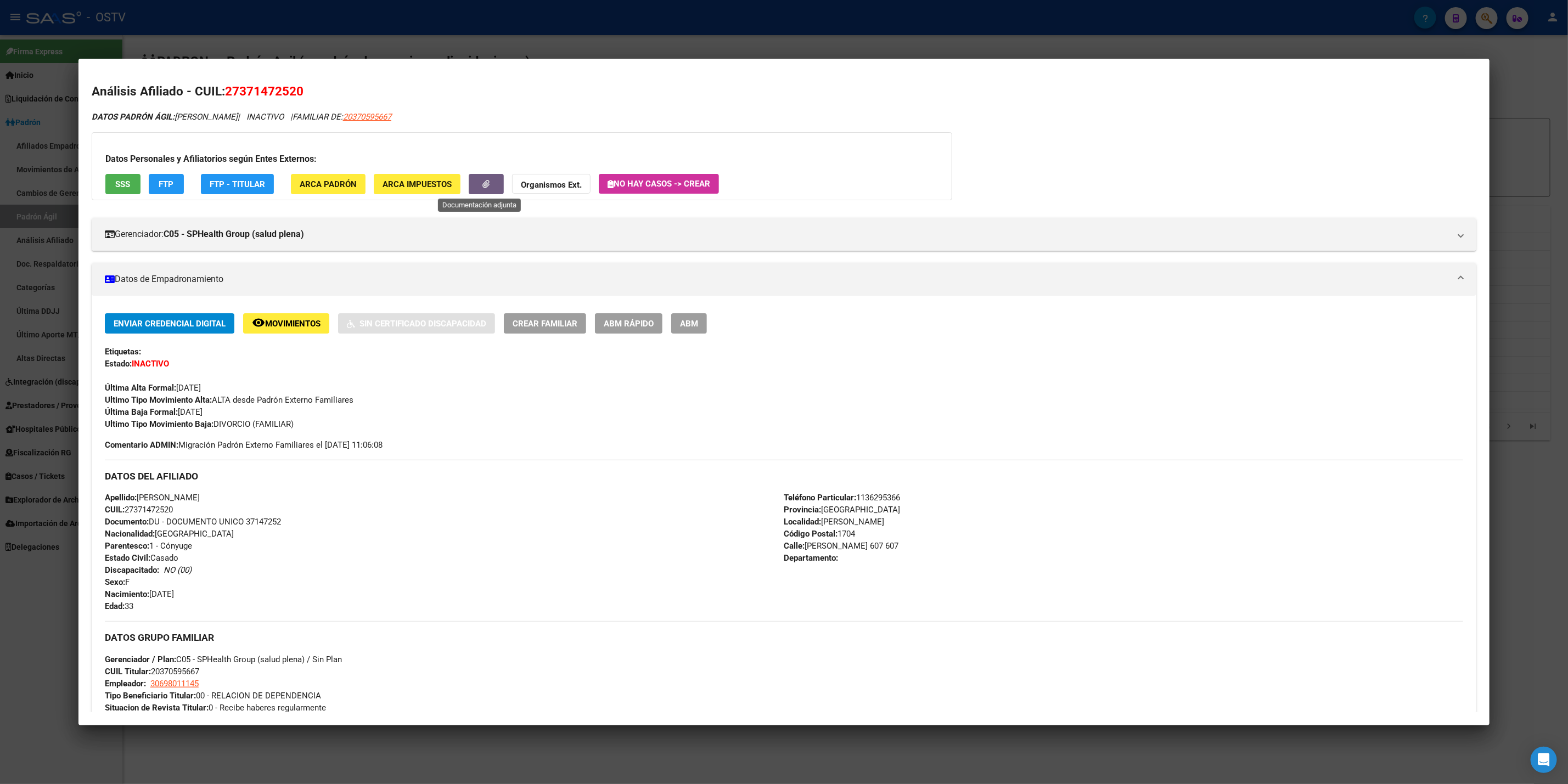
click at [488, 185] on button "button" at bounding box center [486, 184] width 35 height 21
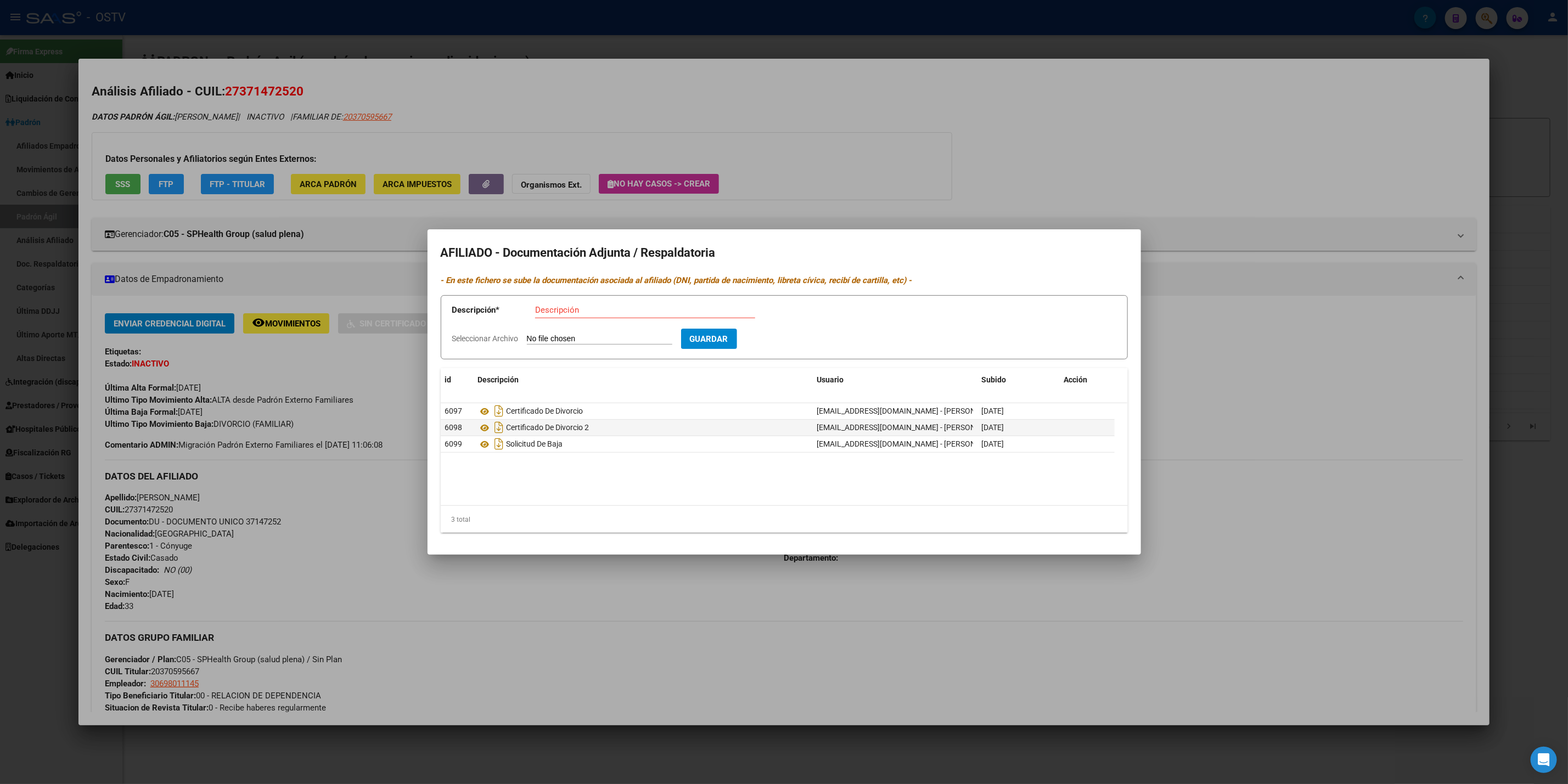
click at [870, 155] on div at bounding box center [784, 392] width 1568 height 784
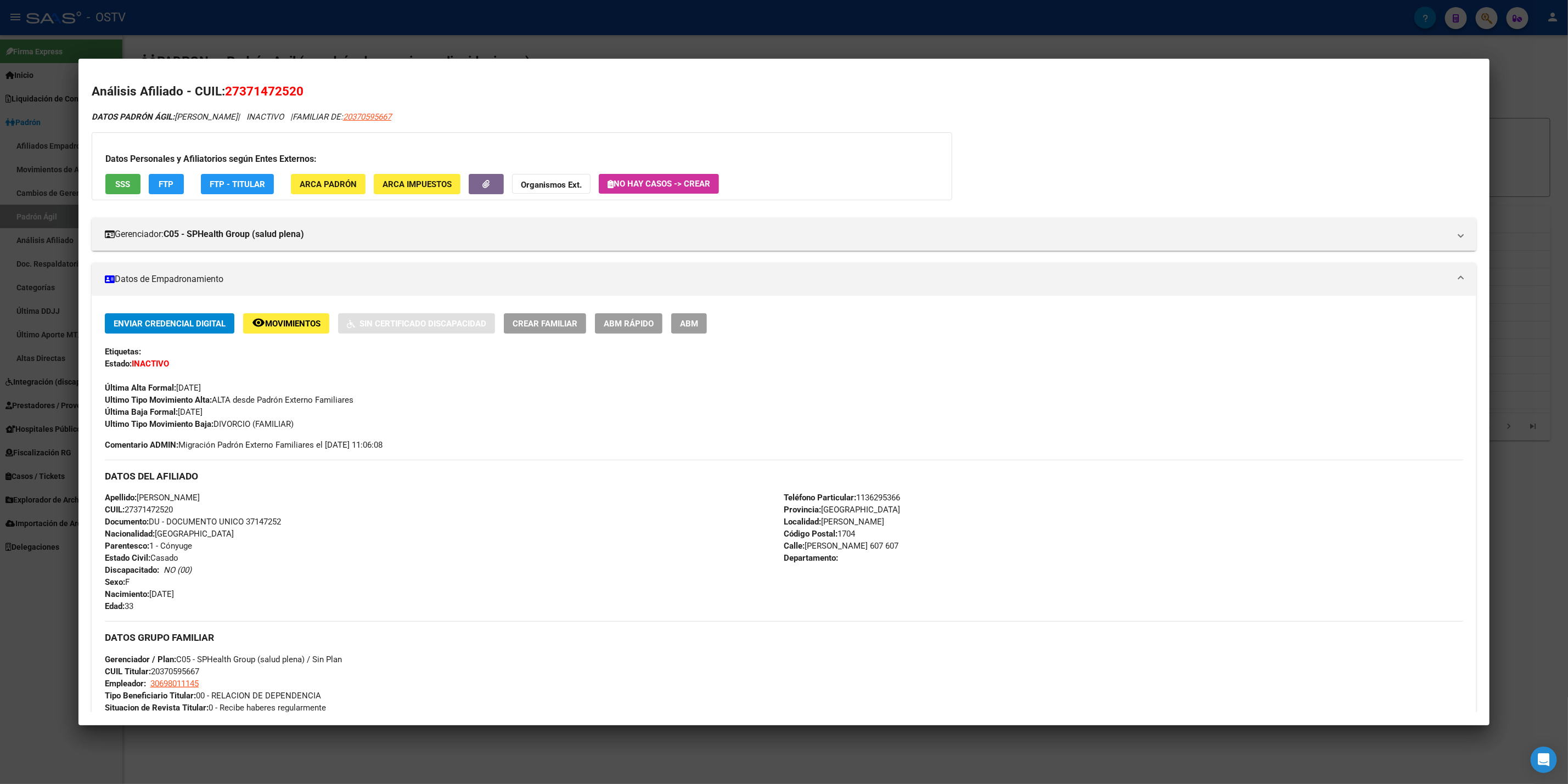
click at [519, 38] on div at bounding box center [784, 392] width 1568 height 784
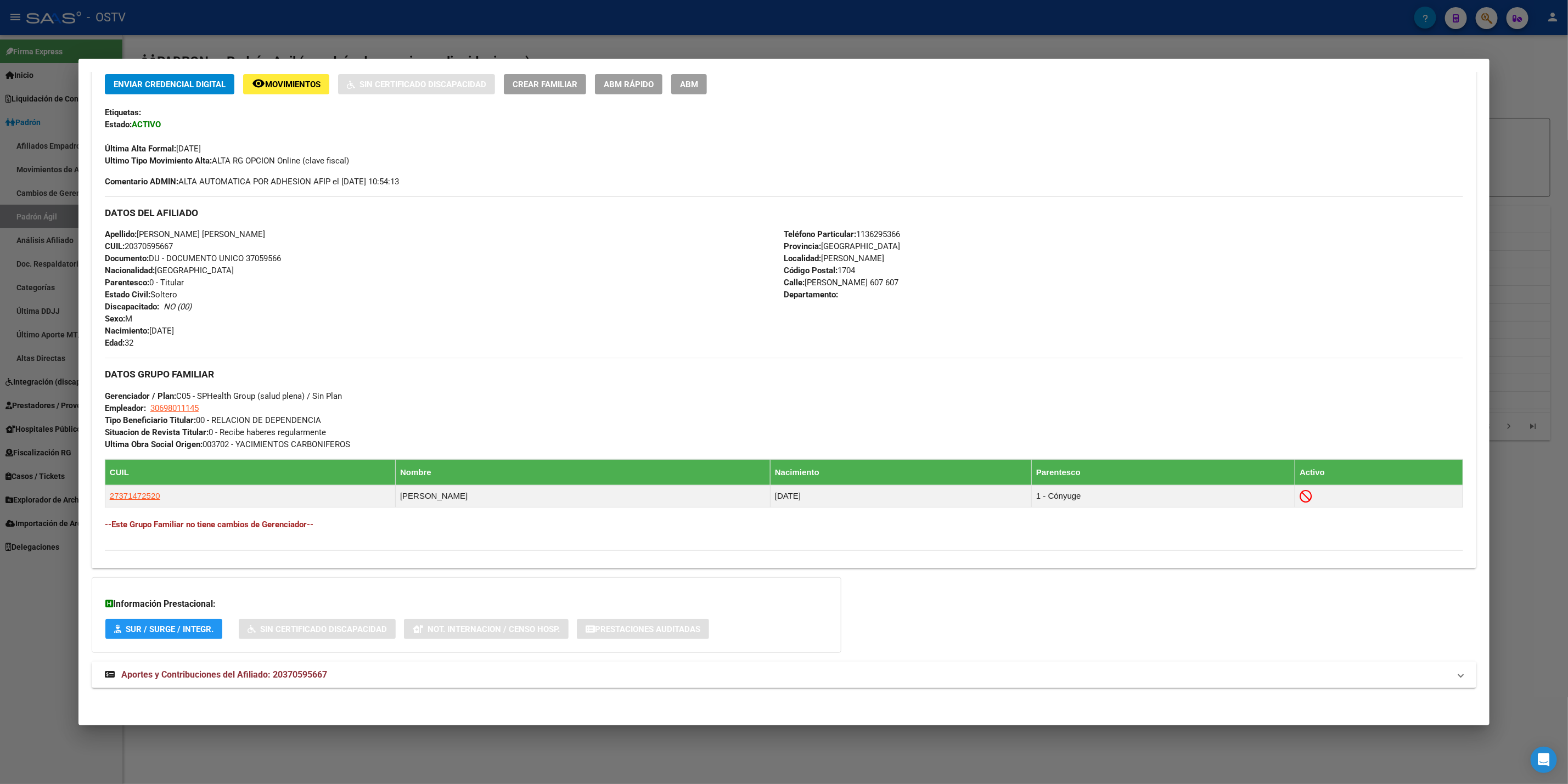
click at [1, 332] on div at bounding box center [784, 392] width 1568 height 784
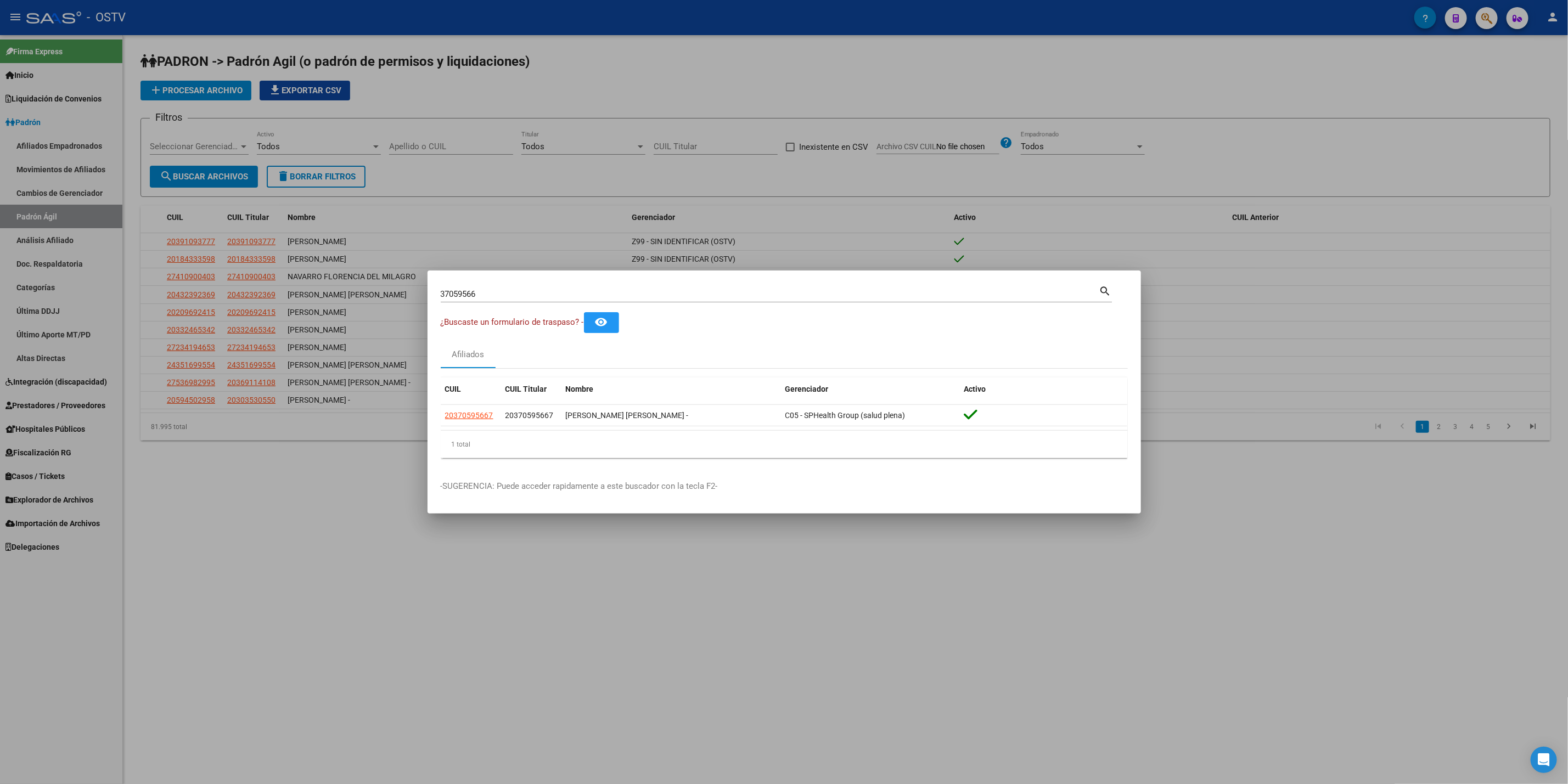
drag, startPoint x: 498, startPoint y: 294, endPoint x: 0, endPoint y: 255, distance: 499.5
click at [0, 255] on div "37059566 Buscar (apellido, dni, cuil, nro traspaso, cuit, obra social) search ¿…" at bounding box center [784, 392] width 1568 height 784
paste input "2245005"
type input "32245005"
click at [473, 419] on span "27322450058" at bounding box center [469, 416] width 48 height 9
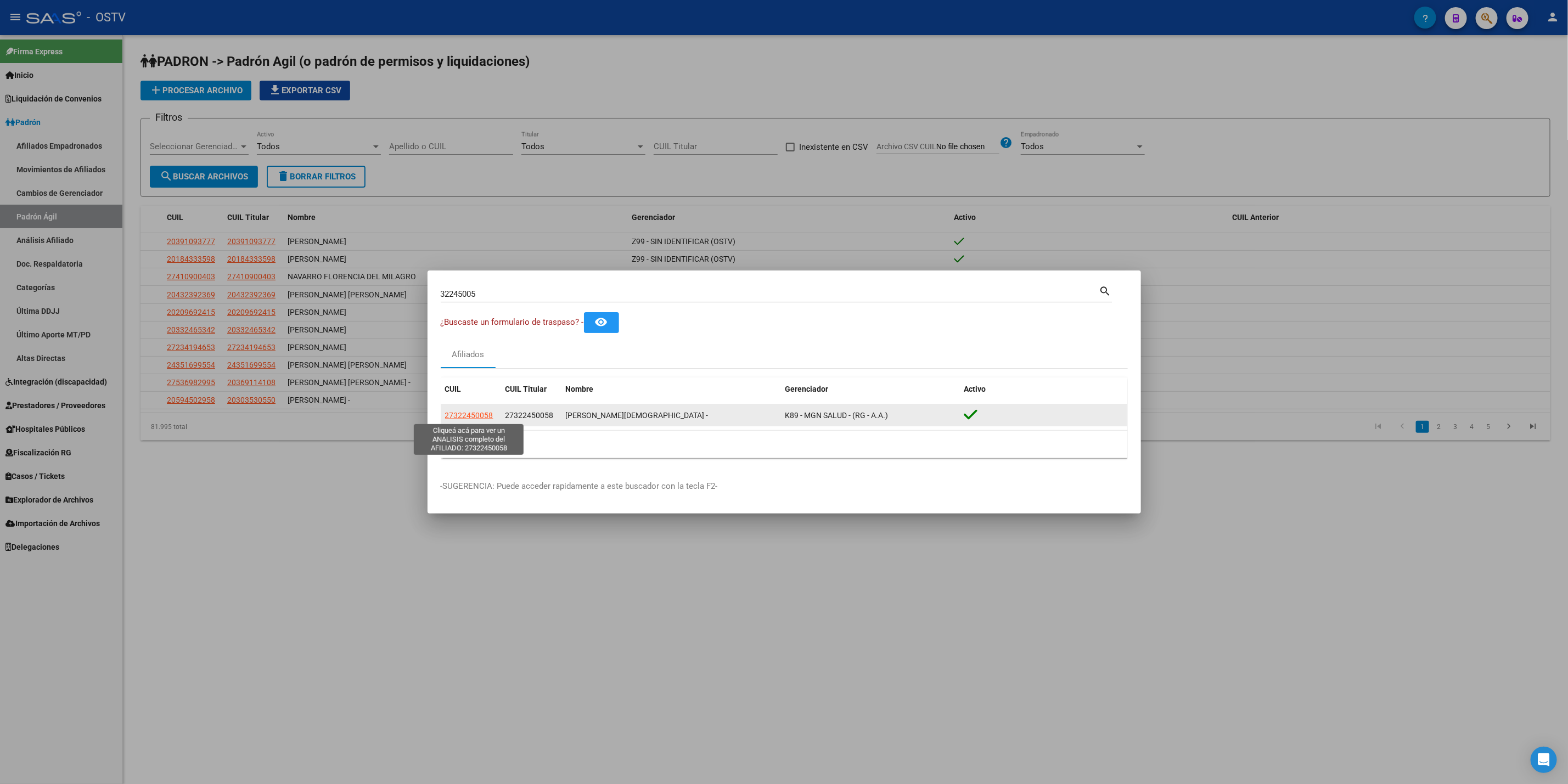
type textarea "27322450058"
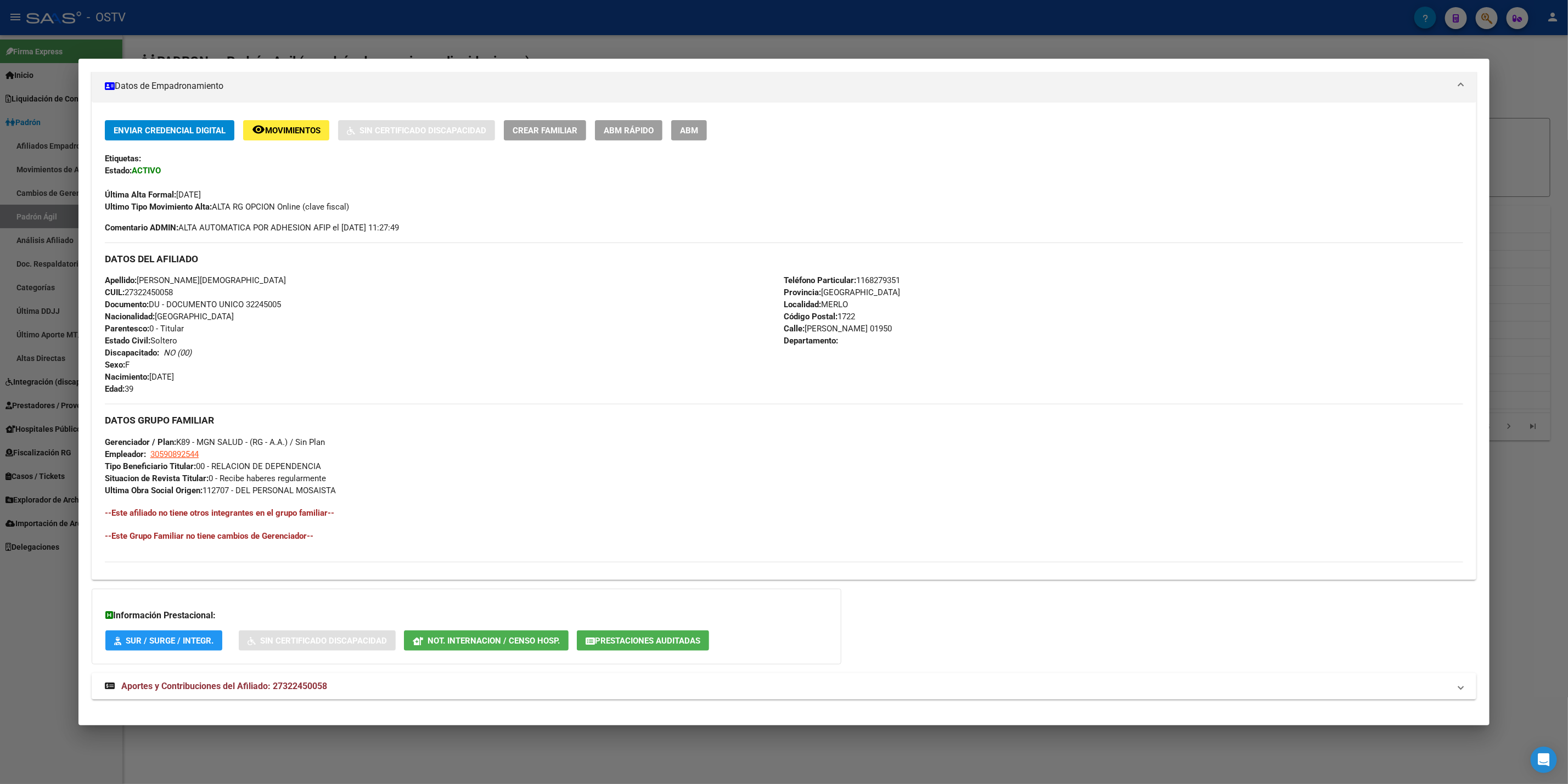
scroll to position [206, 0]
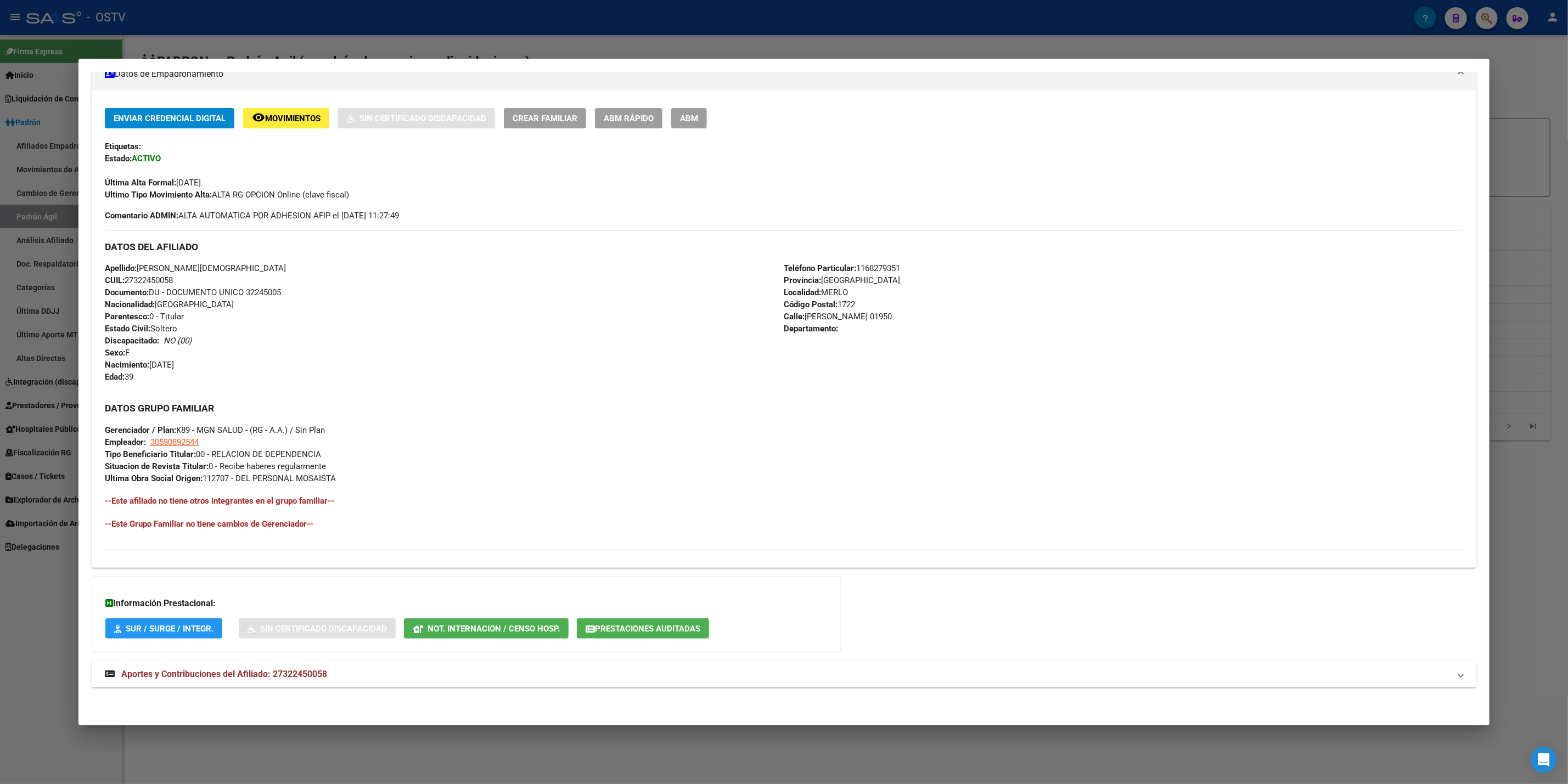
click at [361, 667] on mat-expansion-panel-header "Aportes y Contribuciones del Afiliado: 27322450058" at bounding box center [784, 675] width 1385 height 26
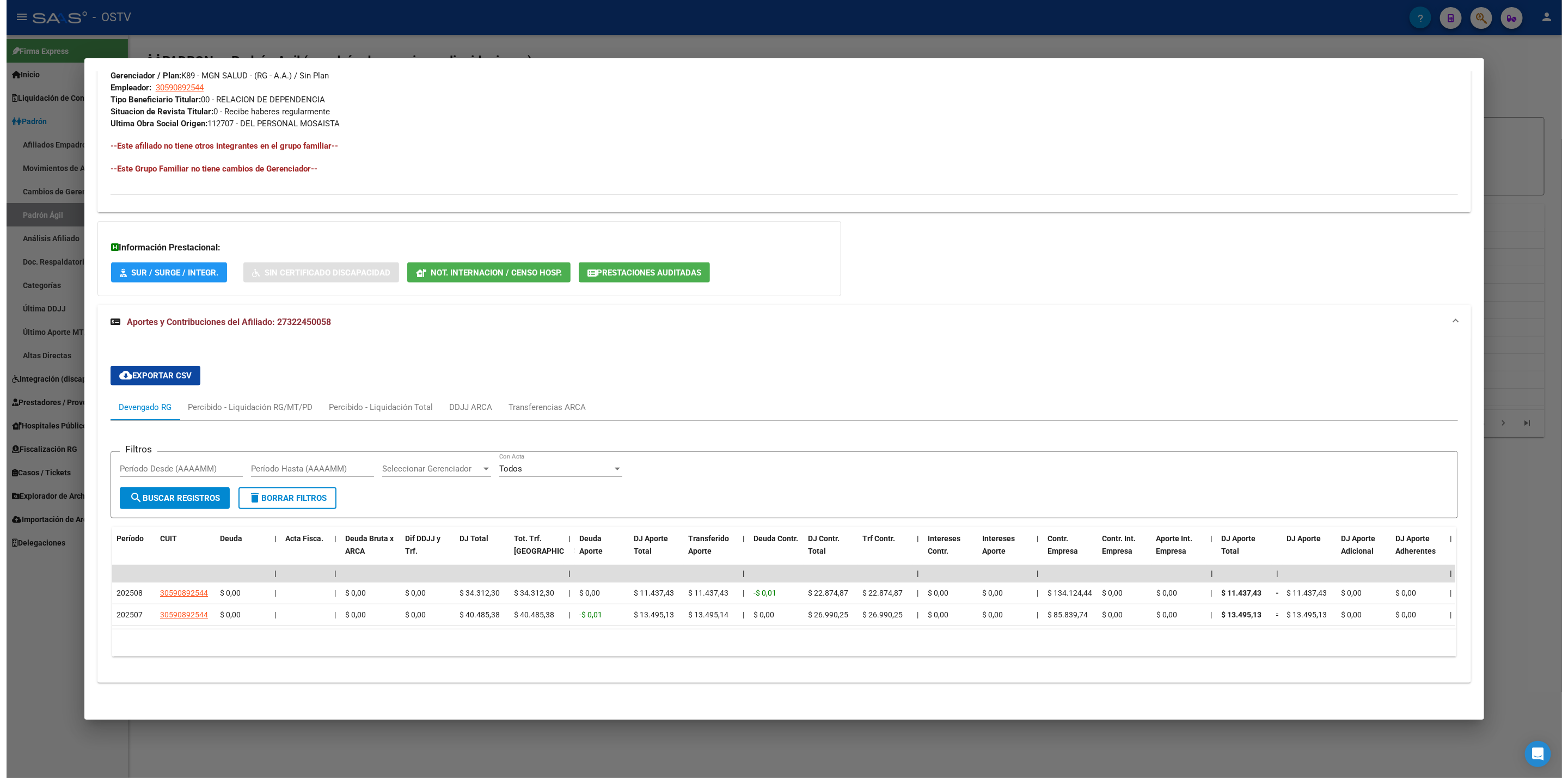
scroll to position [569, 0]
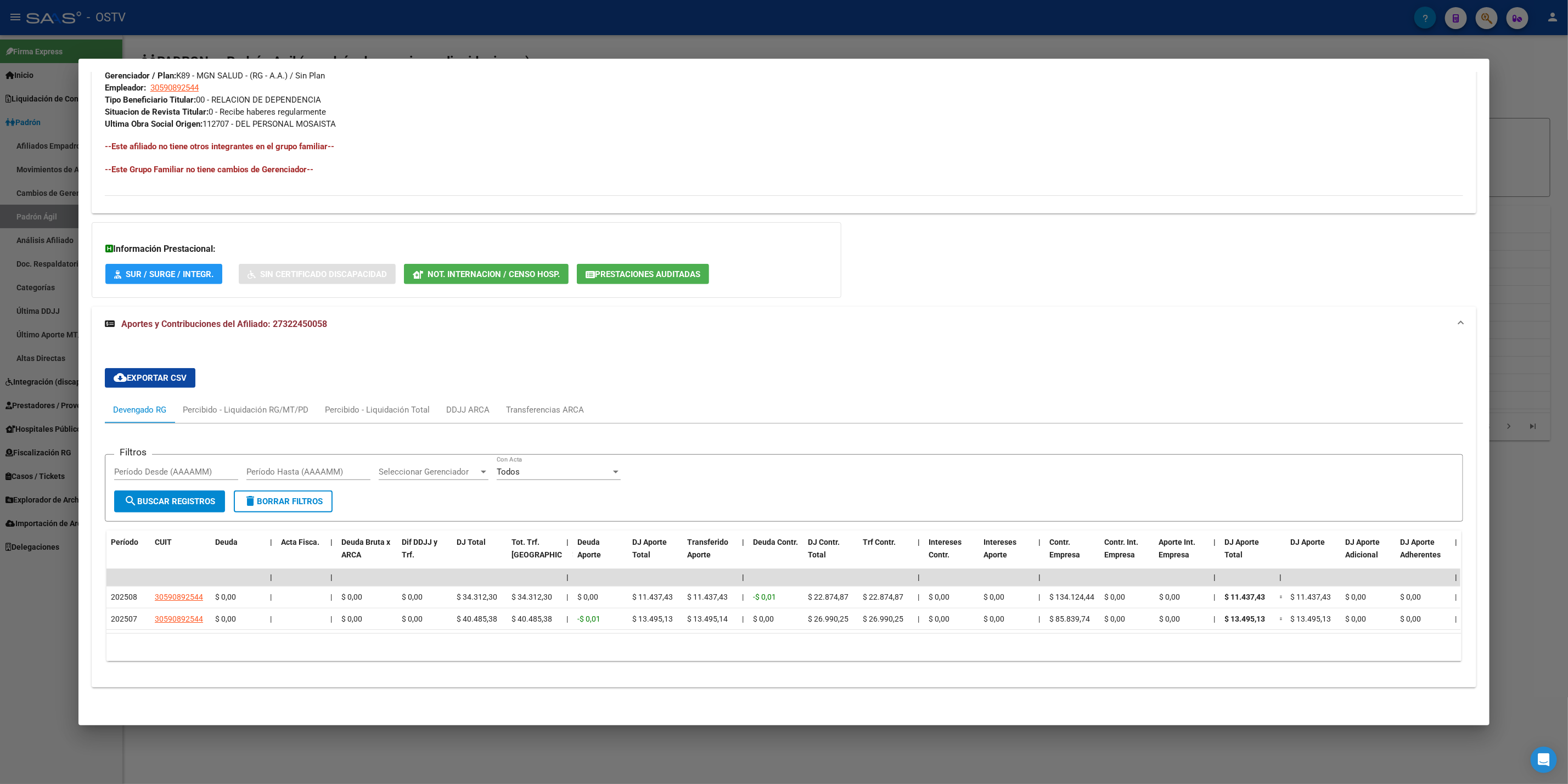
click at [22, 598] on div at bounding box center [784, 392] width 1568 height 784
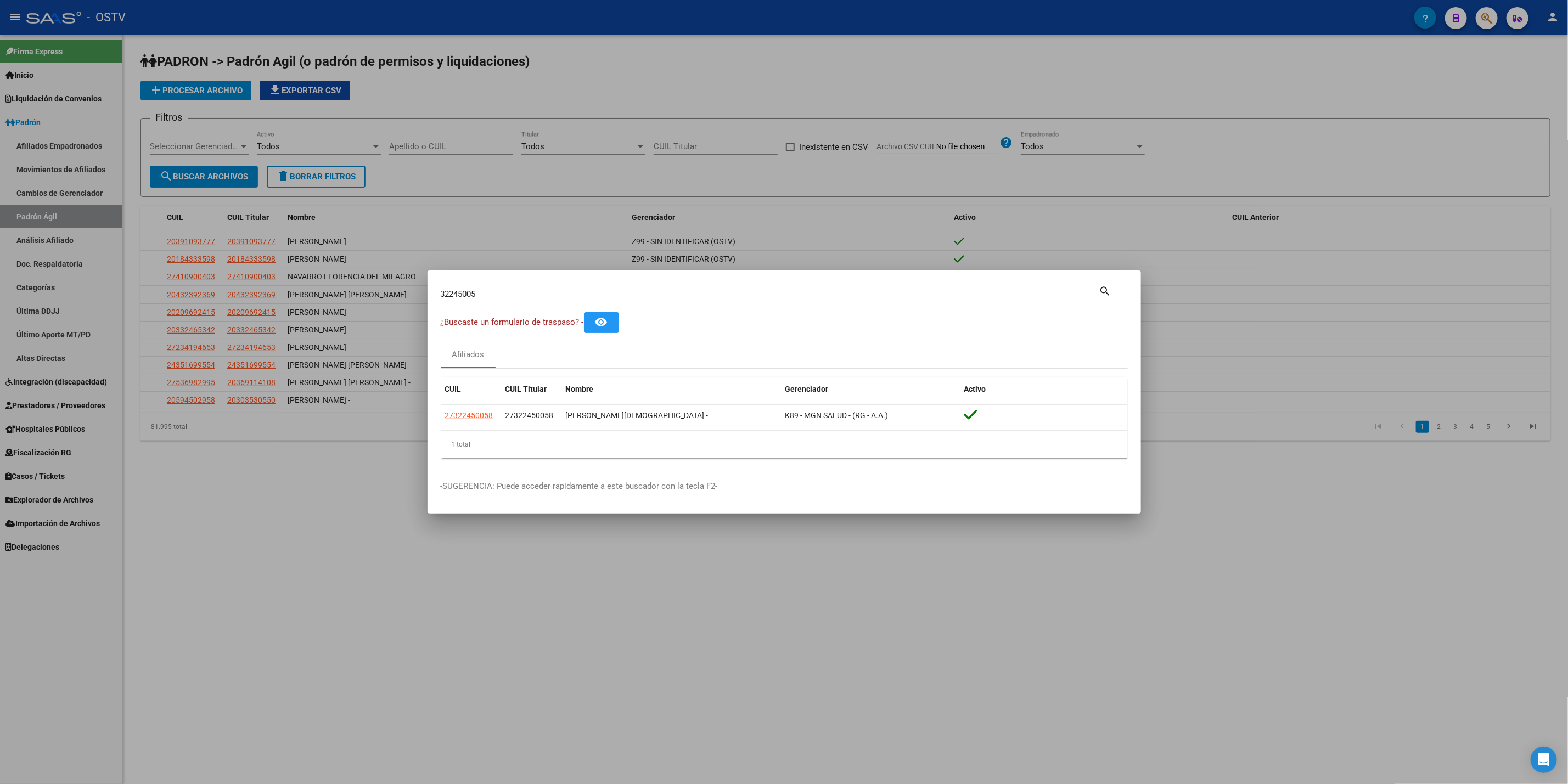
click at [316, 540] on div at bounding box center [784, 392] width 1568 height 784
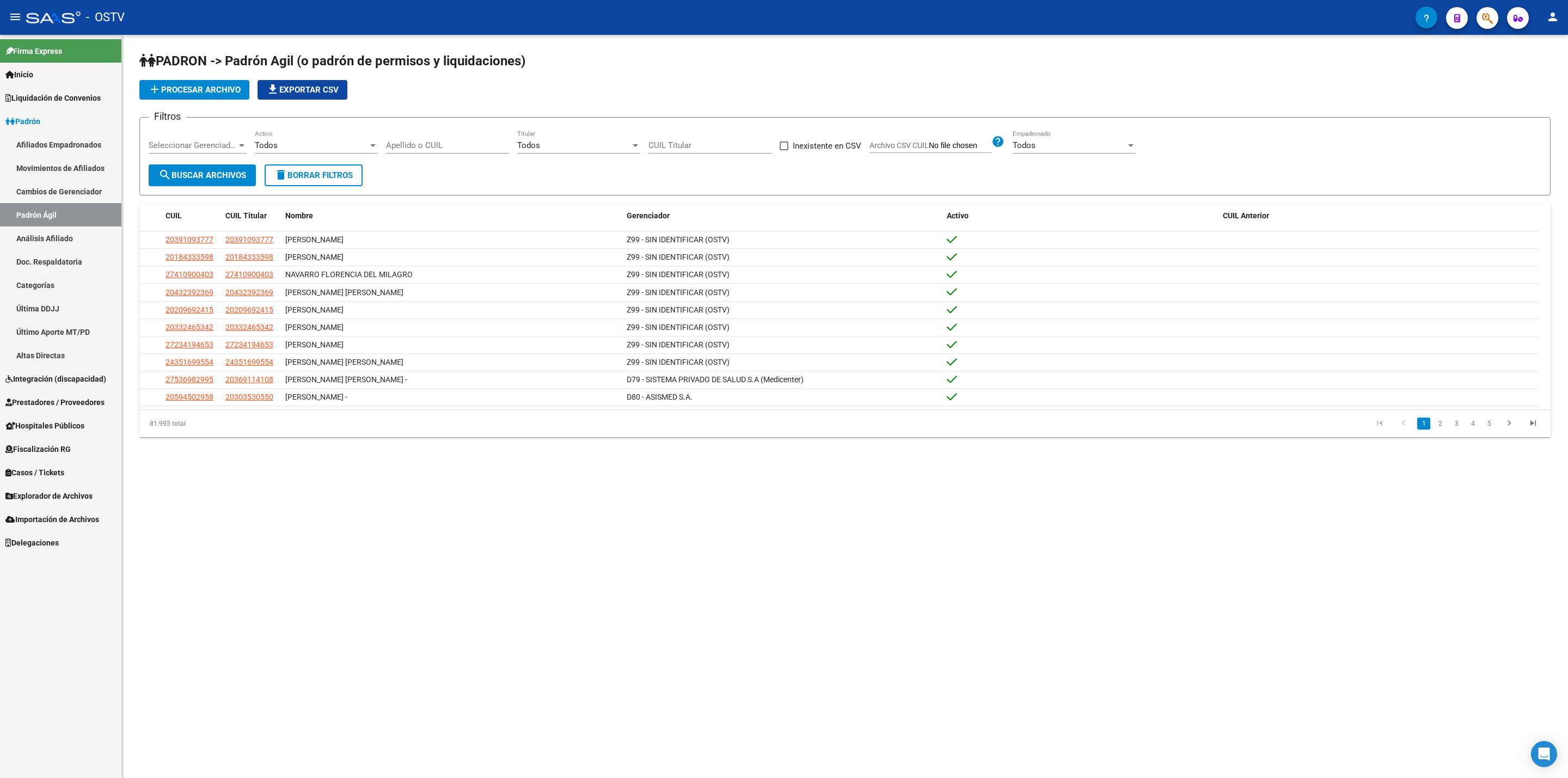
click at [38, 393] on link "Prestadores / Proveedores" at bounding box center [60, 402] width 121 height 23
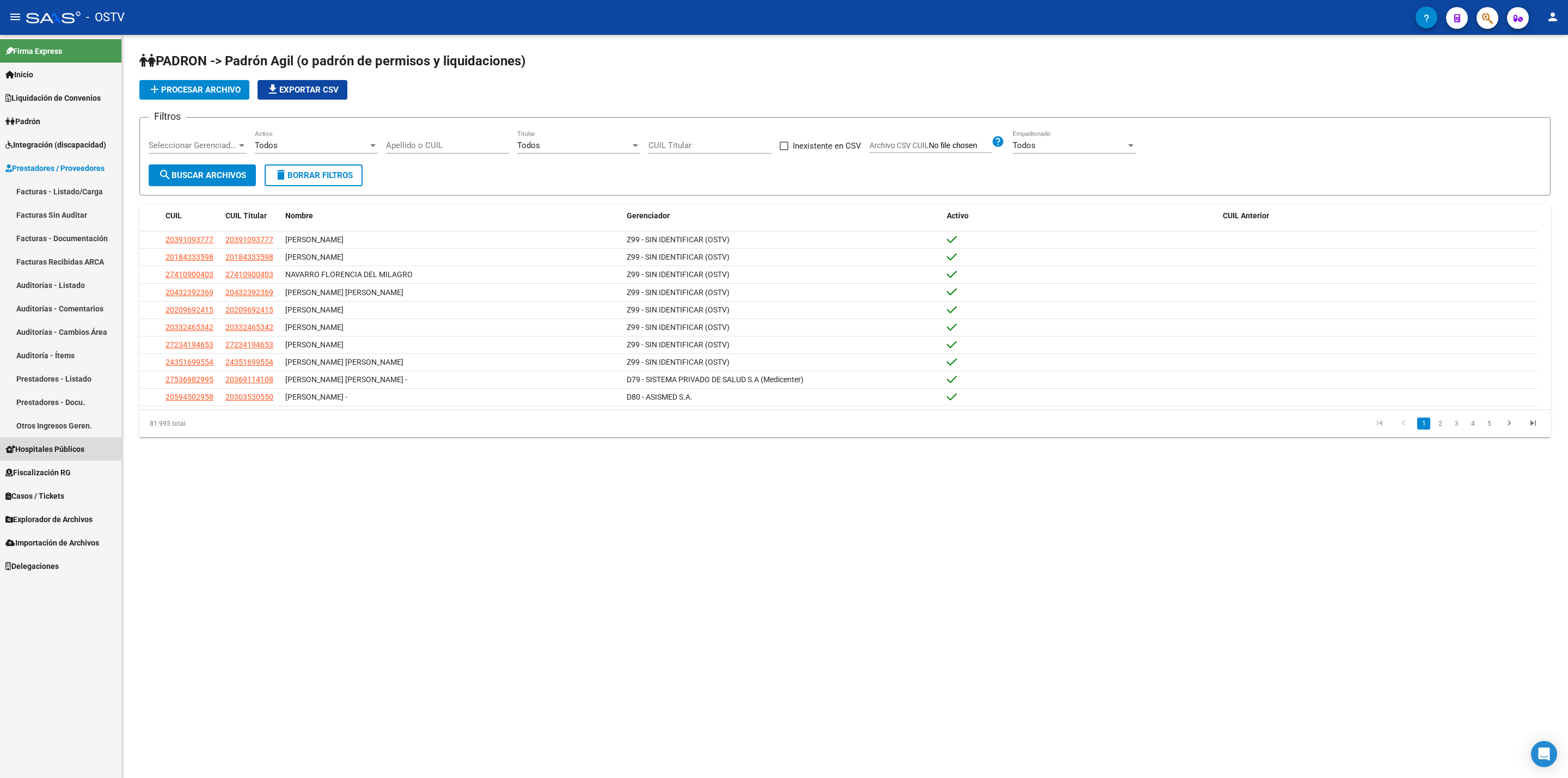
click at [64, 452] on span "Hospitales Públicos" at bounding box center [45, 449] width 79 height 12
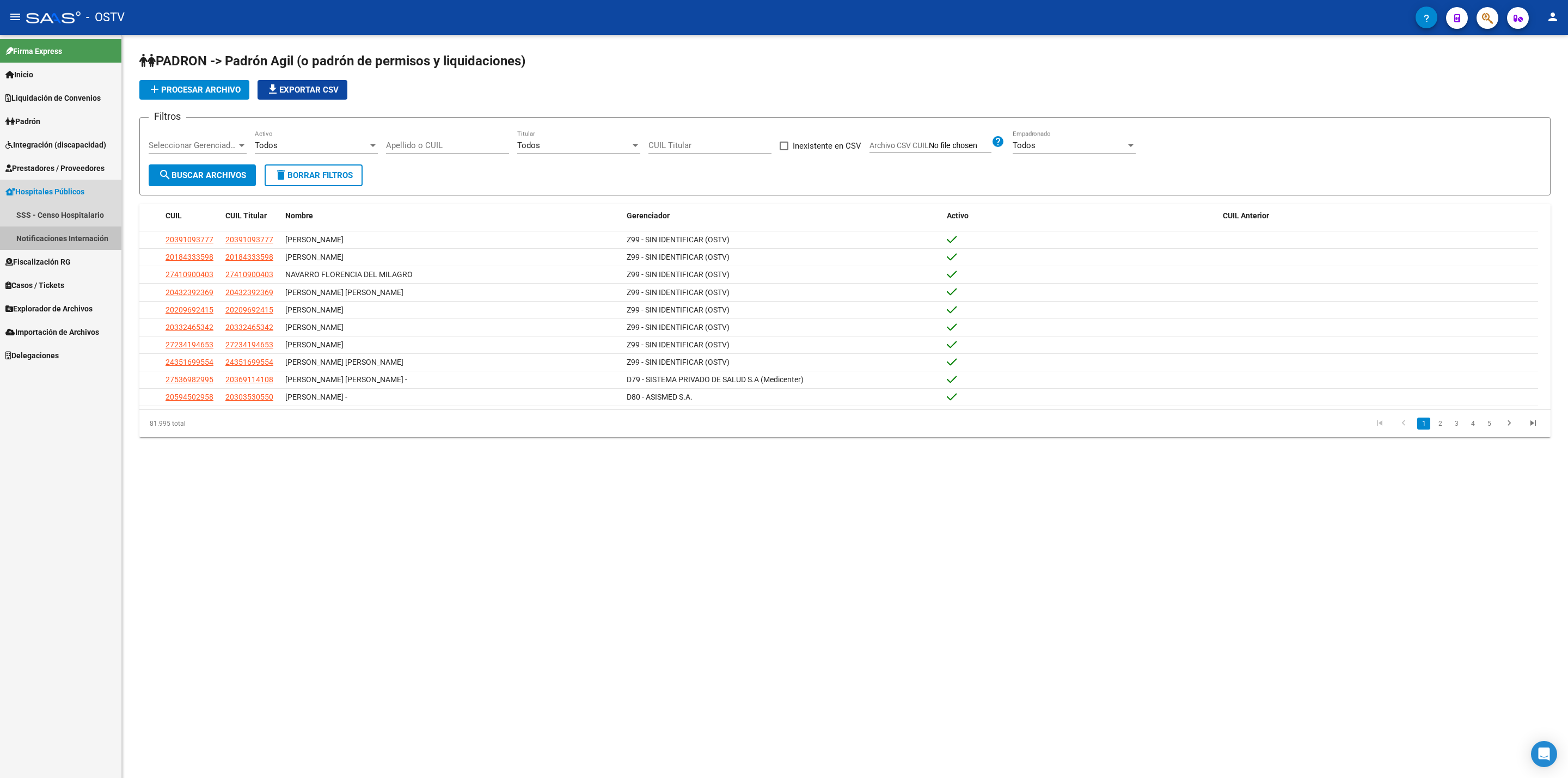
click at [51, 232] on link "Notificaciones Internación" at bounding box center [60, 239] width 121 height 23
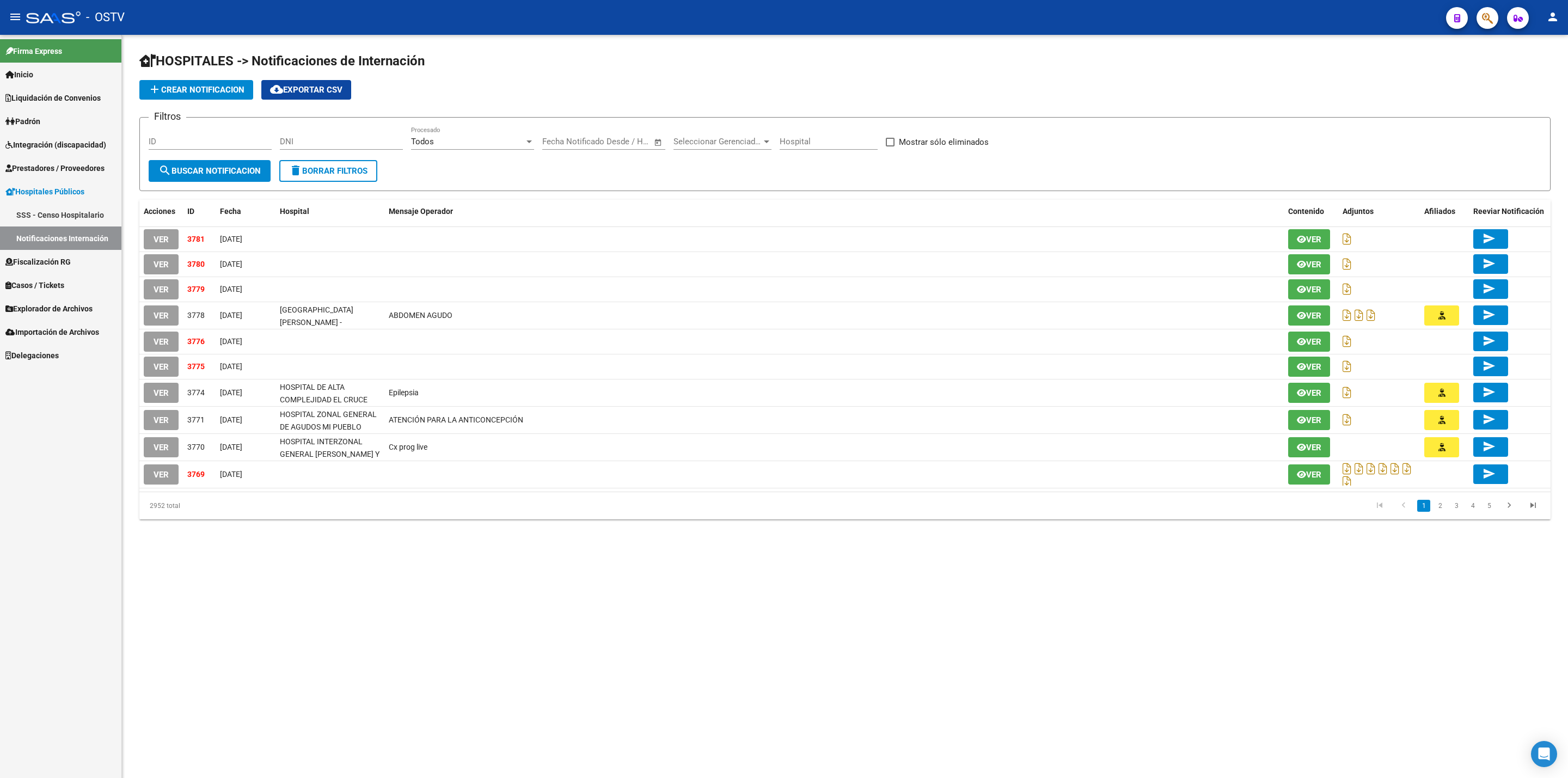
click at [166, 287] on span "VER" at bounding box center [161, 290] width 15 height 10
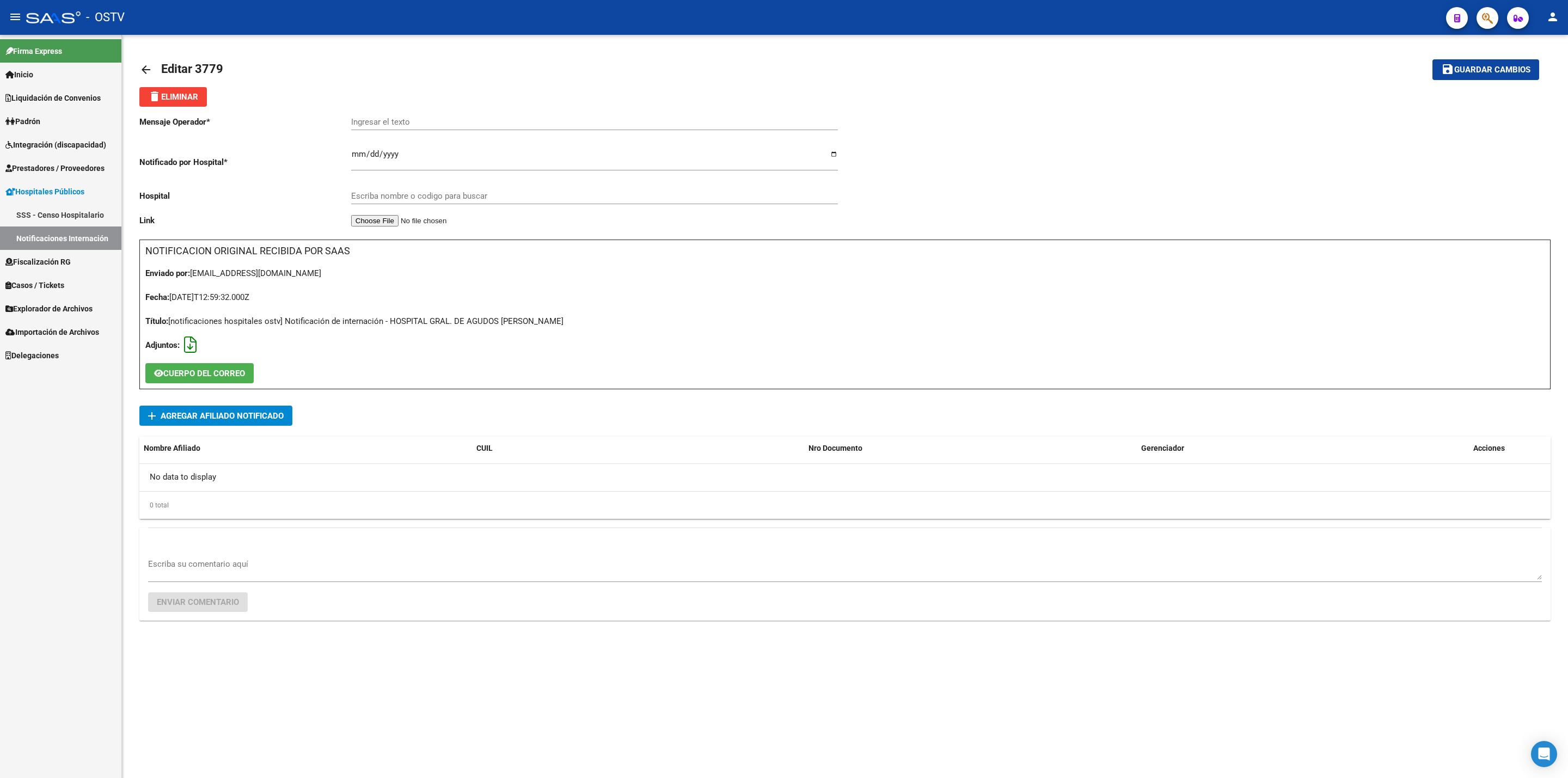
click at [195, 345] on icon at bounding box center [190, 345] width 12 height 1
click at [248, 418] on span "Agregar Afiliado Notificado" at bounding box center [223, 416] width 123 height 10
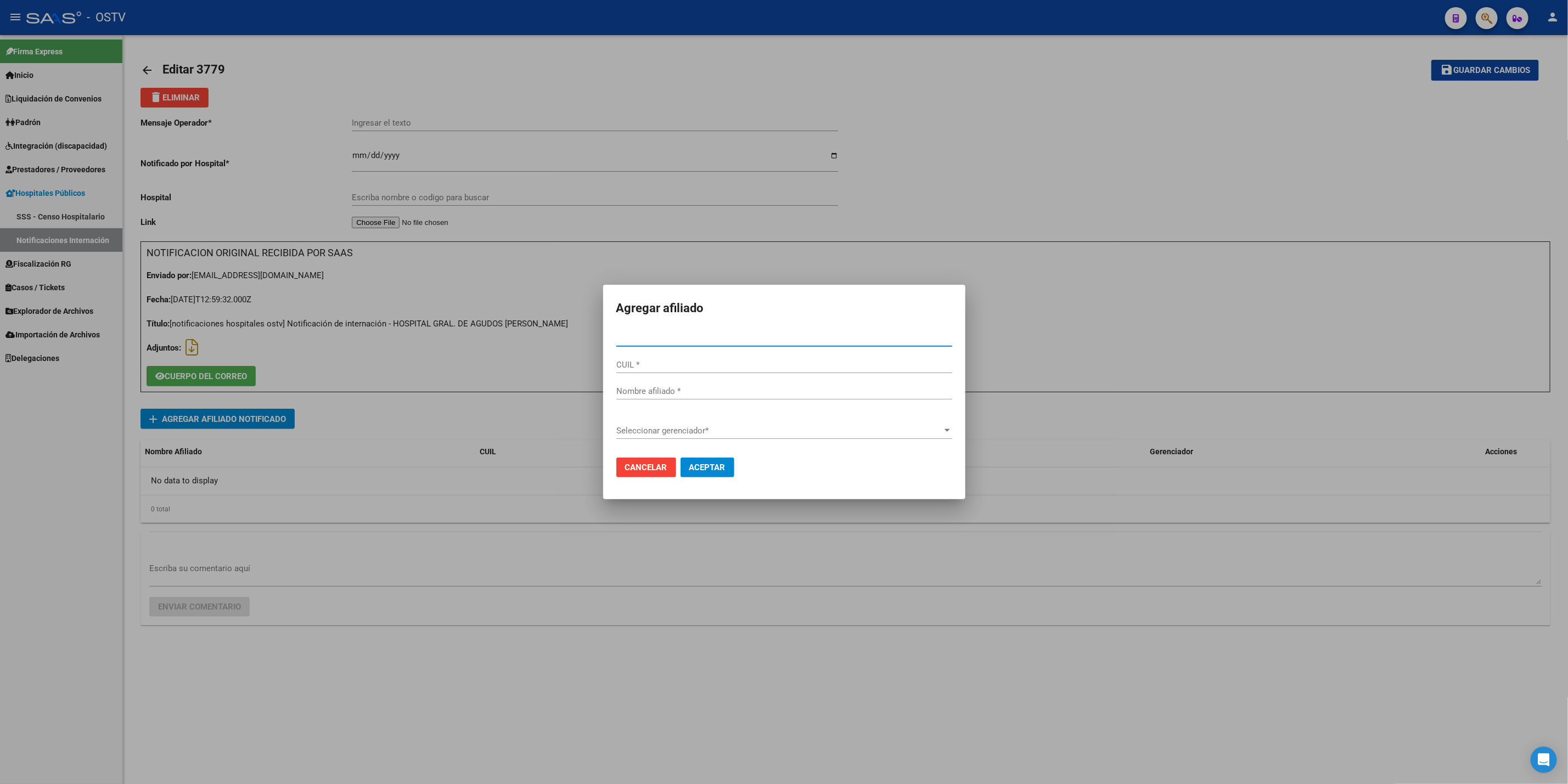
paste input "27322450058"
type input "32245005"
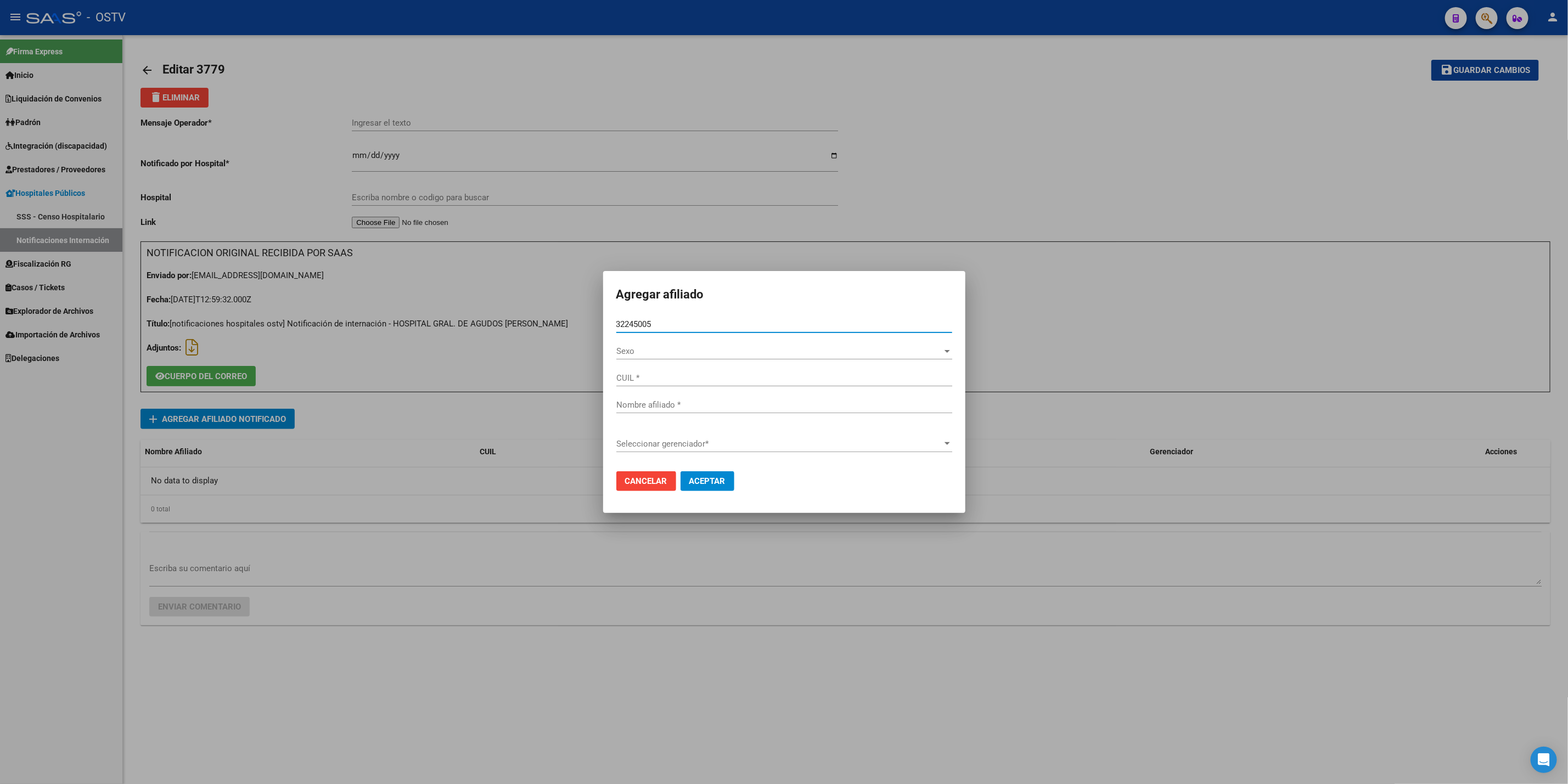
type input "27322450058"
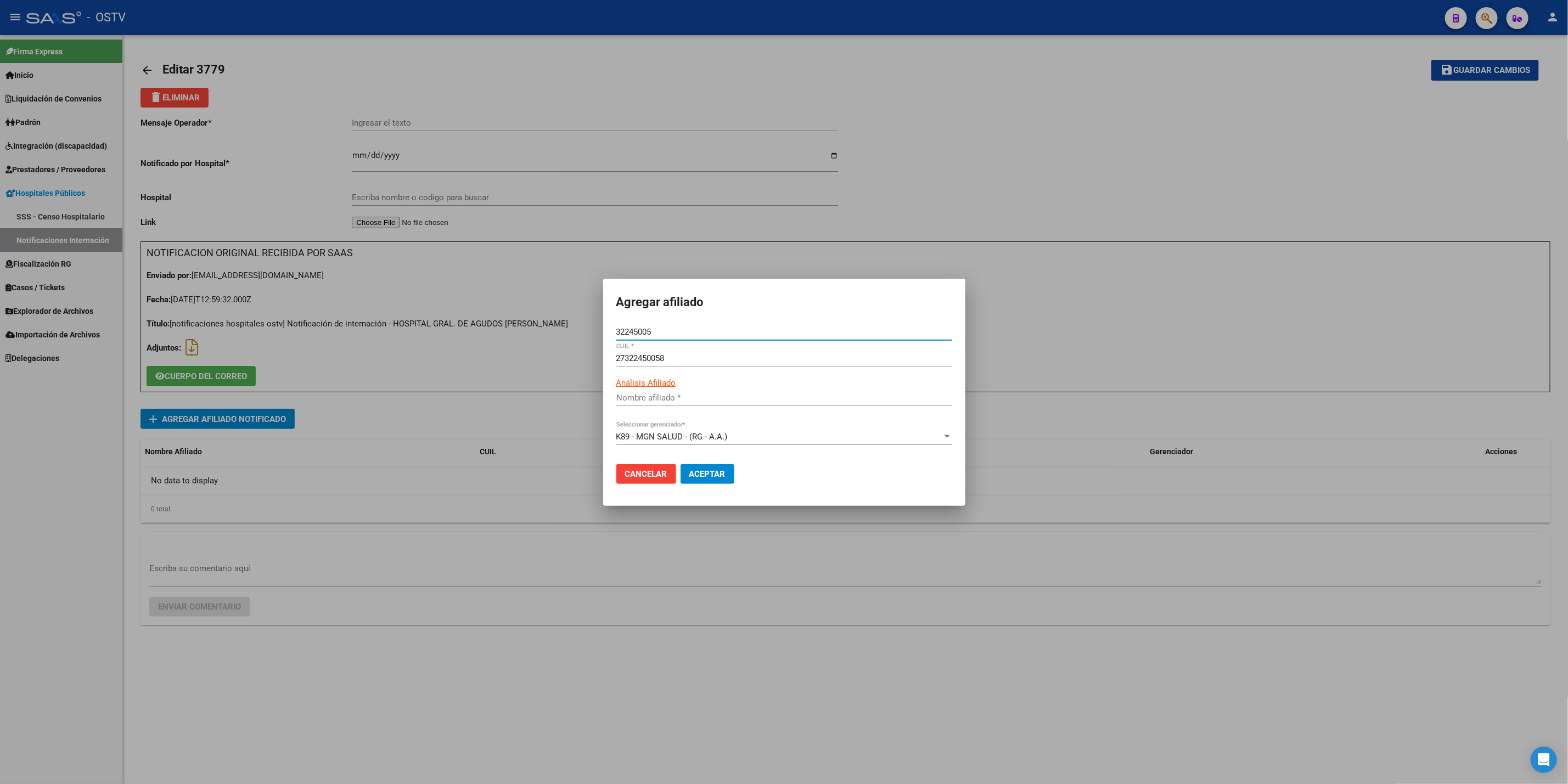
type input "[PERSON_NAME][DEMOGRAPHIC_DATA]"
type input "32245005"
click at [705, 474] on span "Aceptar" at bounding box center [708, 474] width 36 height 10
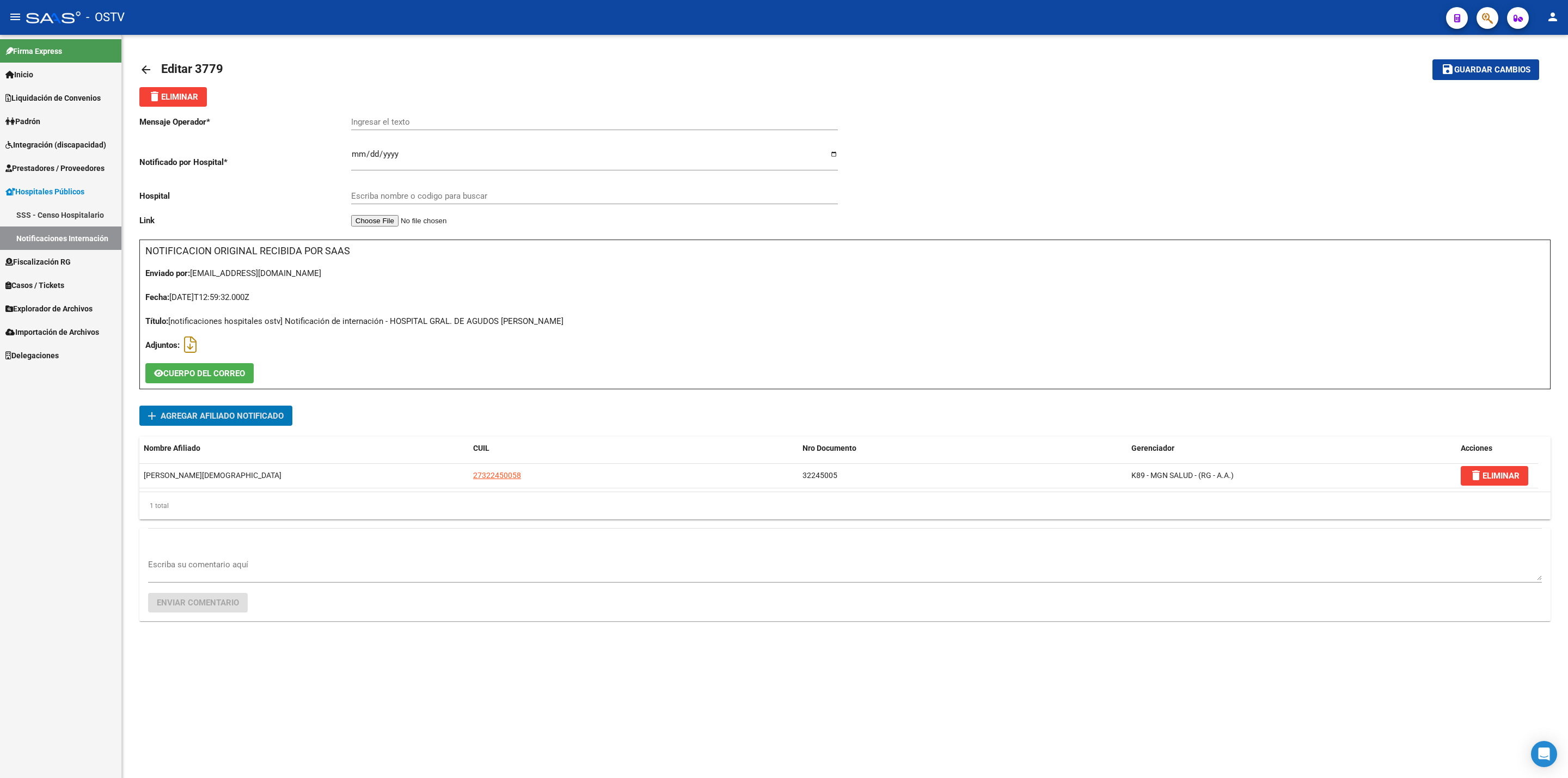
click at [542, 125] on input "Ingresar el texto" at bounding box center [595, 122] width 487 height 10
paste input "OBSTRUCCION INTESTINAL"
type input "OBSTRUCCION INTESTINAL"
click at [439, 189] on div "Escriba nombre o codigo para buscar" at bounding box center [595, 192] width 487 height 23
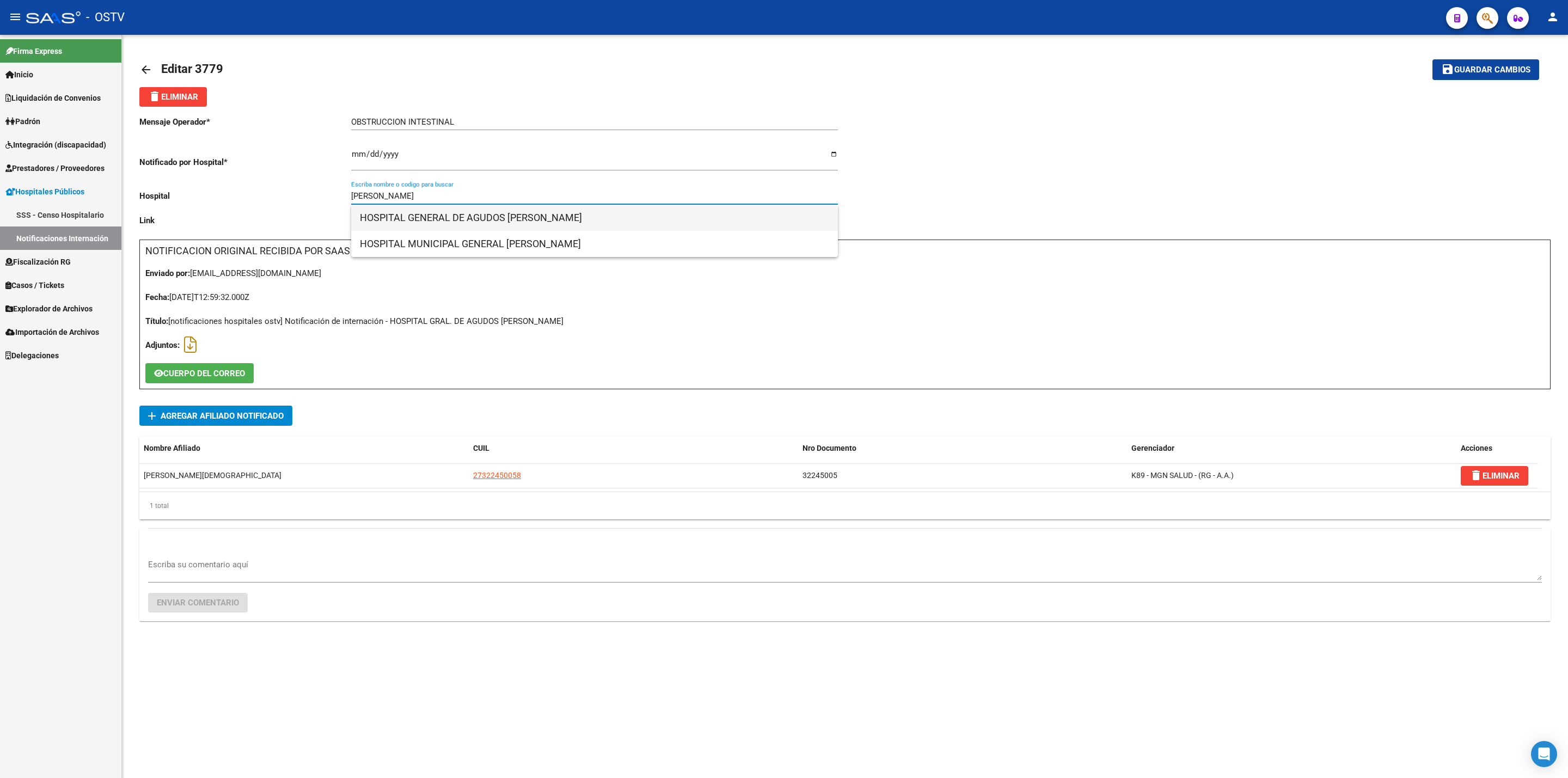
click at [538, 210] on span "HOSPITAL GENERAL DE AGUDOS [PERSON_NAME]" at bounding box center [595, 218] width 470 height 26
type input "HOSPITAL GENERAL DE AGUDOS [PERSON_NAME]"
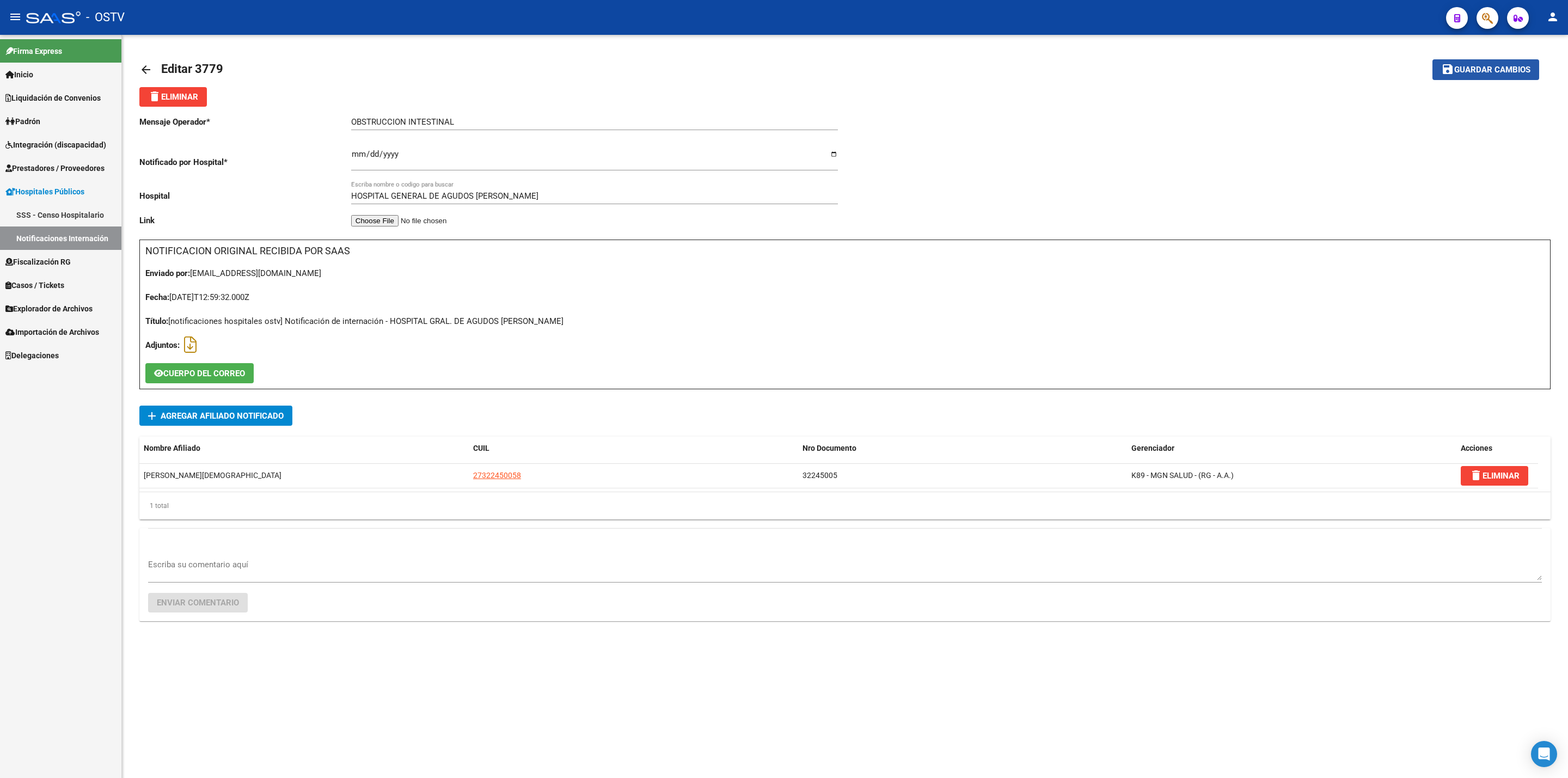
click at [1497, 68] on span "Guardar cambios" at bounding box center [1493, 70] width 76 height 10
click at [144, 63] on mat-icon "arrow_back" at bounding box center [145, 69] width 13 height 13
